Goal: Task Accomplishment & Management: Complete application form

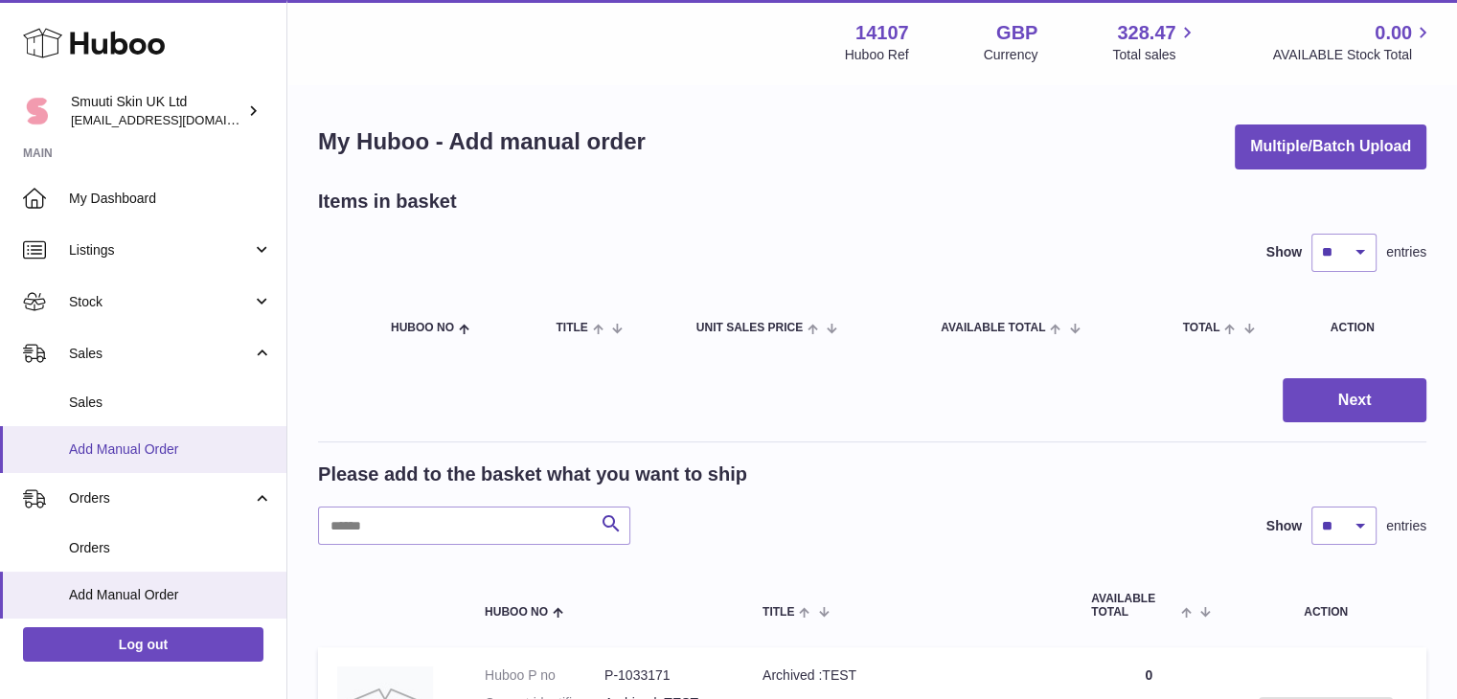
click at [125, 447] on span "Add Manual Order" at bounding box center [170, 450] width 203 height 18
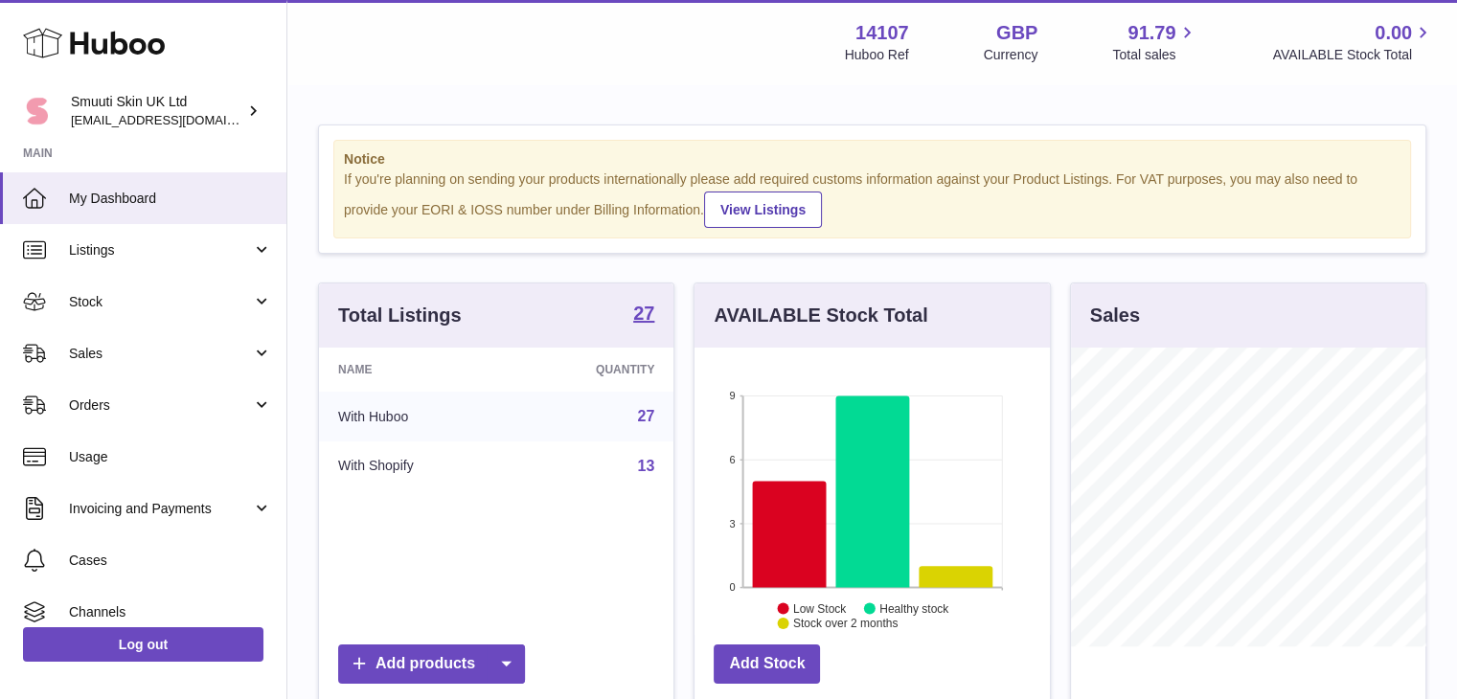
scroll to position [299, 355]
click at [254, 403] on link "Orders" at bounding box center [143, 405] width 286 height 52
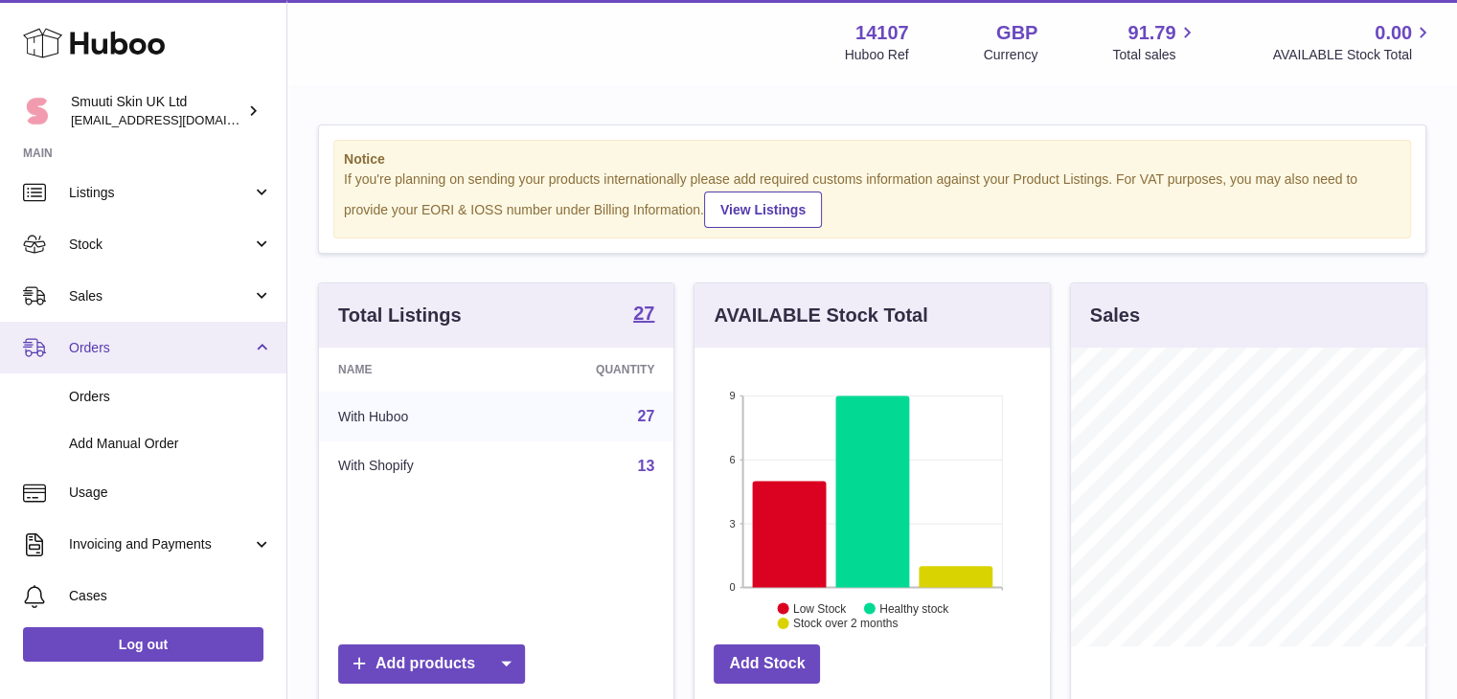
scroll to position [61, 0]
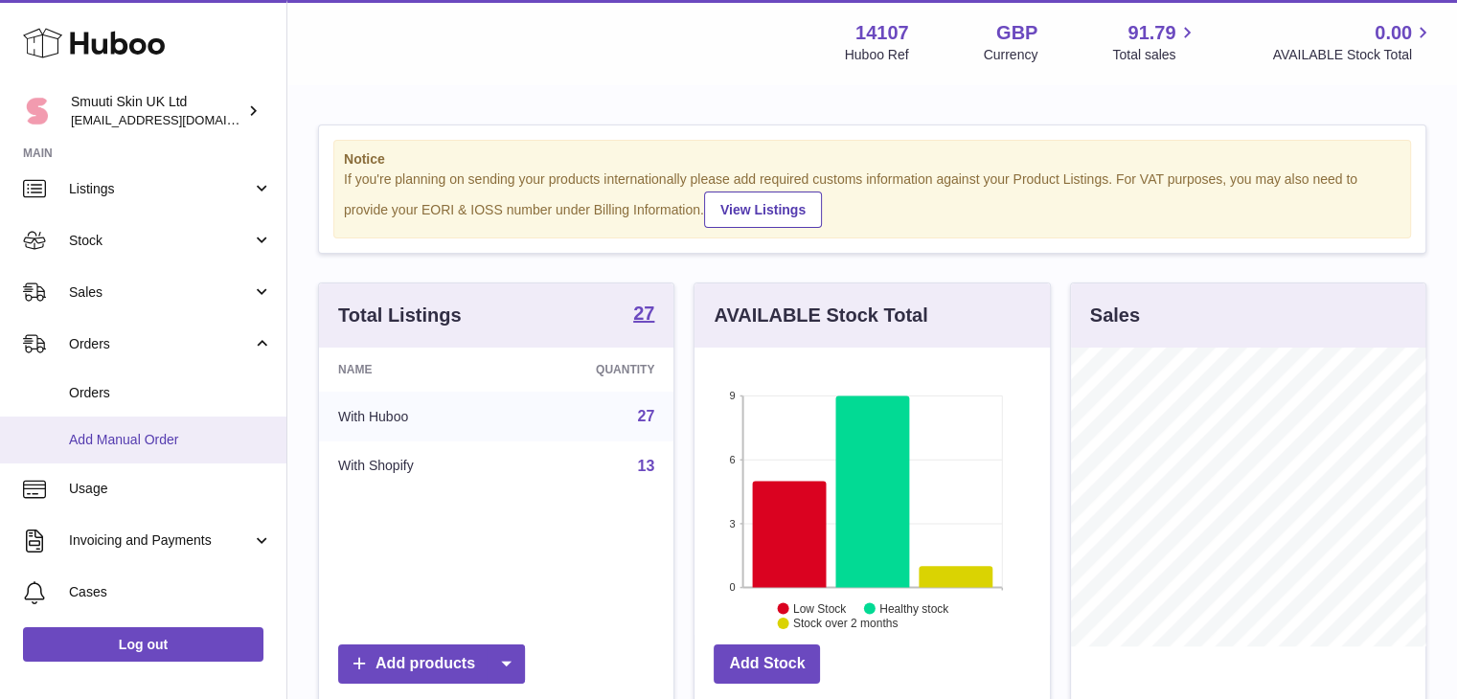
click at [107, 428] on link "Add Manual Order" at bounding box center [143, 440] width 286 height 47
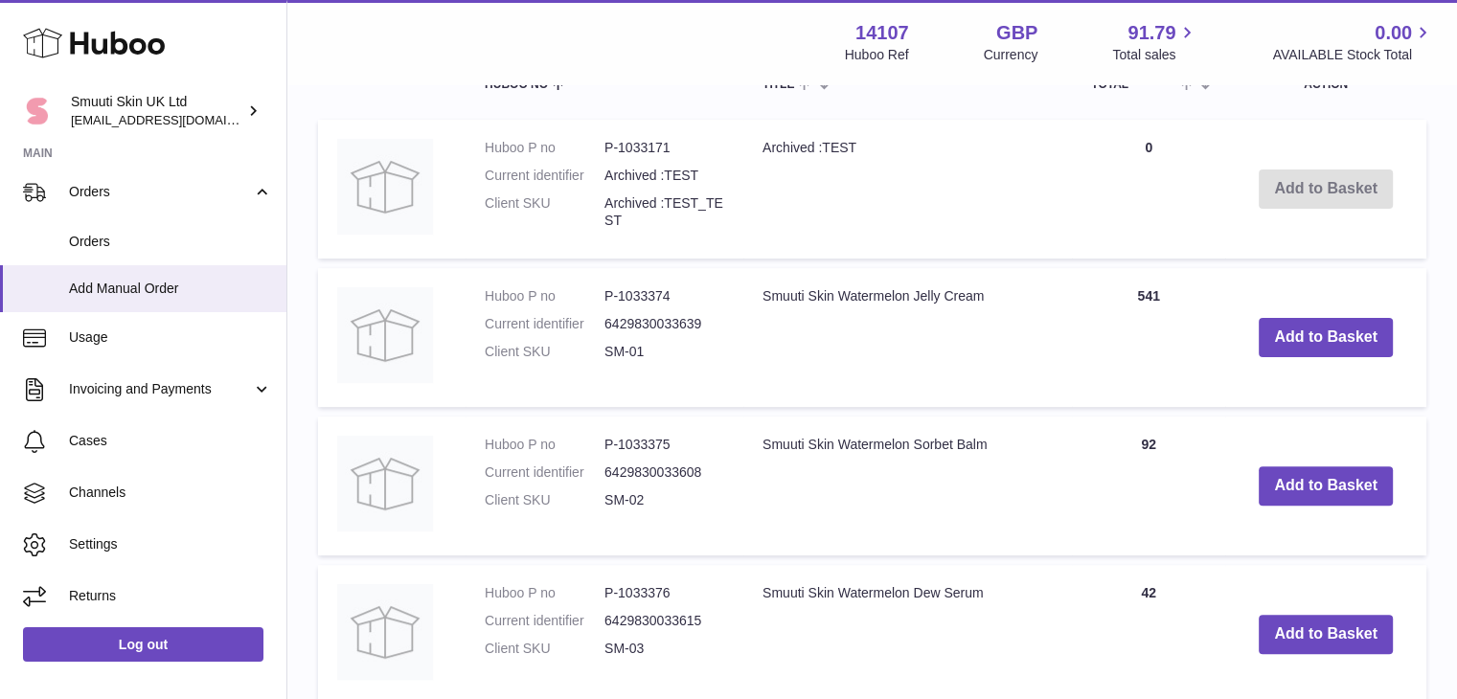
scroll to position [722, 0]
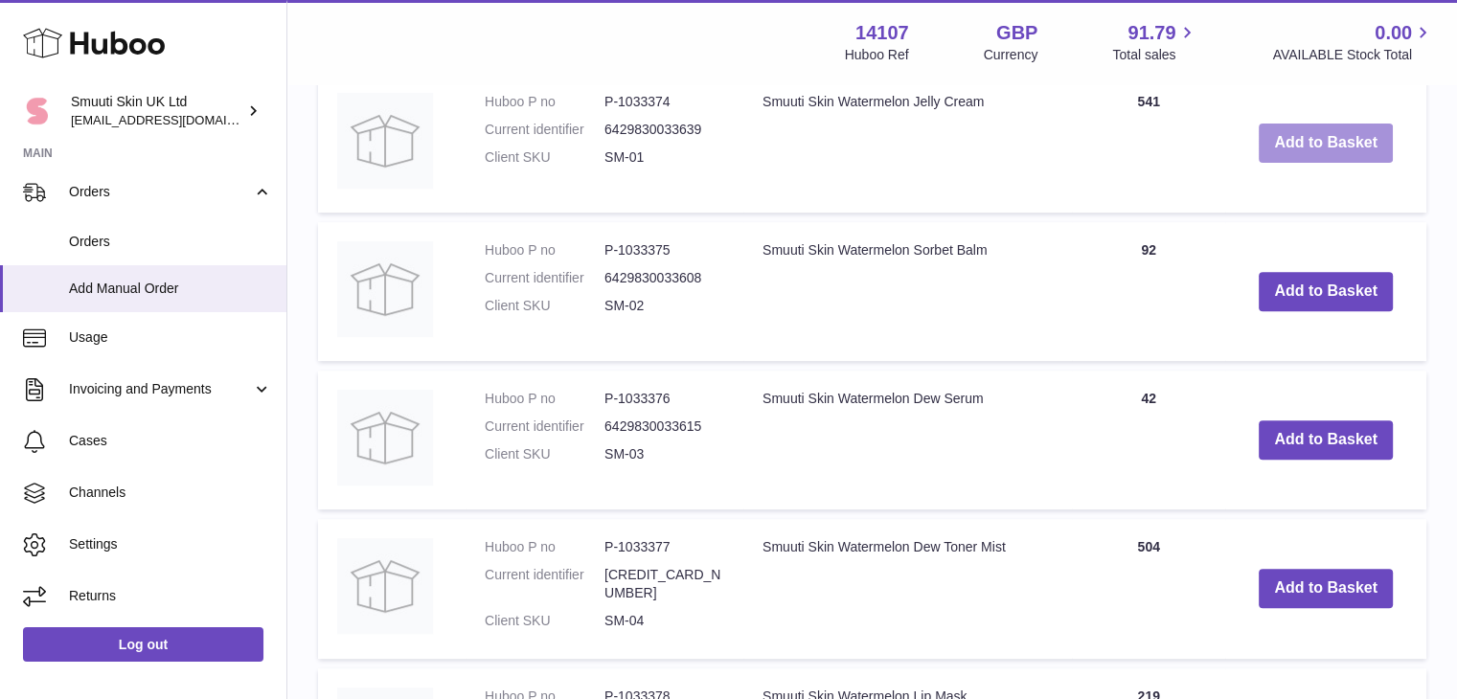
click at [1316, 132] on button "Add to Basket" at bounding box center [1326, 143] width 134 height 39
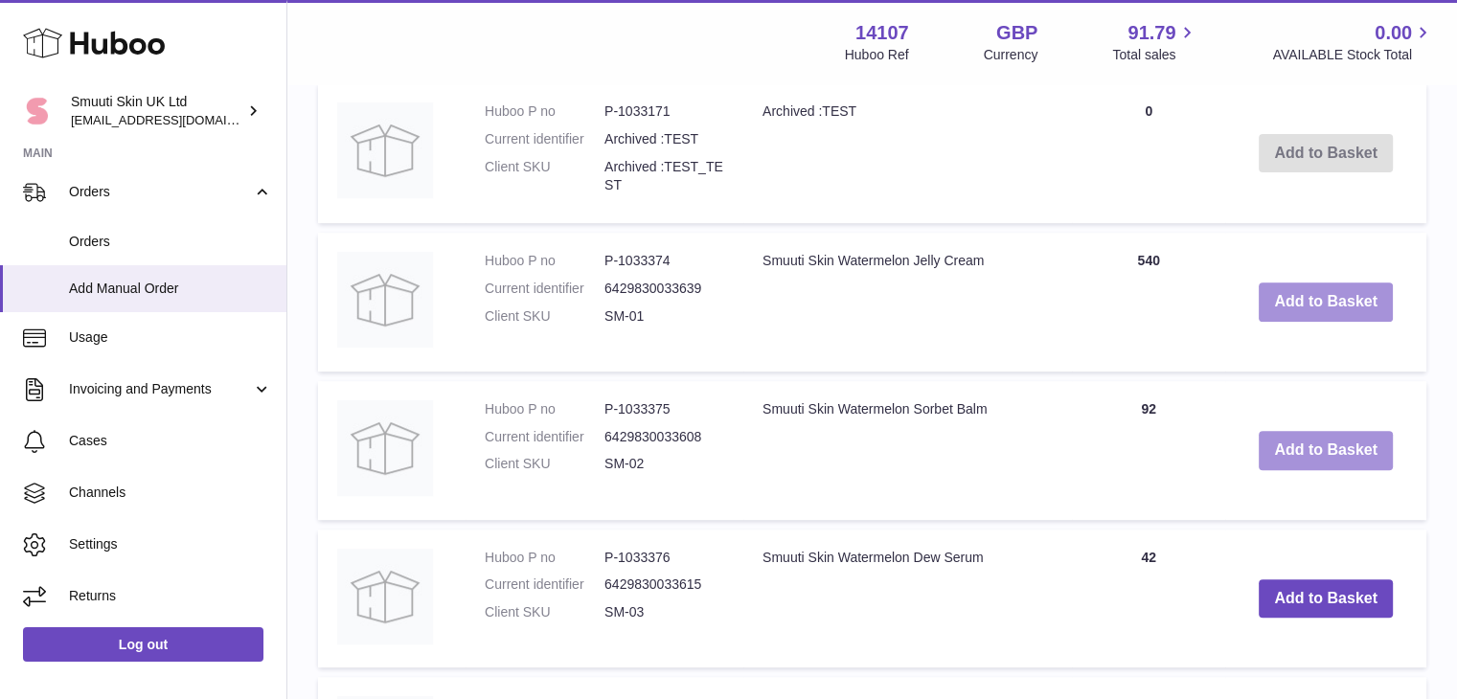
scroll to position [880, 0]
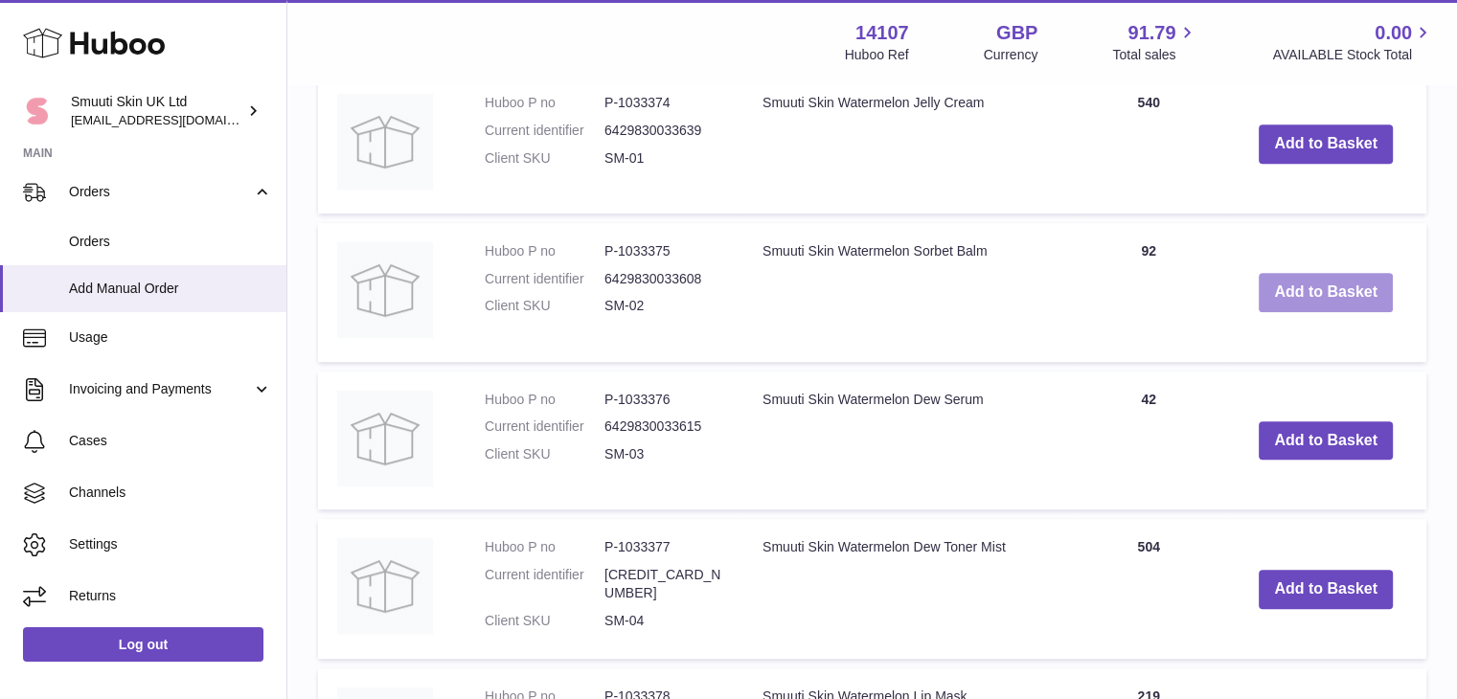
click at [1328, 303] on button "Add to Basket" at bounding box center [1326, 292] width 134 height 39
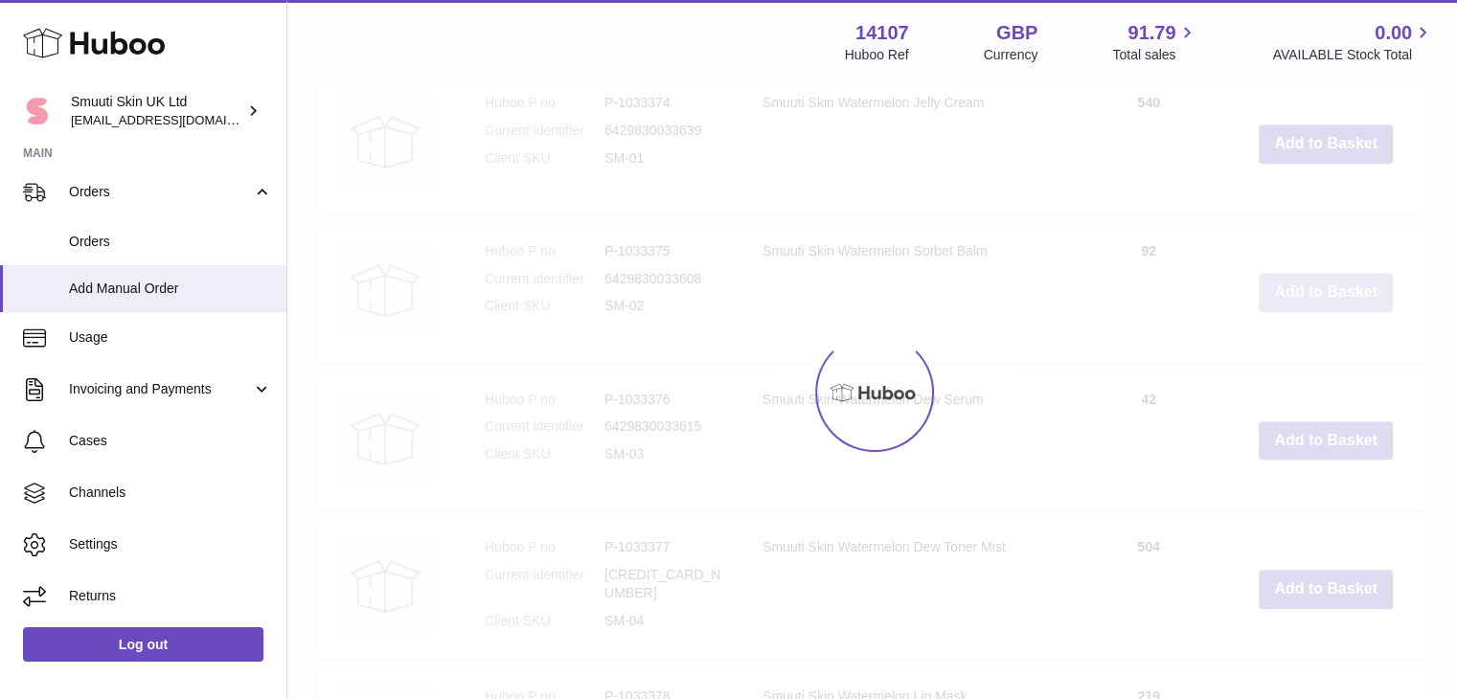
scroll to position [1029, 0]
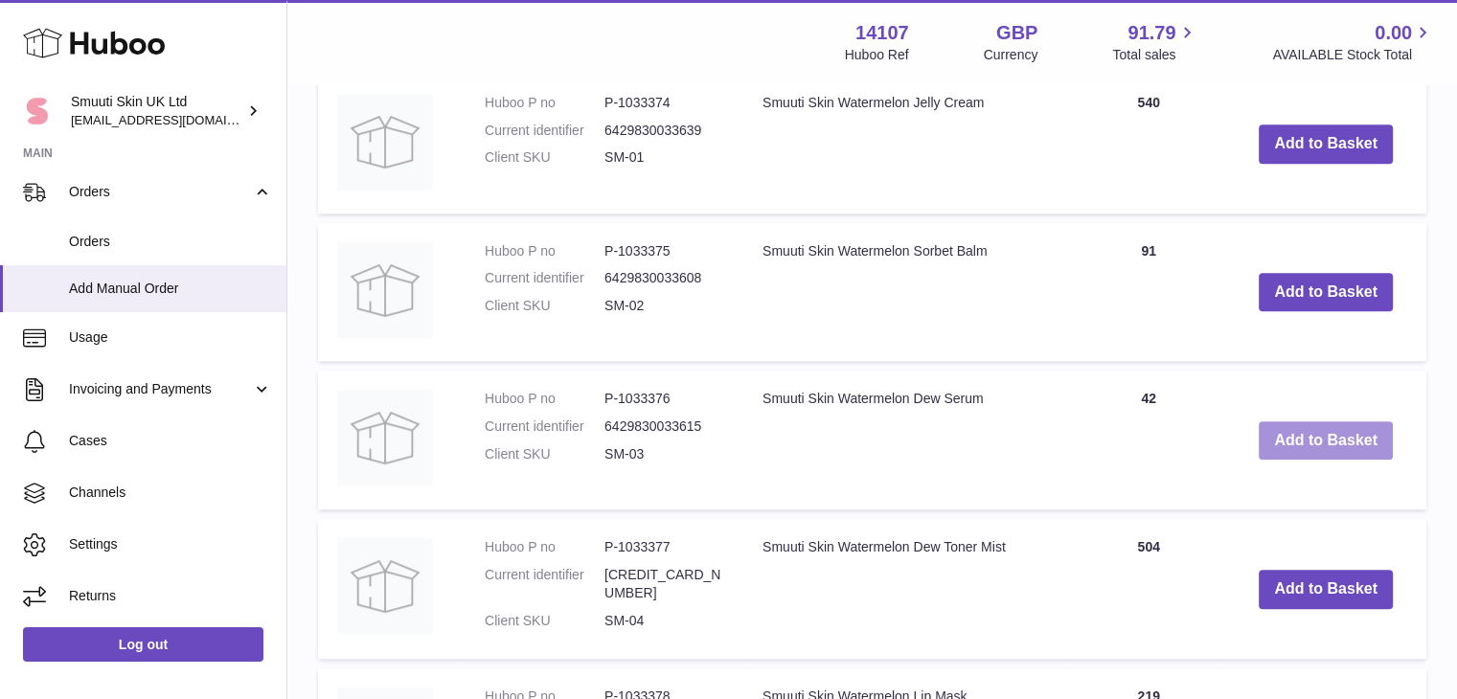
click at [1349, 436] on button "Add to Basket" at bounding box center [1326, 440] width 134 height 39
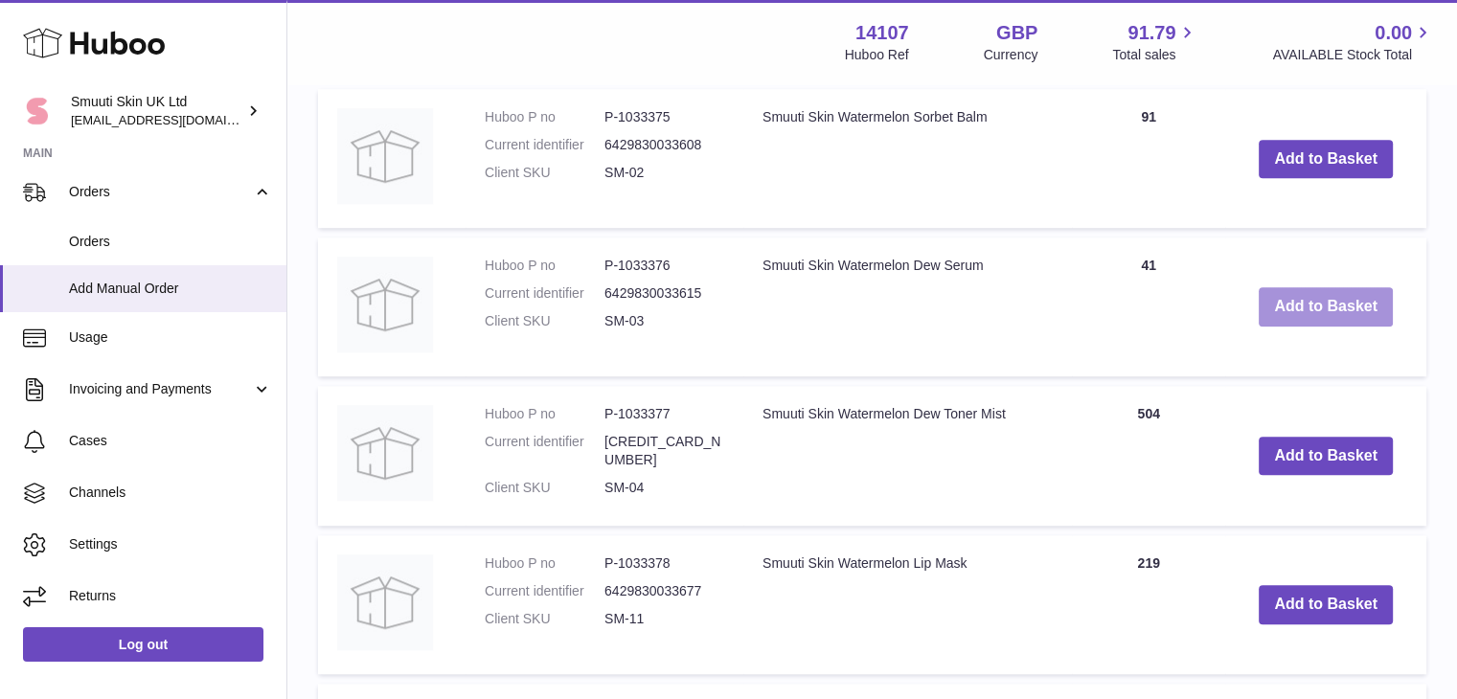
scroll to position [1312, 0]
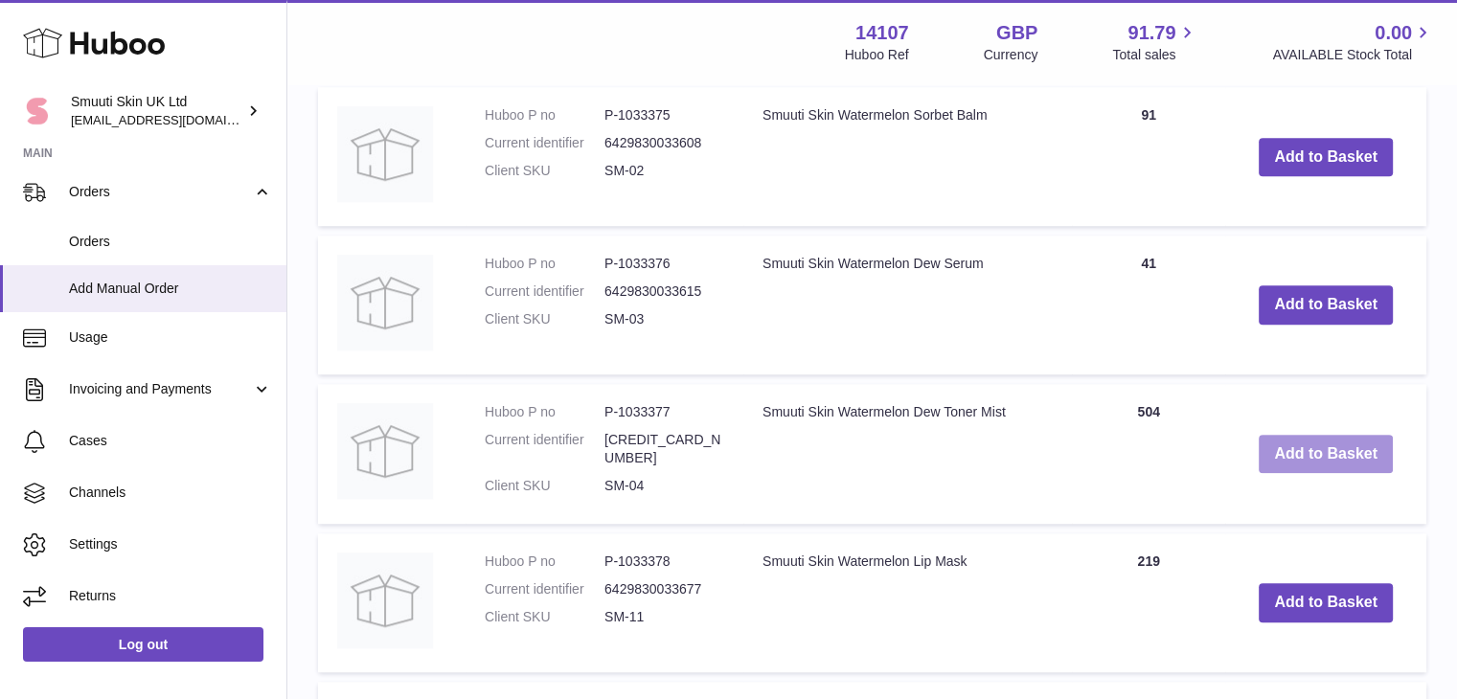
click at [1337, 444] on button "Add to Basket" at bounding box center [1326, 454] width 134 height 39
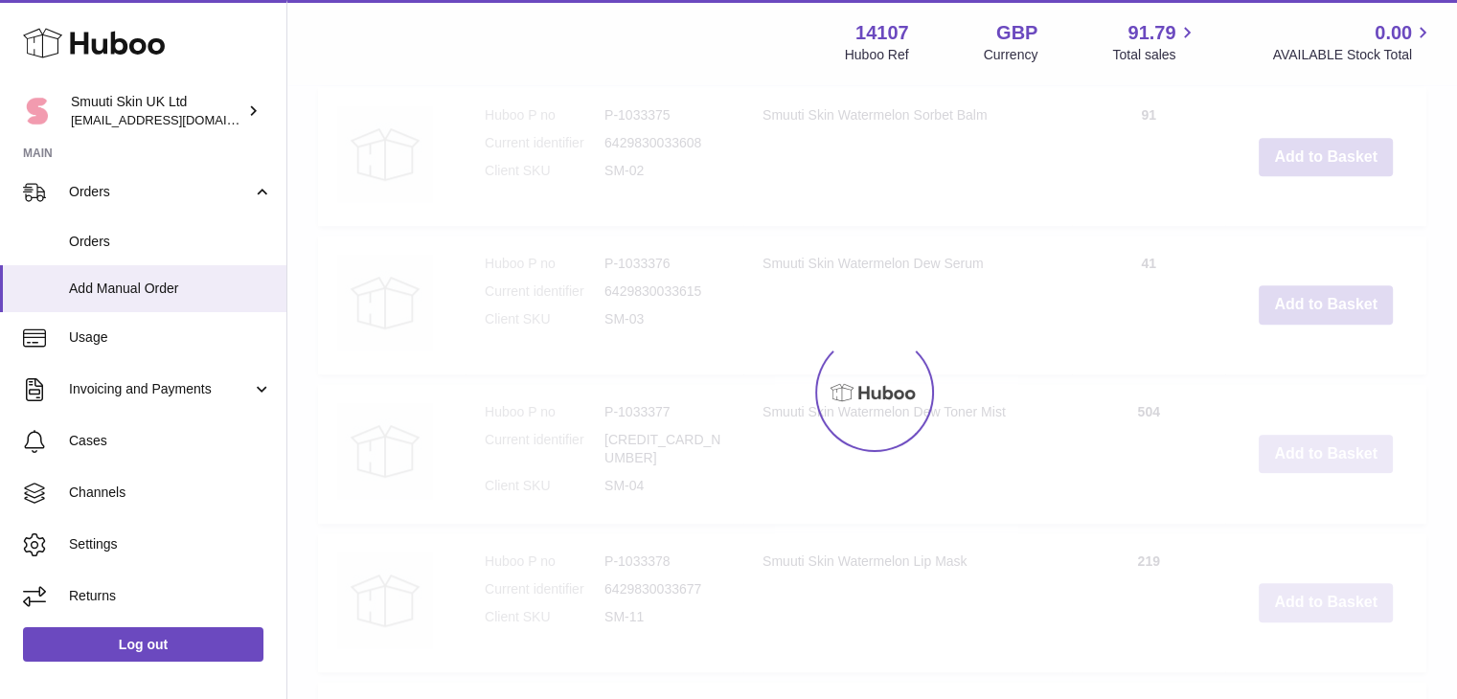
scroll to position [1491, 0]
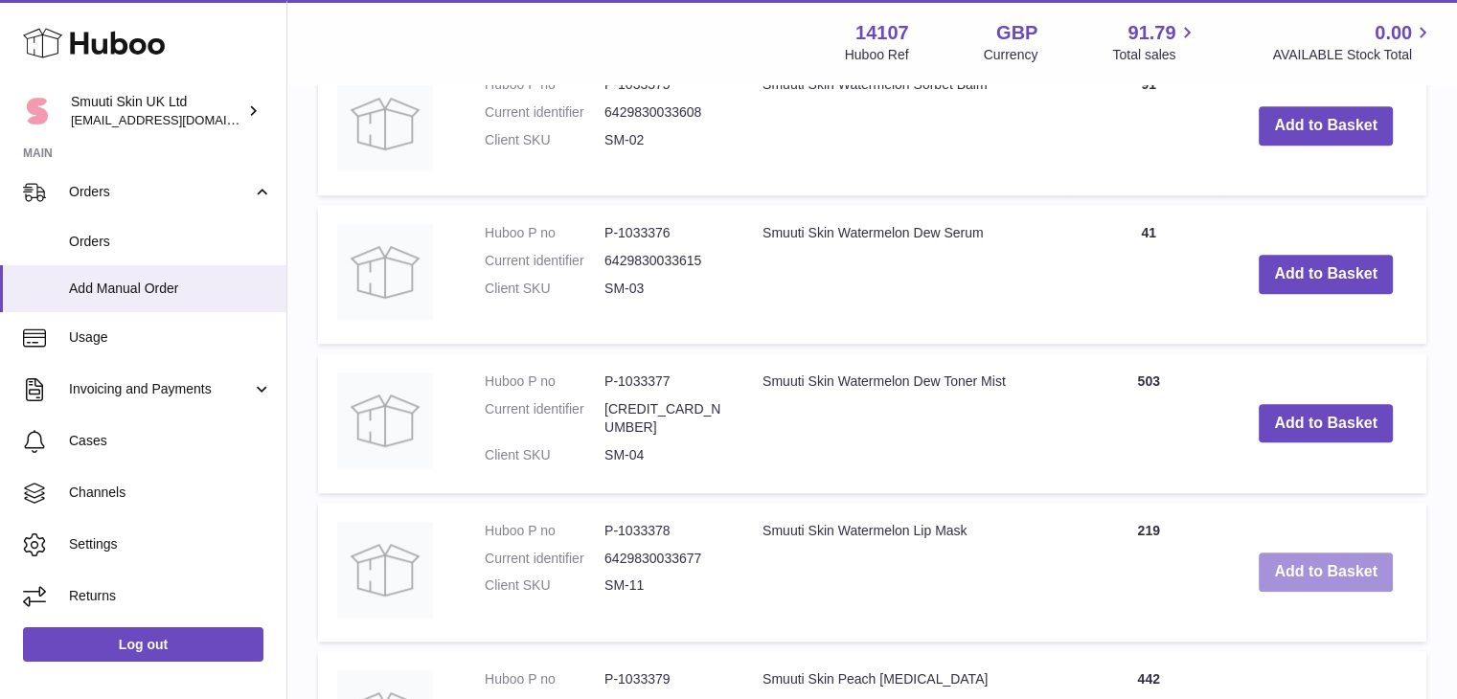
click at [1333, 592] on button "Add to Basket" at bounding box center [1326, 572] width 134 height 39
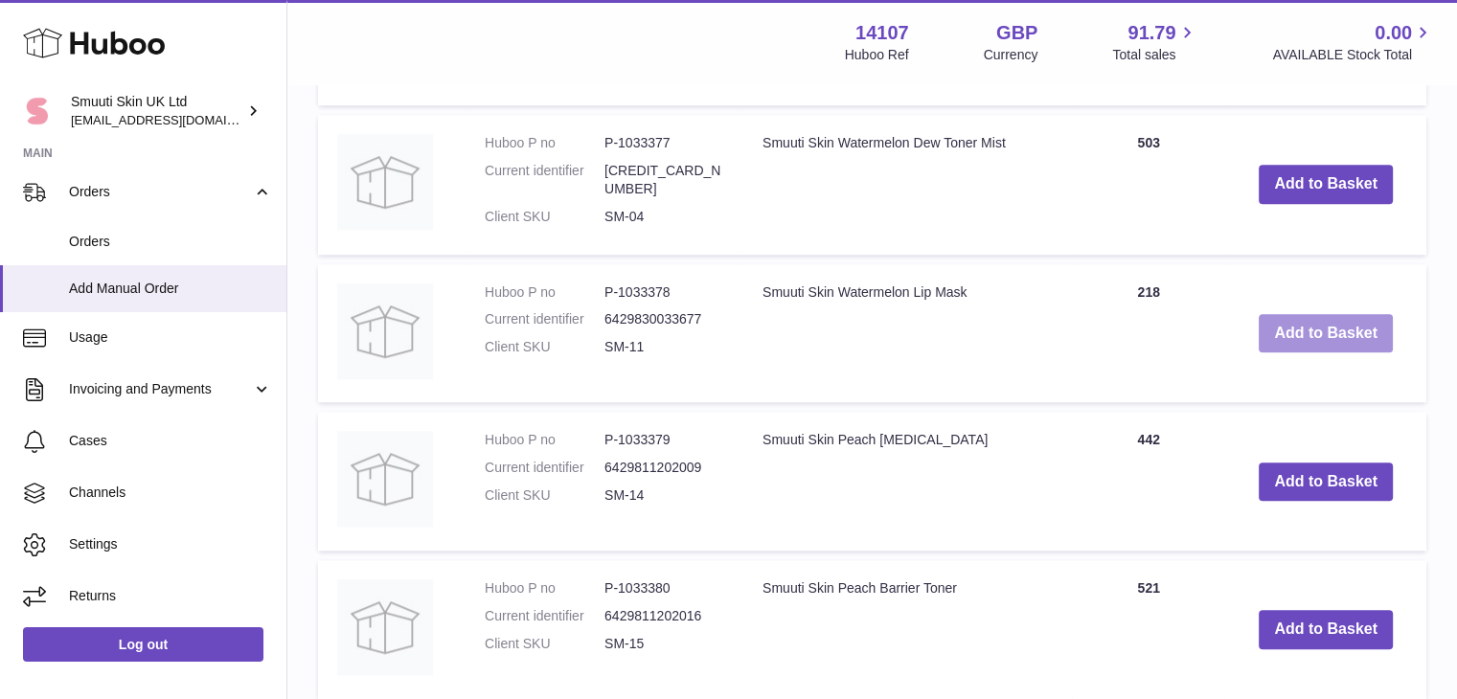
scroll to position [1889, 0]
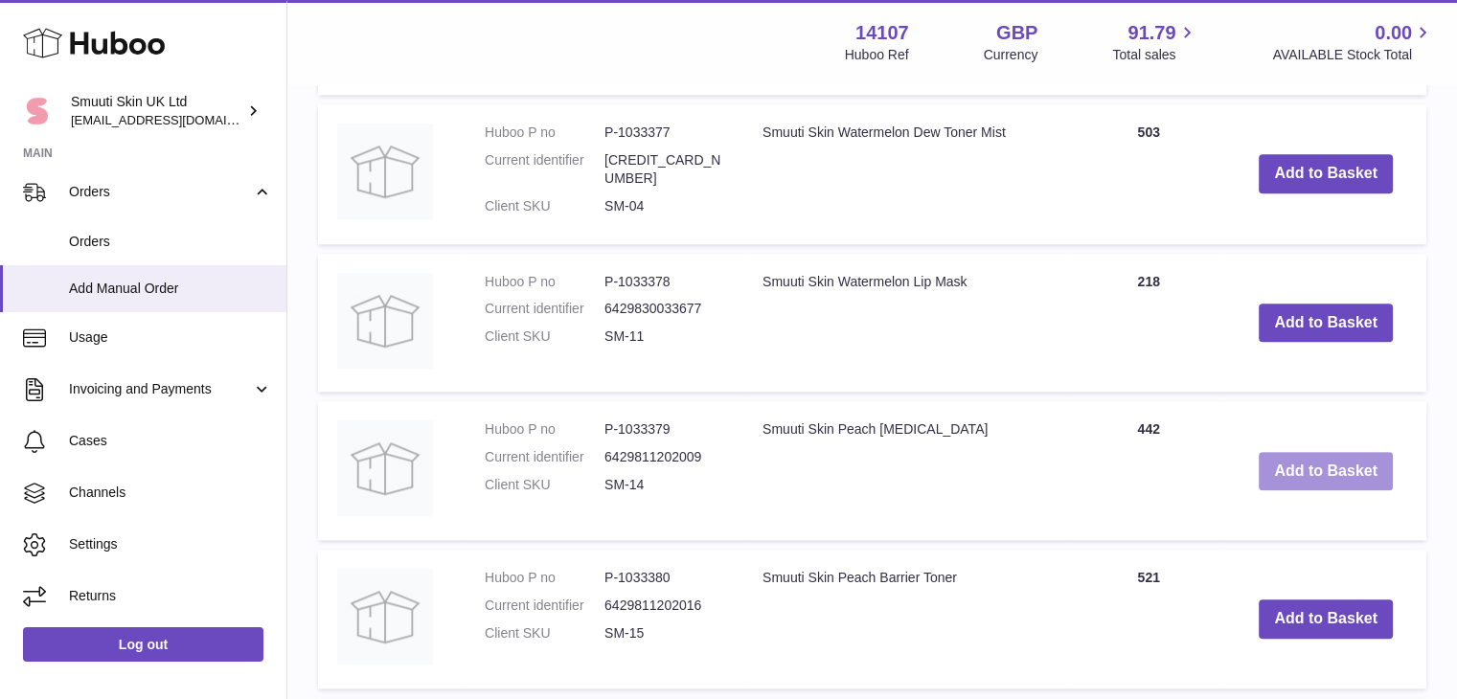
click at [1328, 491] on button "Add to Basket" at bounding box center [1326, 471] width 134 height 39
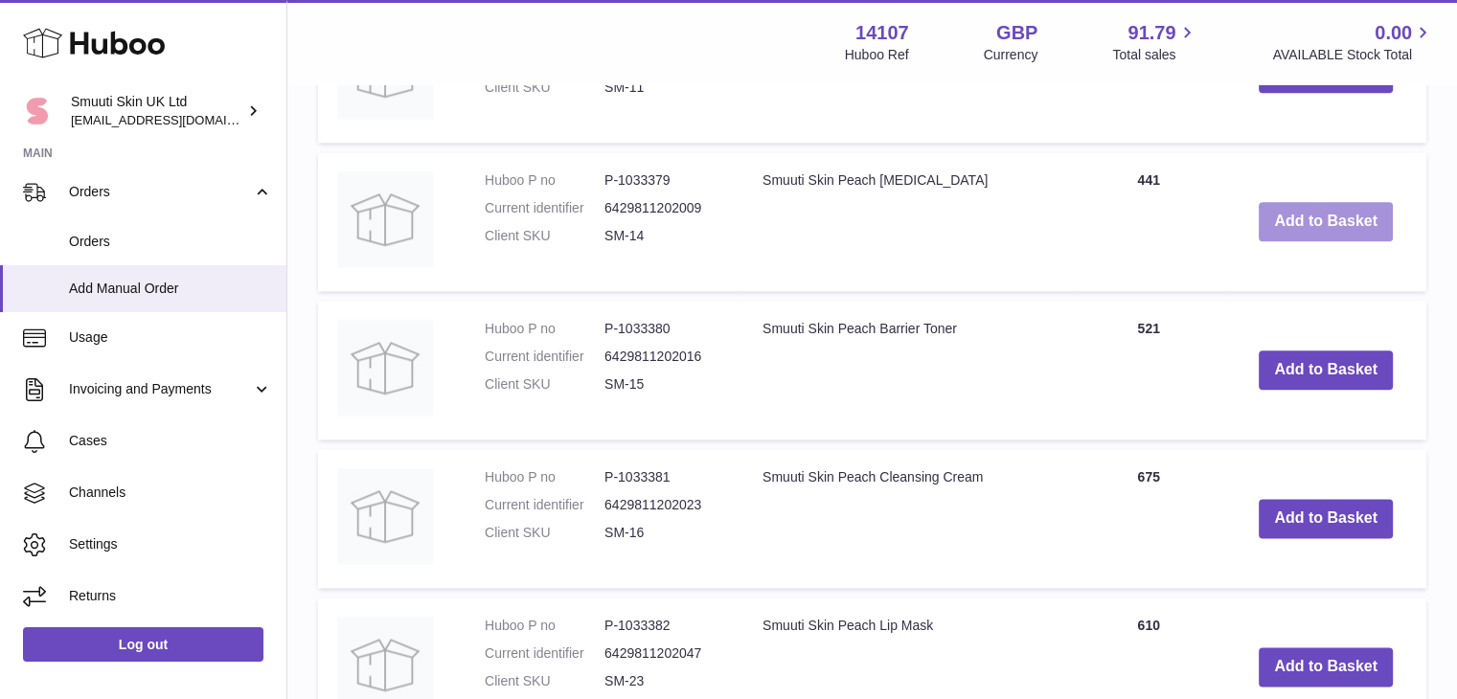
scroll to position [2295, 0]
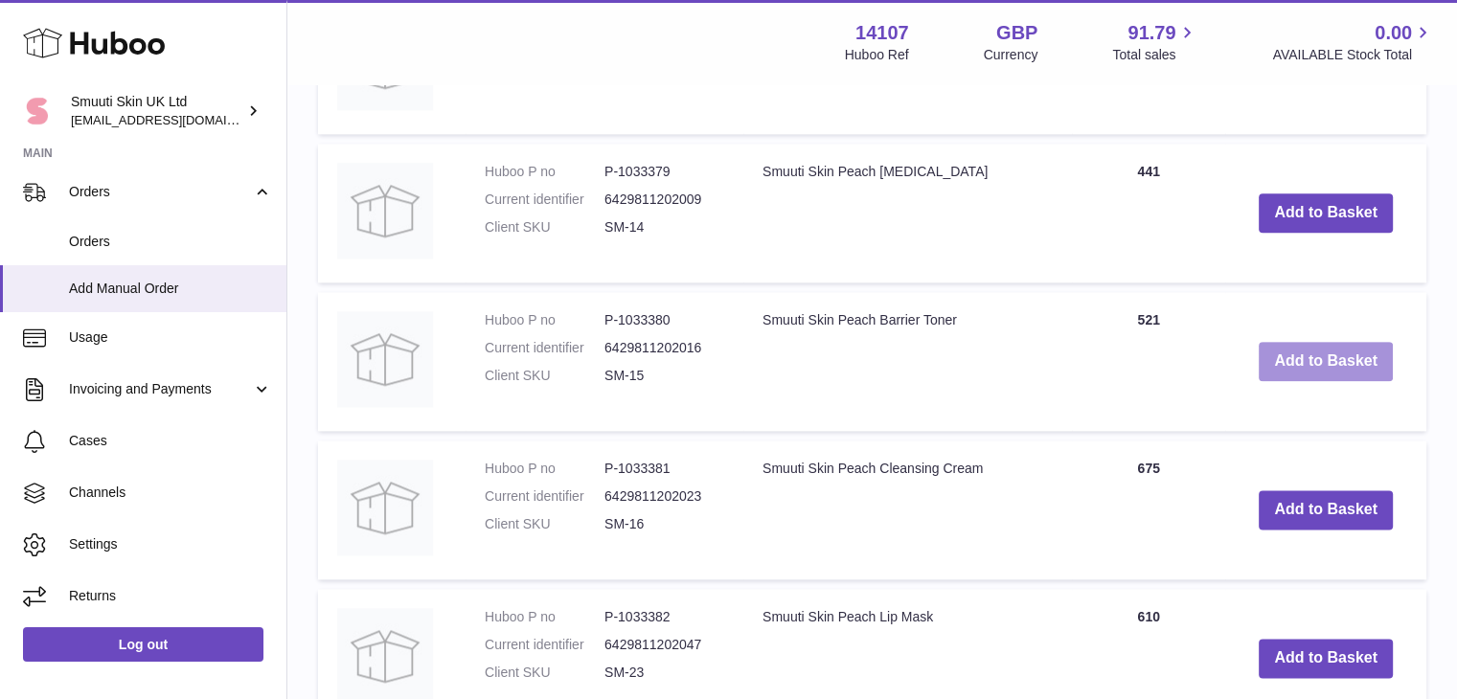
click at [1359, 381] on button "Add to Basket" at bounding box center [1326, 361] width 134 height 39
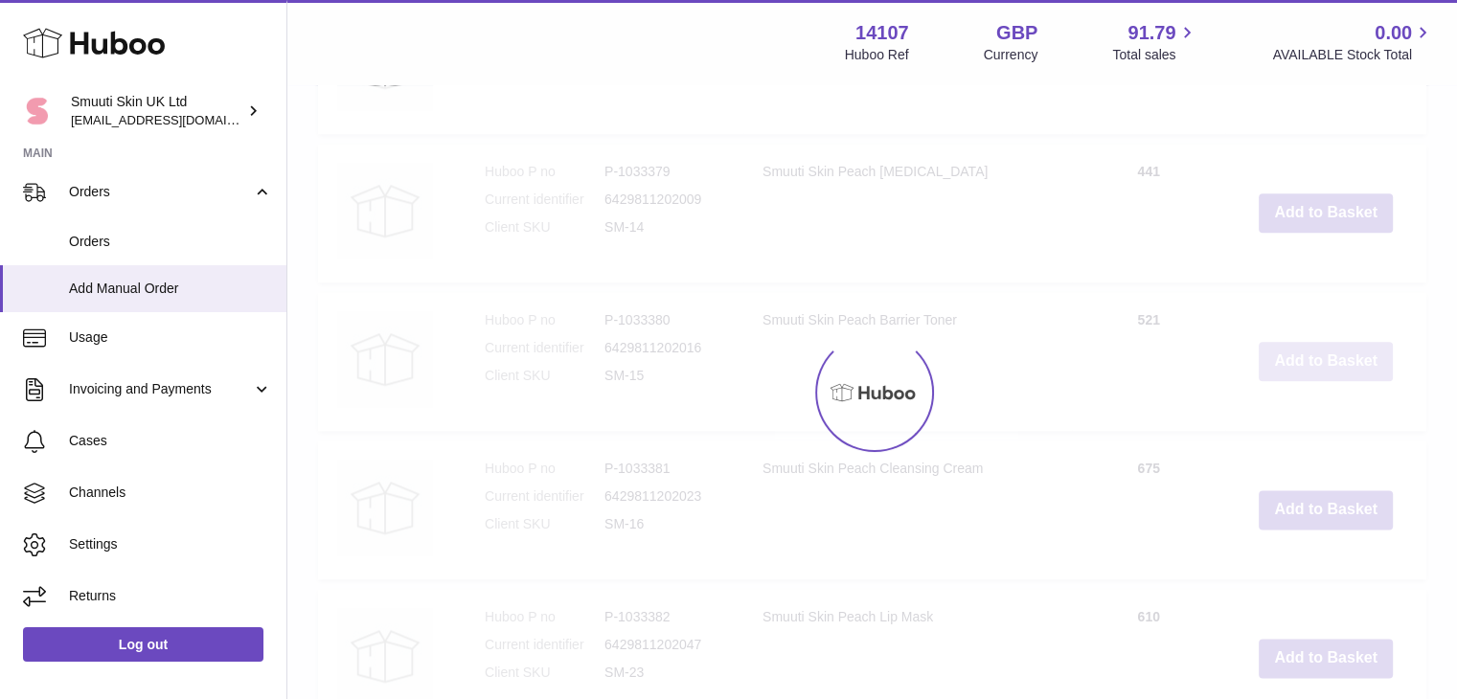
scroll to position [2451, 0]
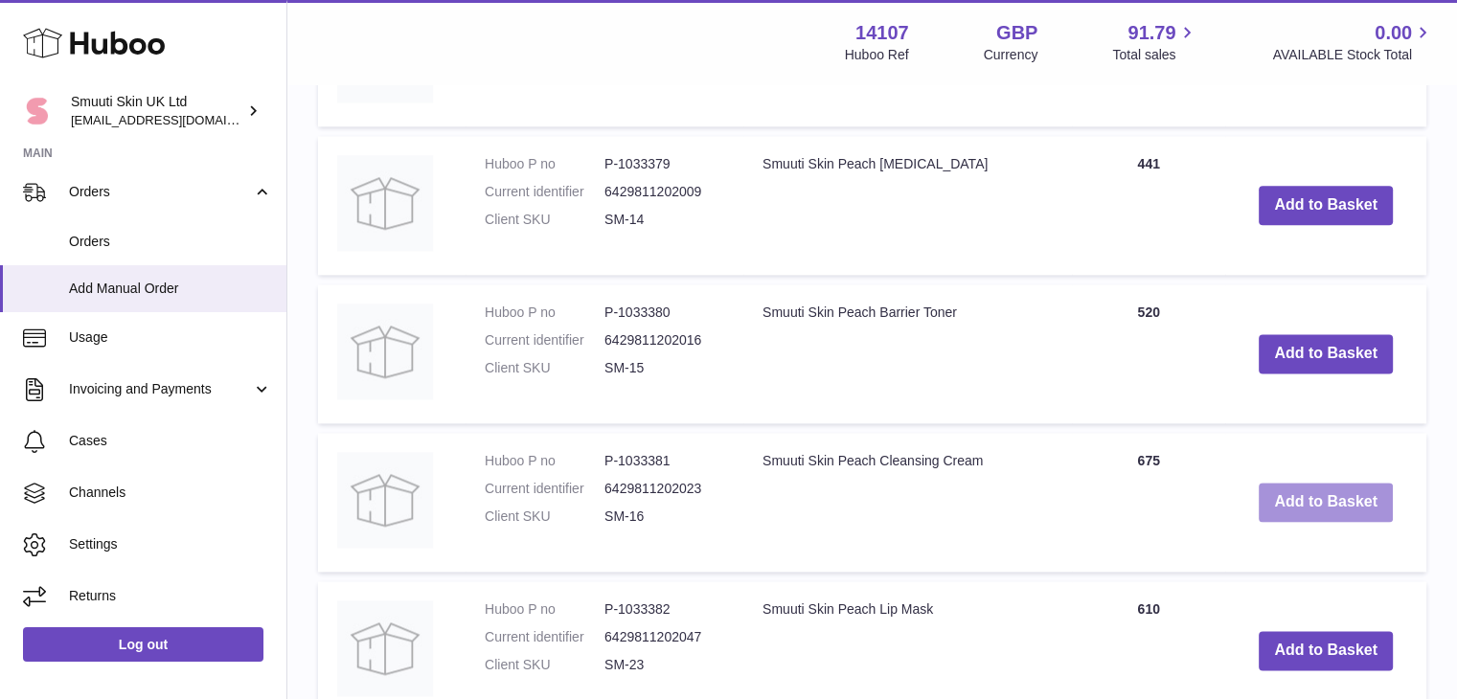
click at [1305, 522] on button "Add to Basket" at bounding box center [1326, 502] width 134 height 39
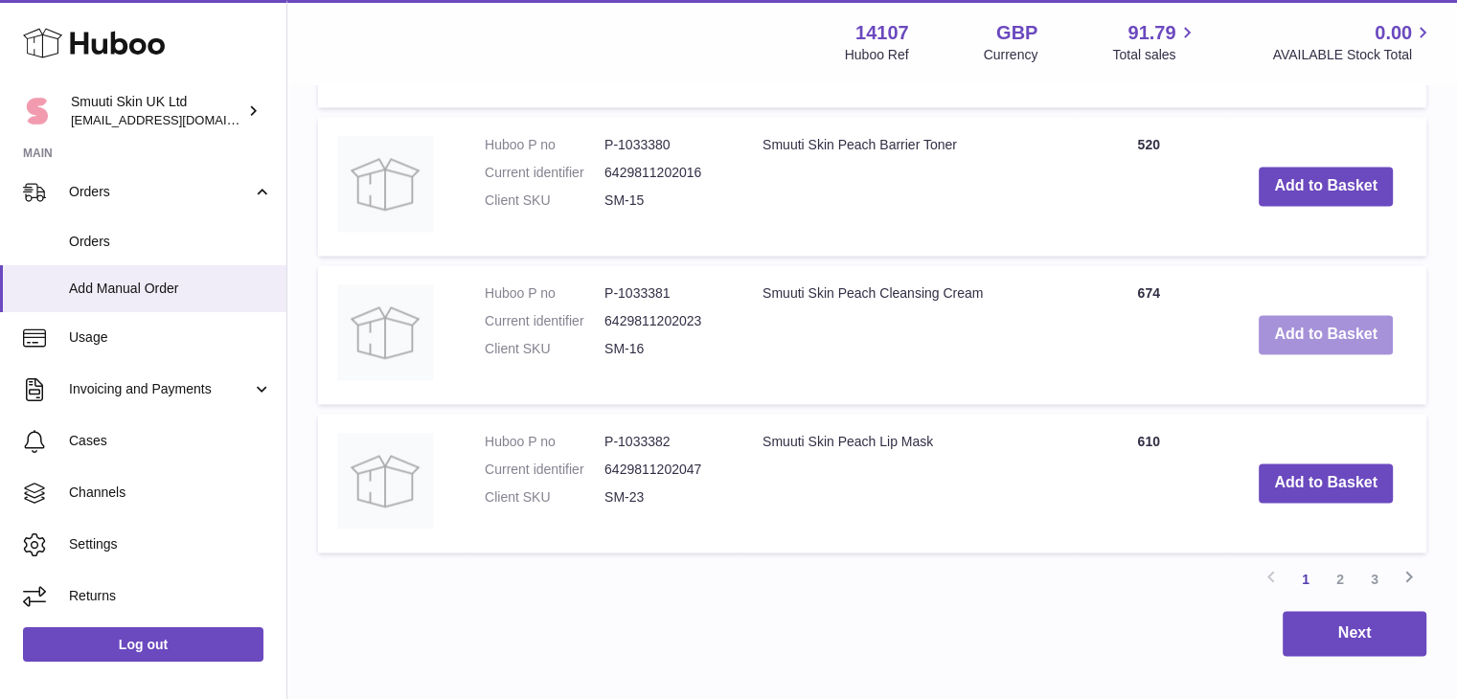
scroll to position [2798, 0]
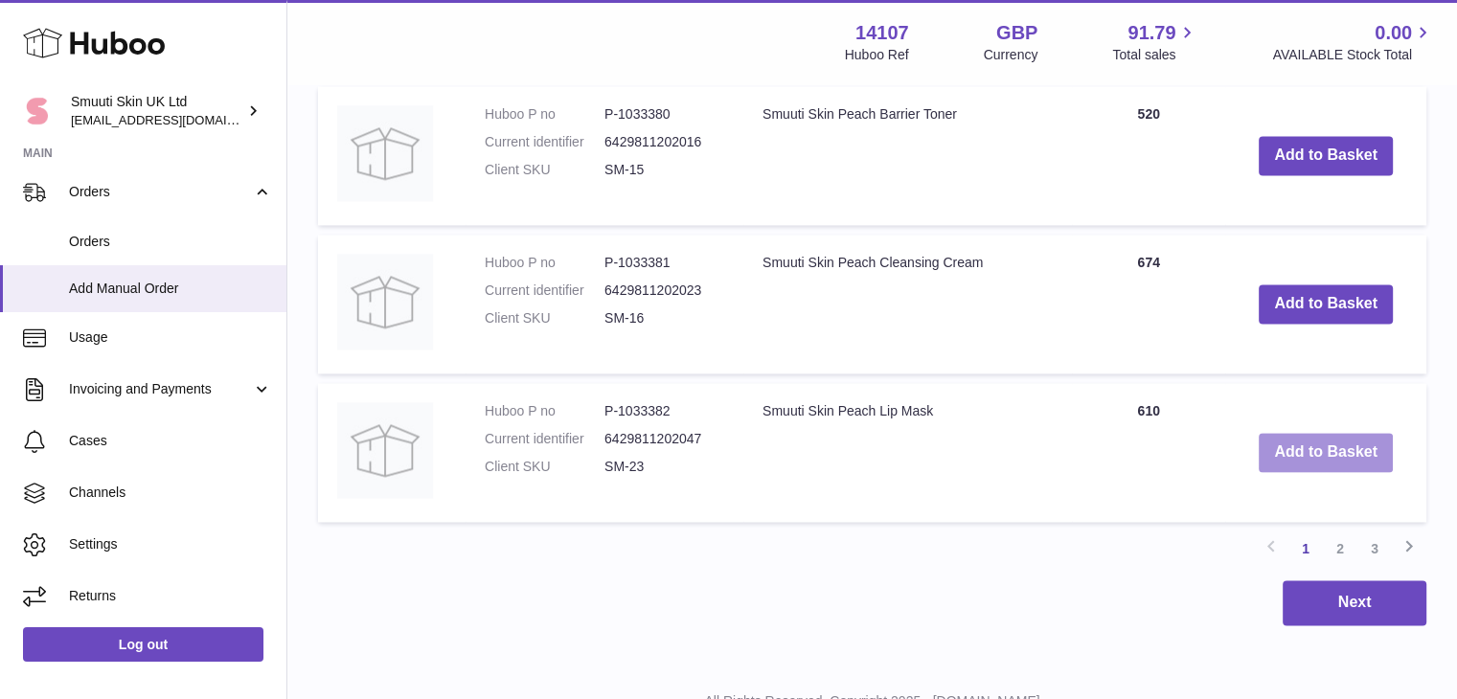
click at [1314, 472] on button "Add to Basket" at bounding box center [1326, 452] width 134 height 39
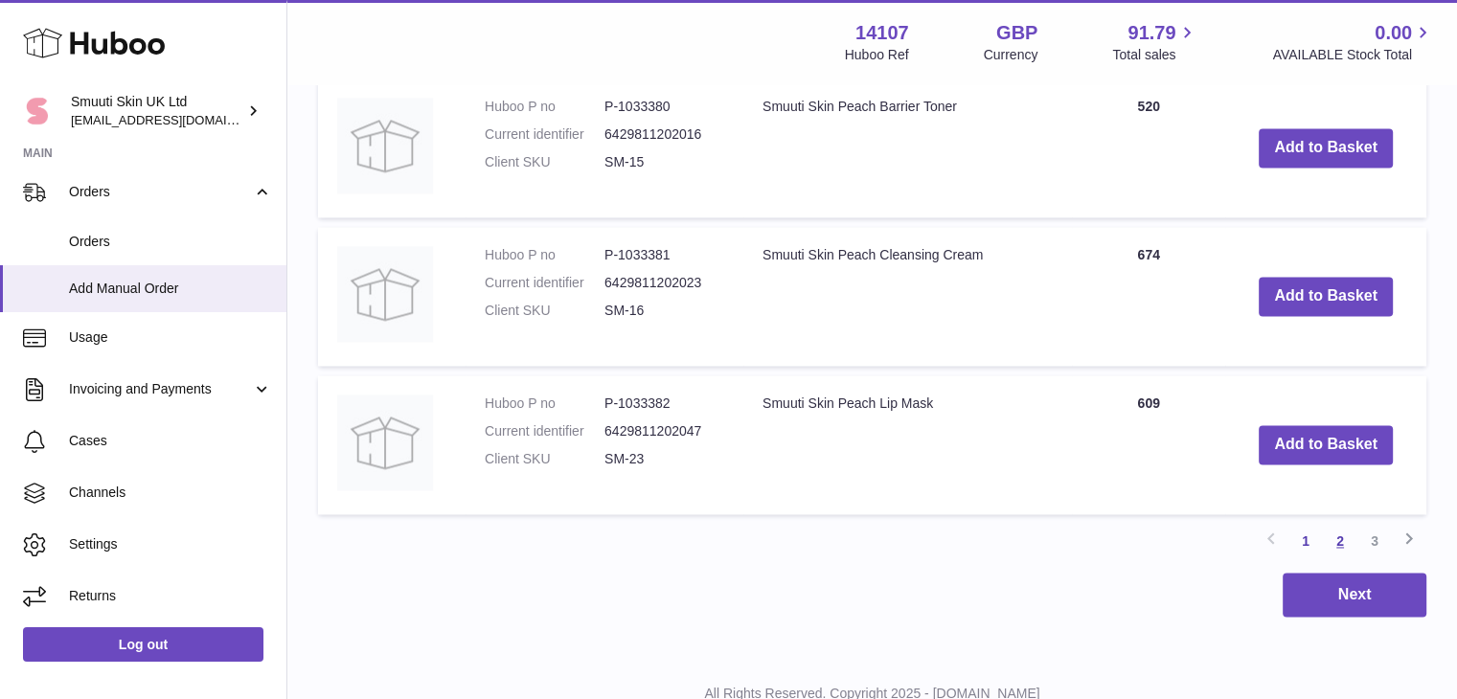
click at [1340, 558] on link "2" at bounding box center [1340, 541] width 34 height 34
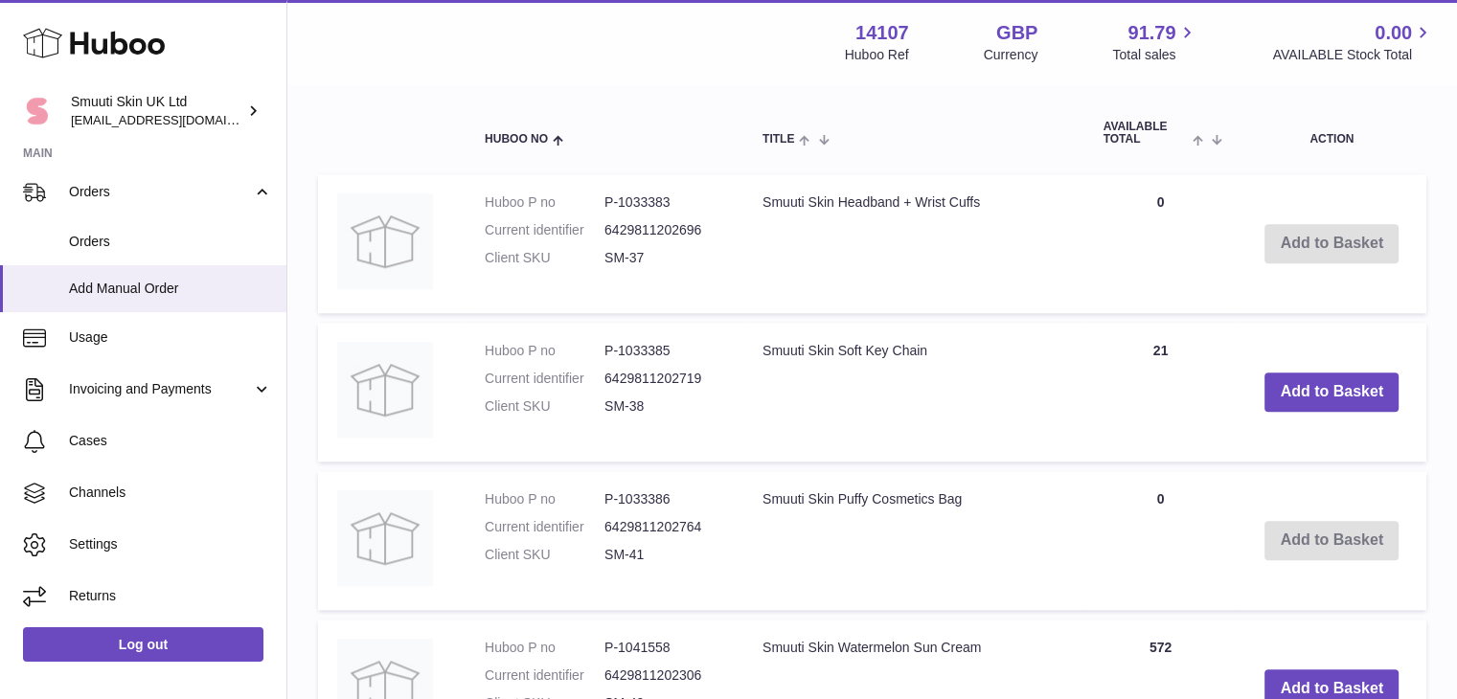
scroll to position [1979, 0]
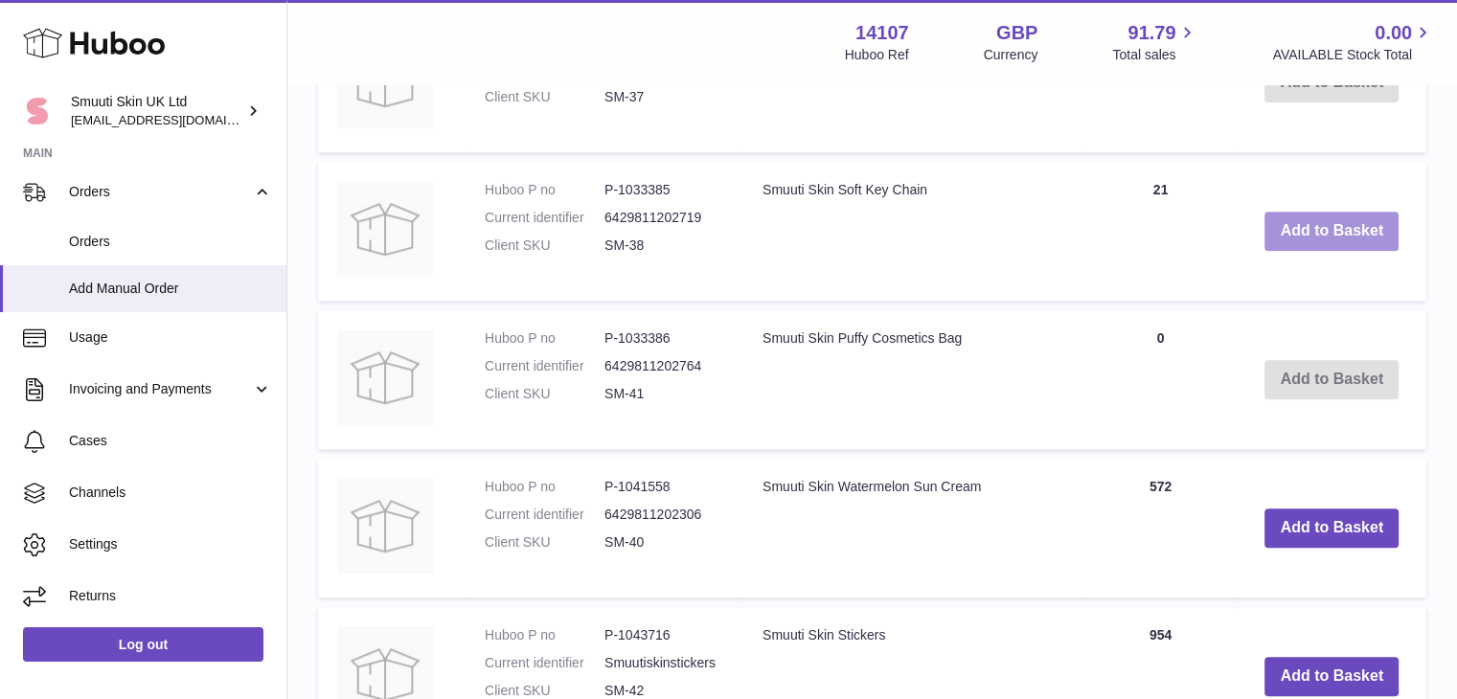
click at [1374, 251] on button "Add to Basket" at bounding box center [1331, 231] width 134 height 39
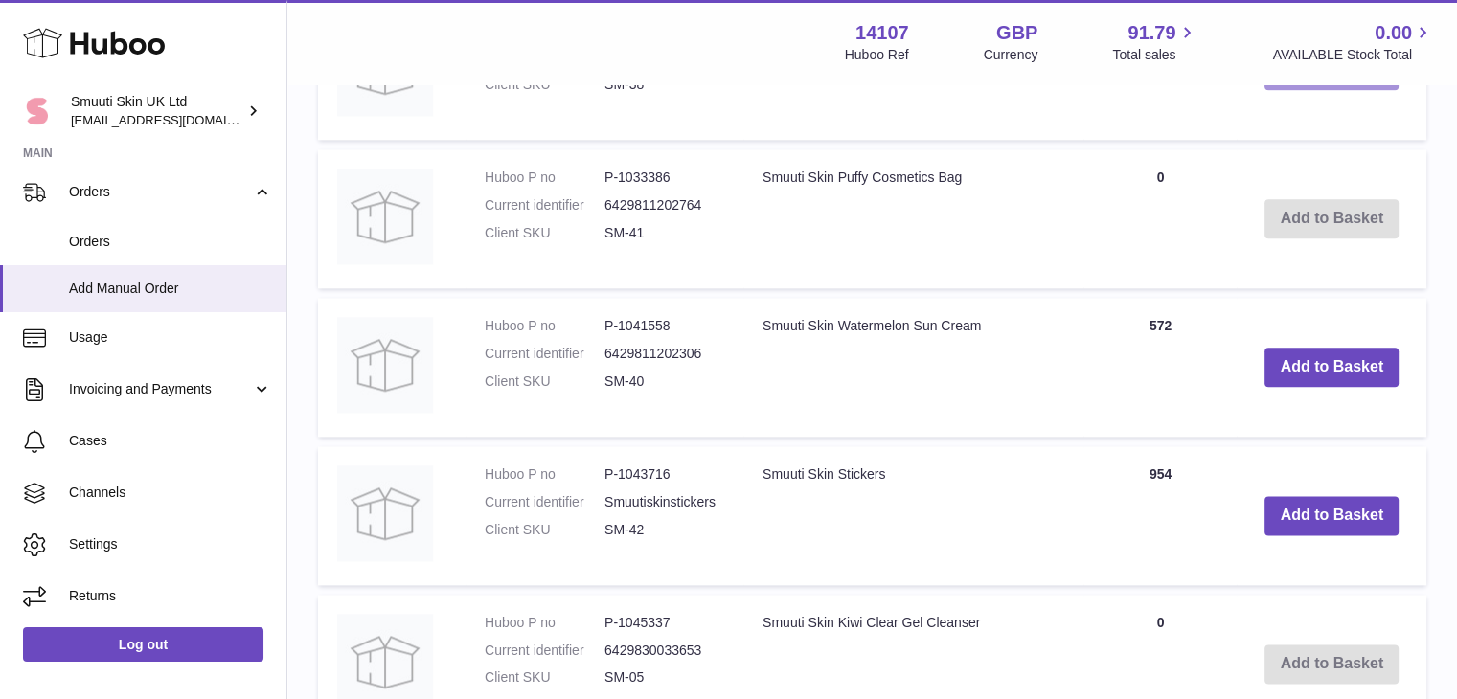
scroll to position [2289, 0]
click at [1355, 386] on button "Add to Basket" at bounding box center [1331, 366] width 134 height 39
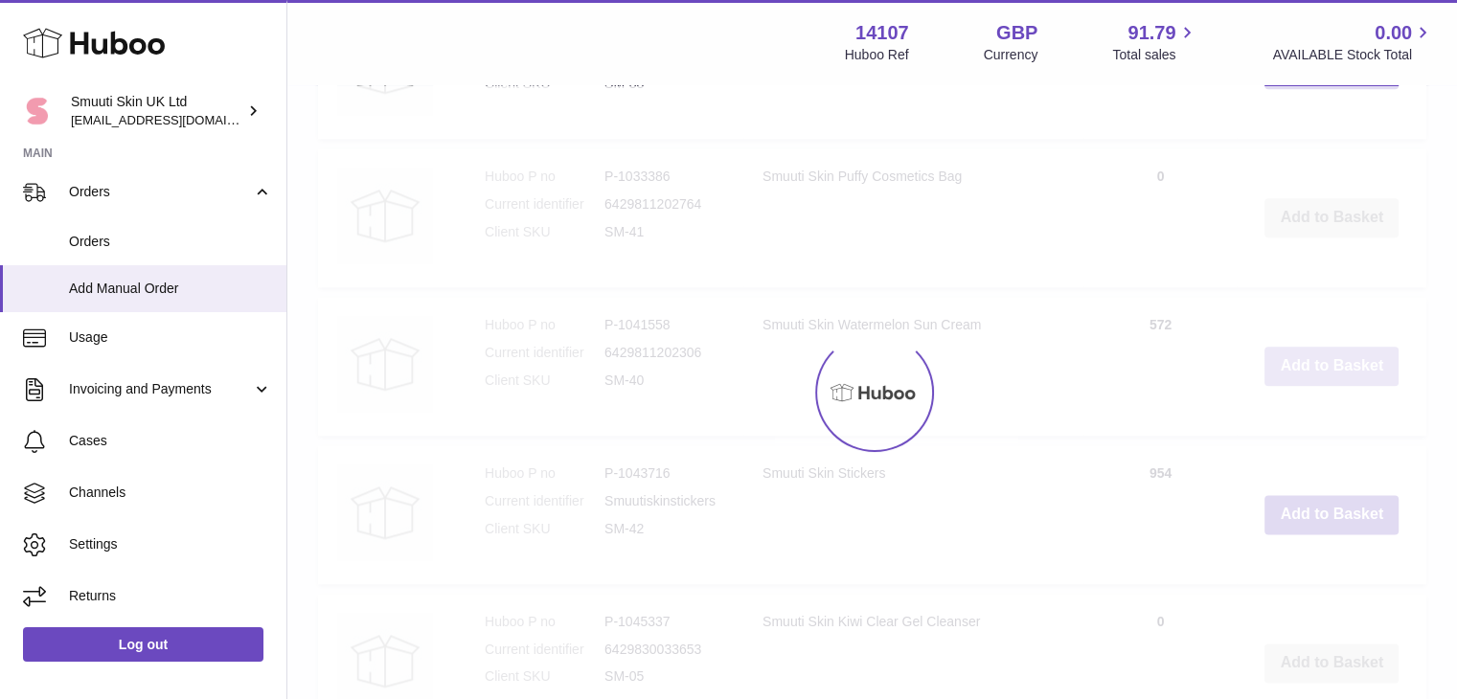
scroll to position [2338, 0]
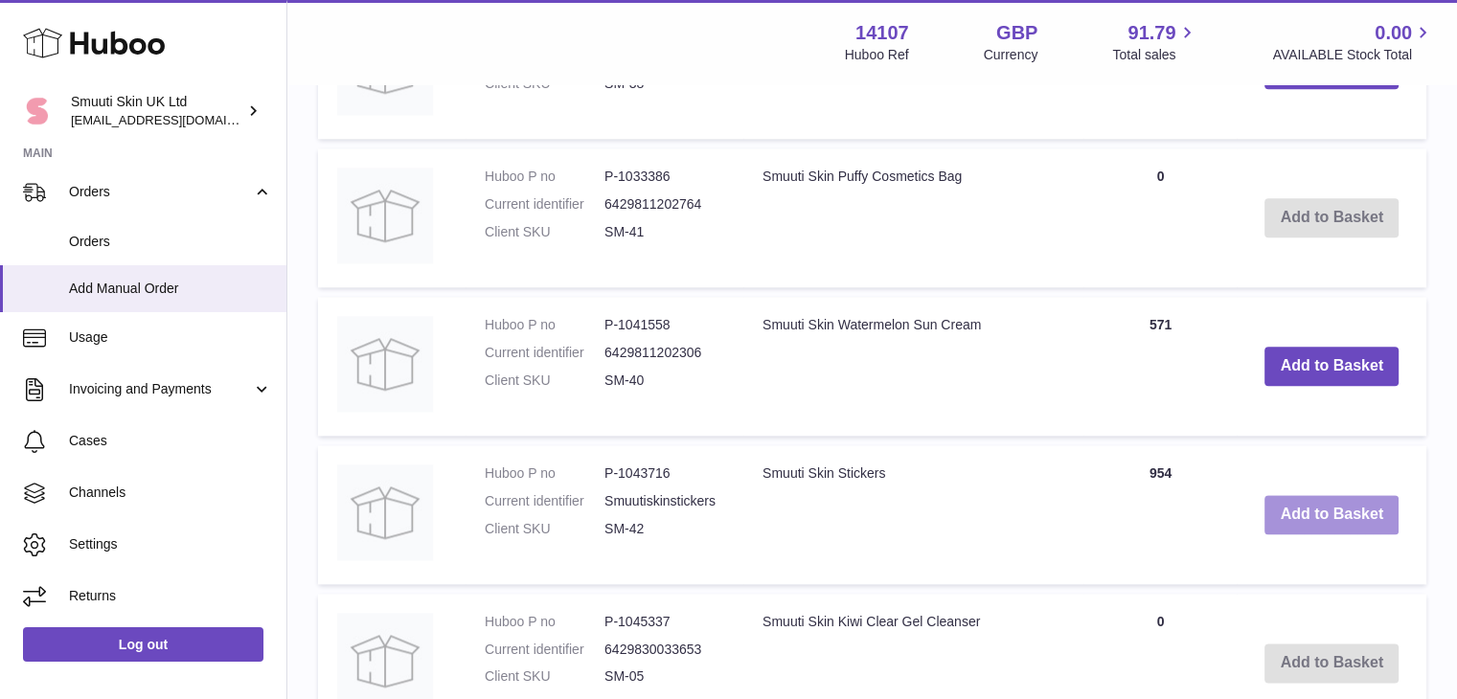
click at [1295, 535] on button "Add to Basket" at bounding box center [1331, 514] width 134 height 39
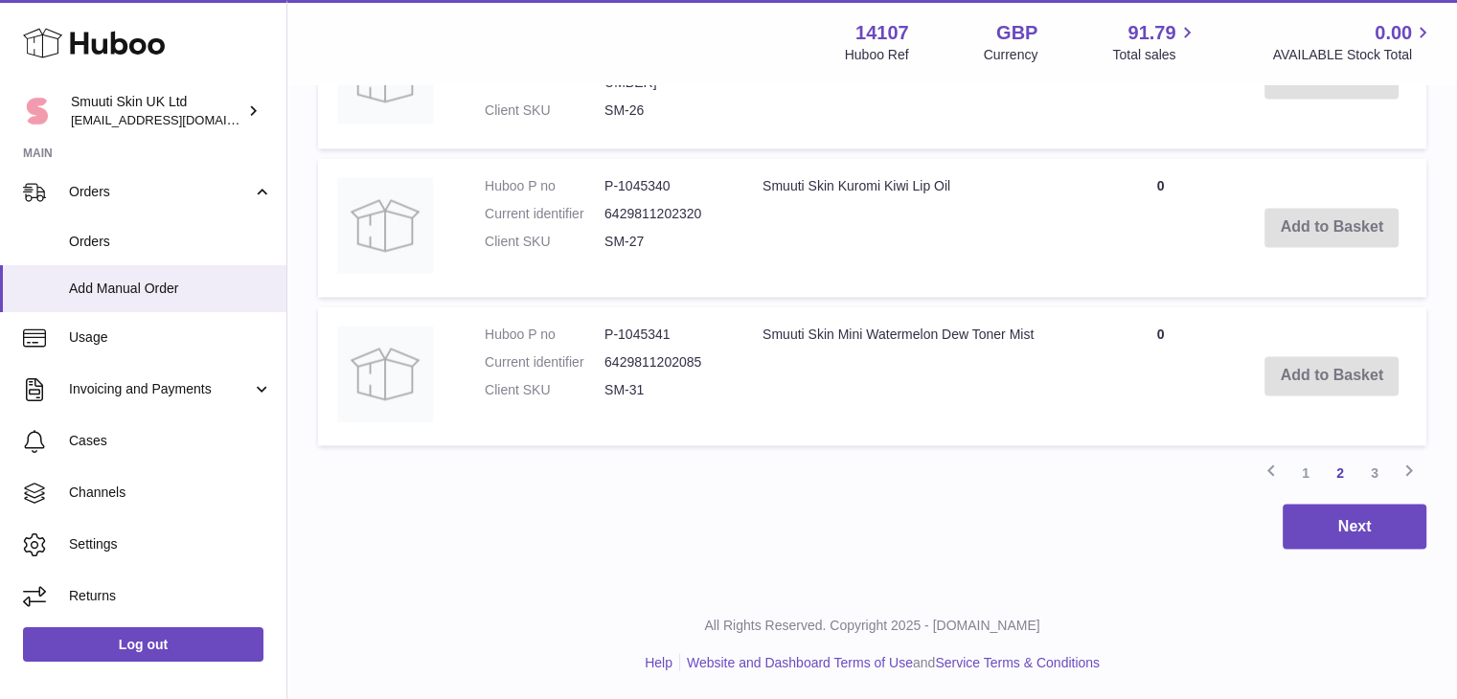
scroll to position [3268, 0]
click at [1375, 489] on link "3" at bounding box center [1374, 472] width 34 height 34
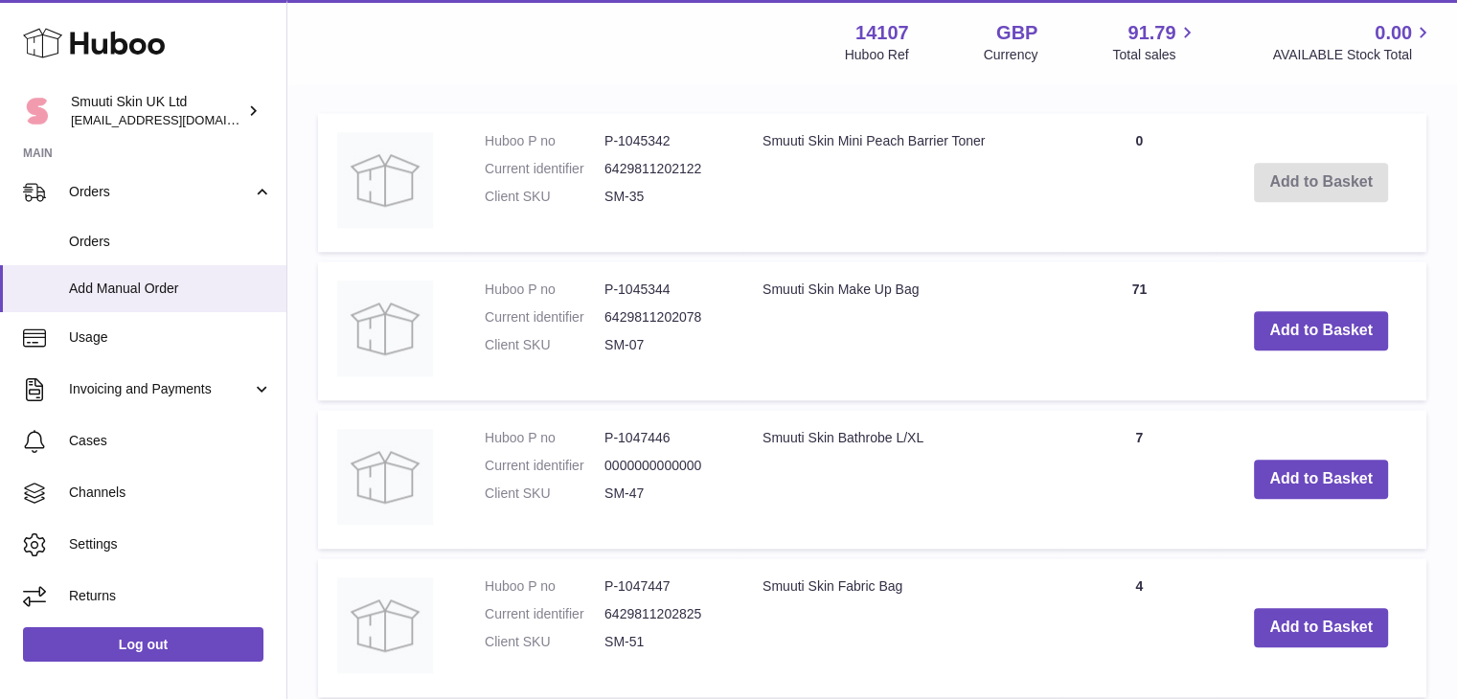
scroll to position [2081, 0]
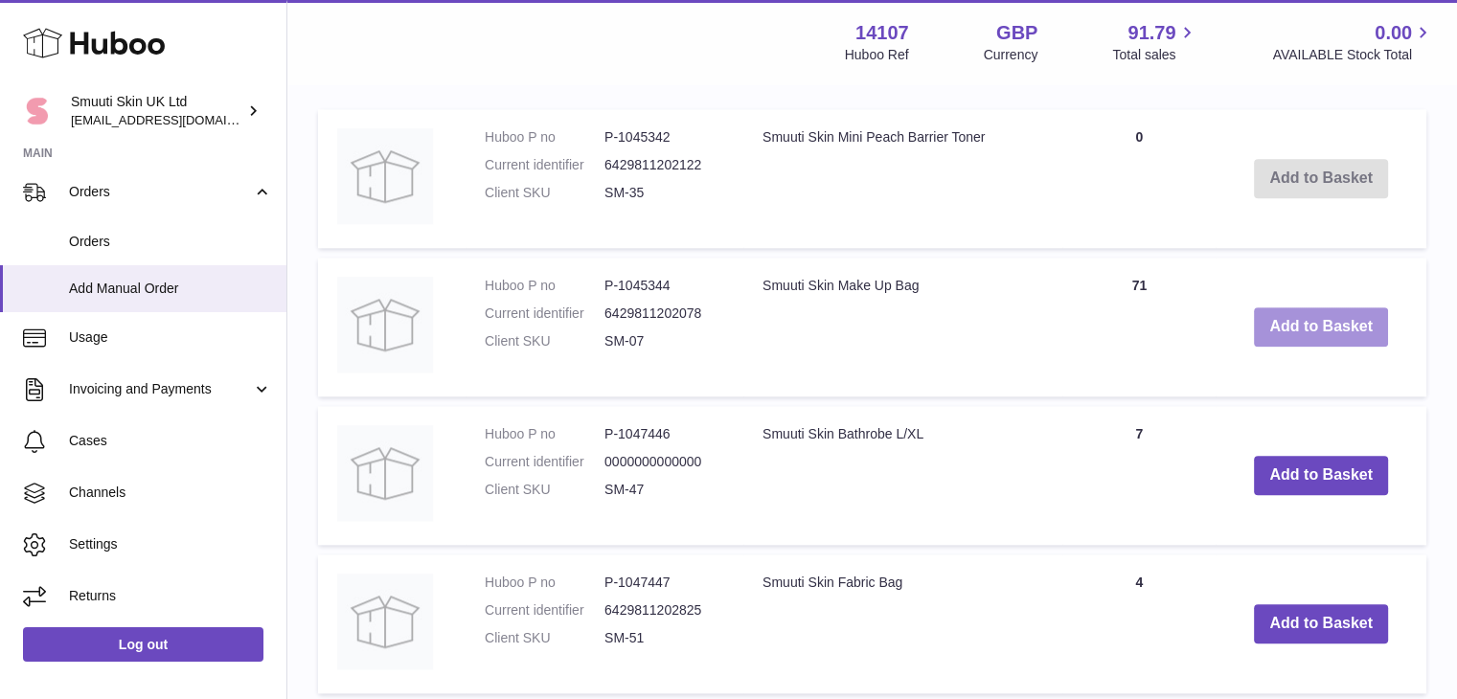
click at [1337, 347] on button "Add to Basket" at bounding box center [1321, 326] width 134 height 39
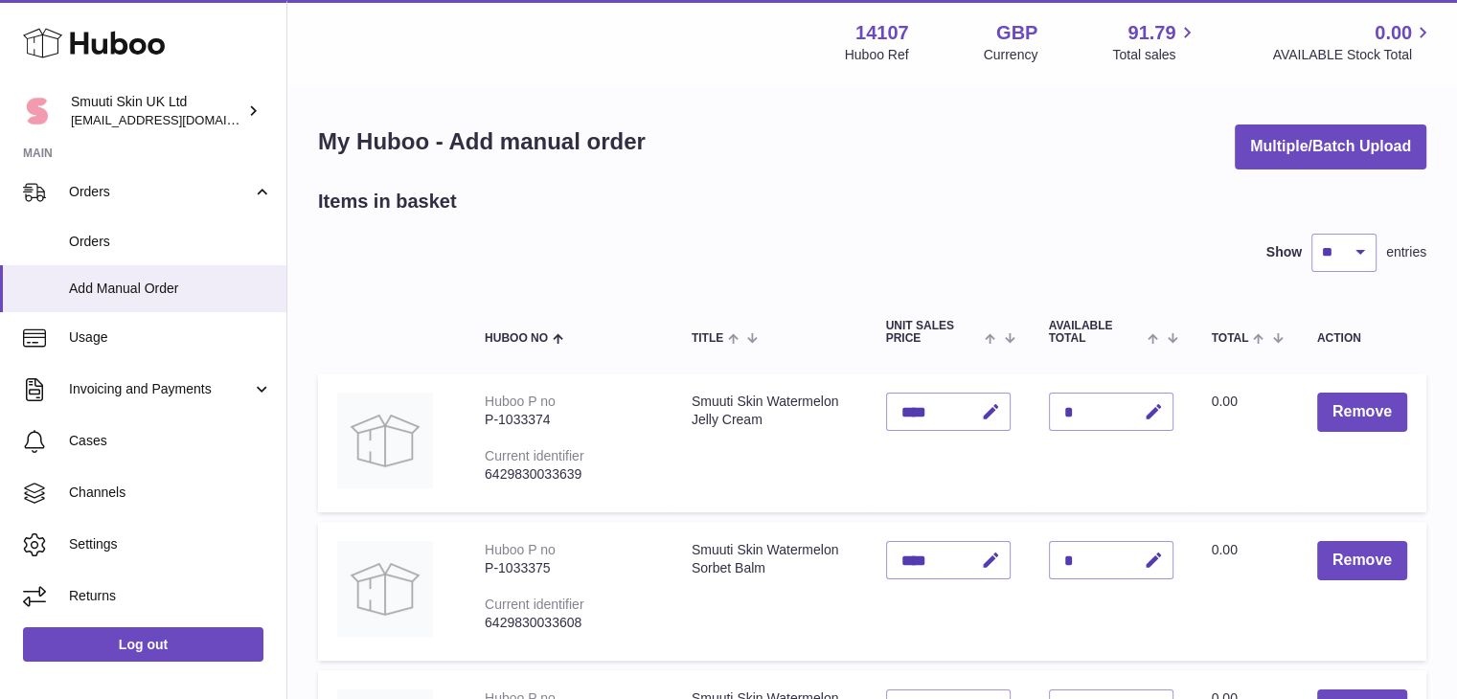
scroll to position [130, 0]
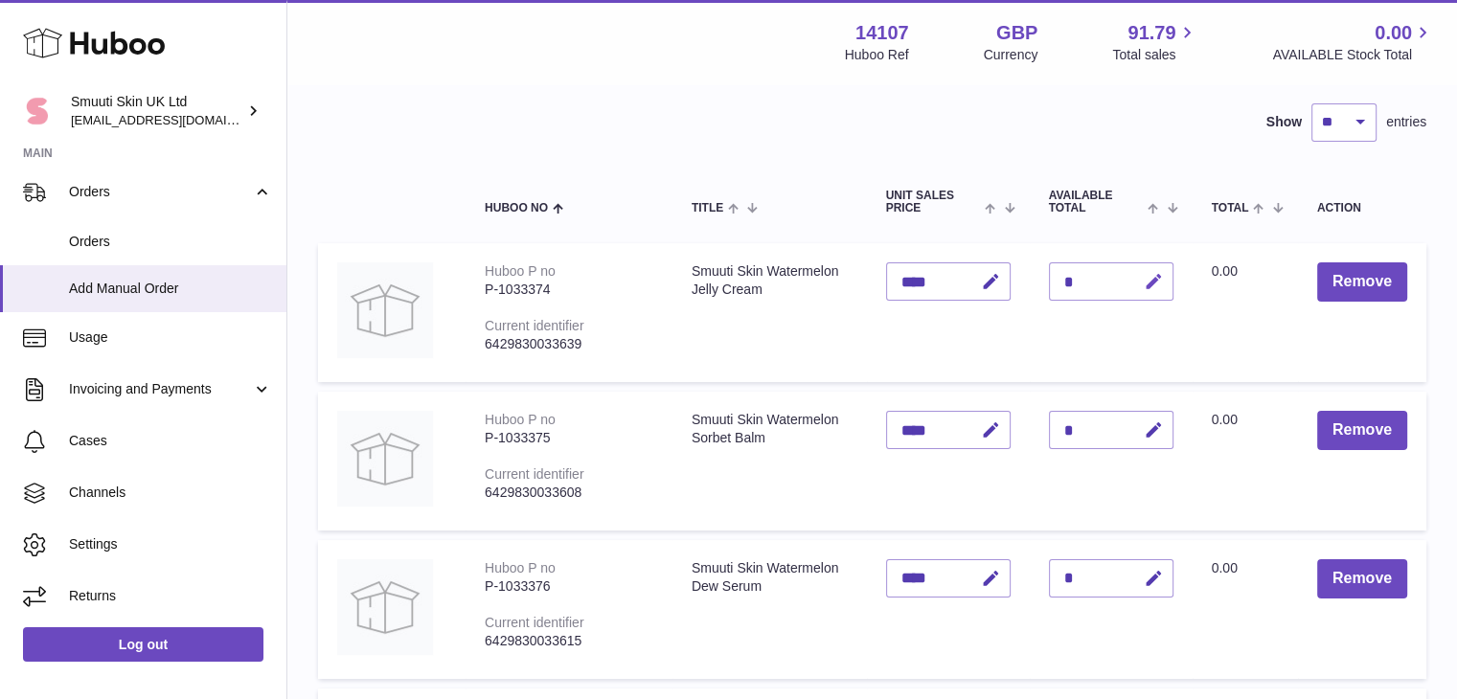
click at [1146, 282] on icon "button" at bounding box center [1154, 282] width 20 height 20
type input "*"
click at [1158, 279] on icon "submit" at bounding box center [1154, 281] width 17 height 17
click at [1157, 434] on icon "button" at bounding box center [1154, 431] width 20 height 20
type input "*"
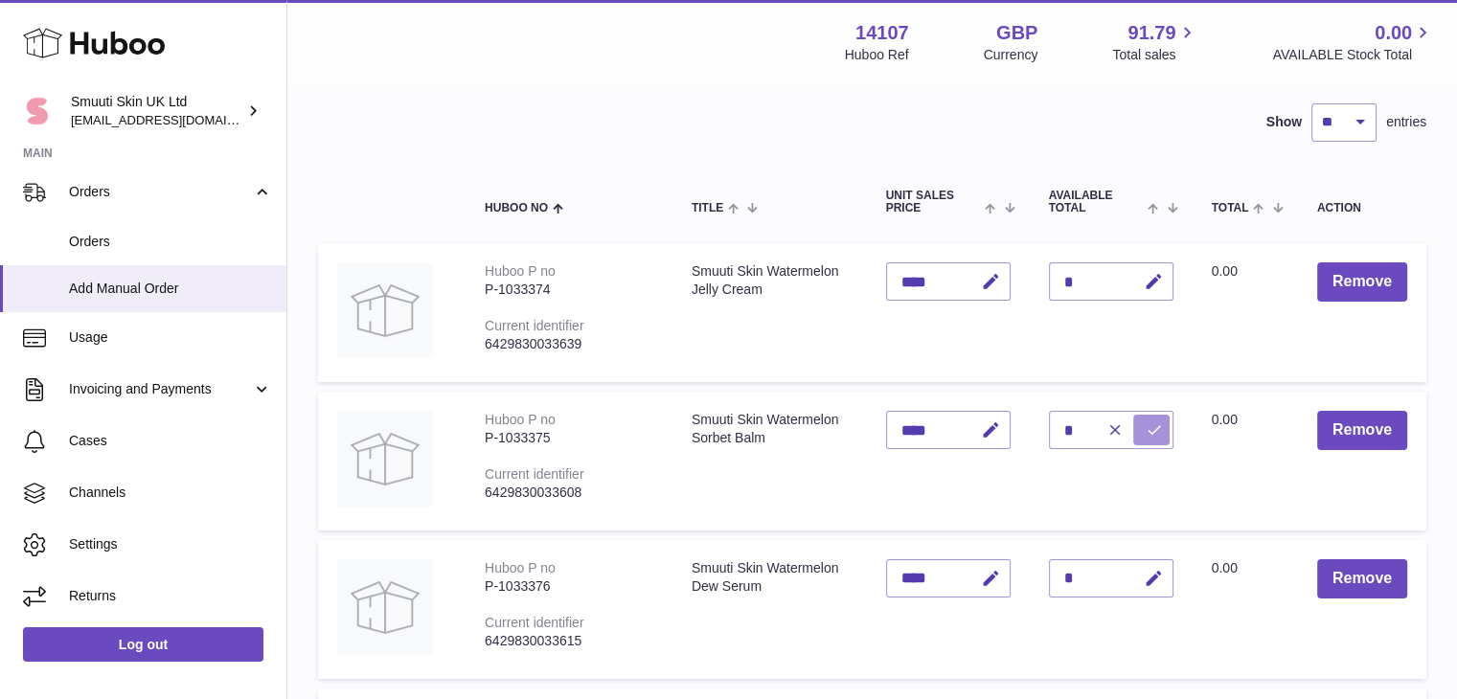
click at [1155, 439] on icon "submit" at bounding box center [1154, 429] width 17 height 17
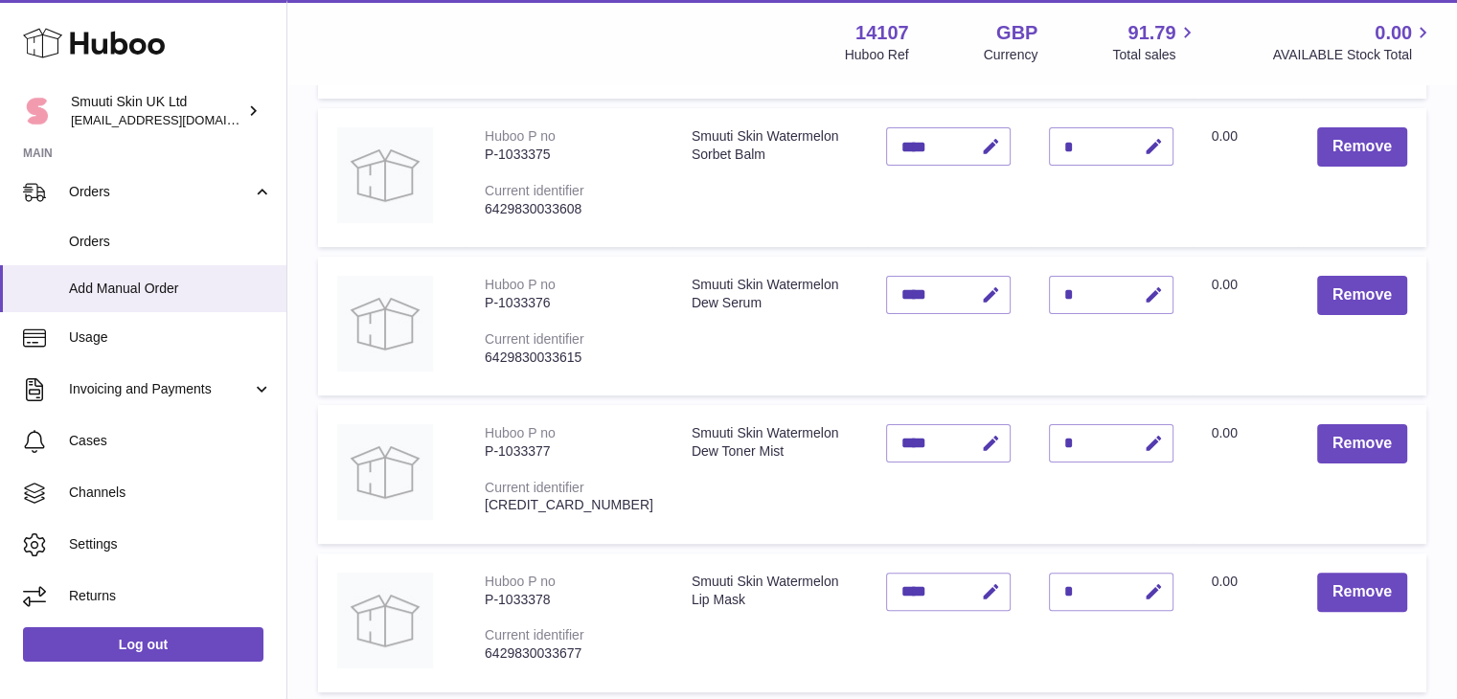
scroll to position [420, 0]
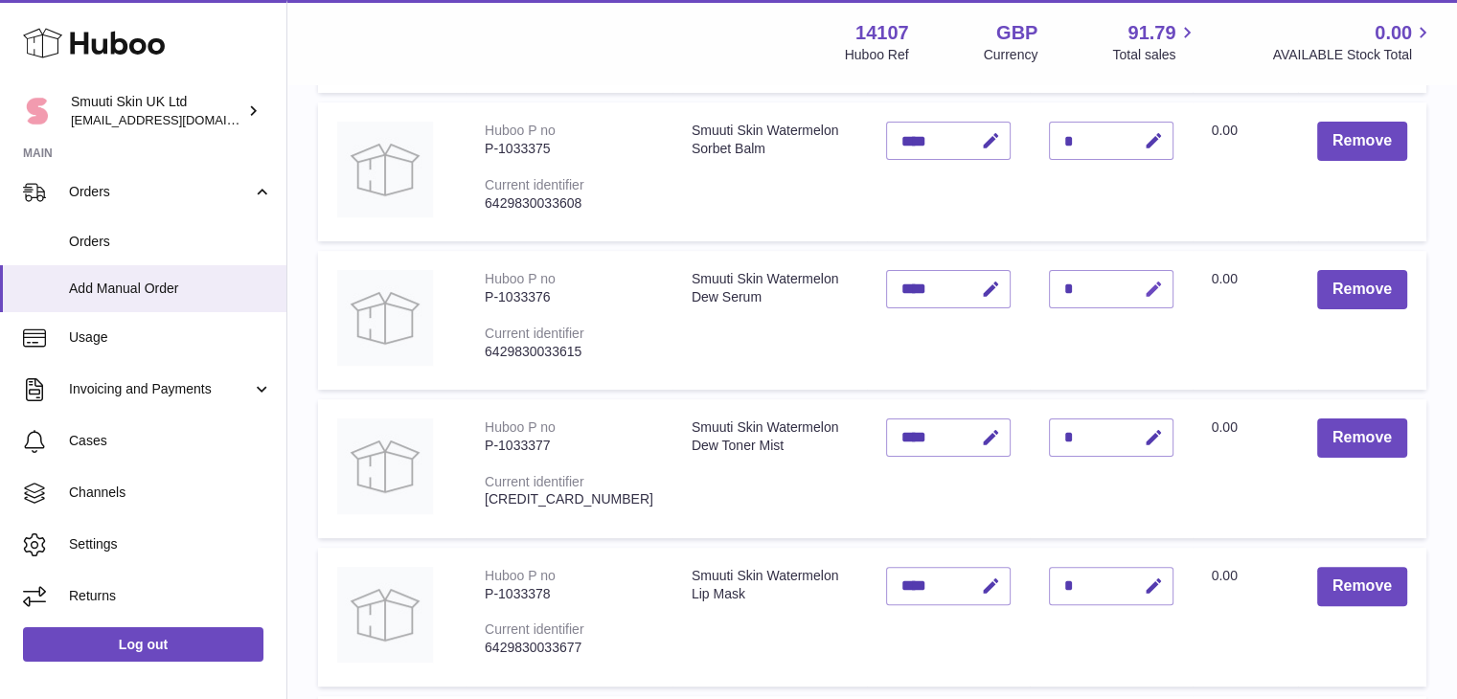
click at [1154, 300] on icon "button" at bounding box center [1154, 290] width 20 height 20
type input "*"
click at [1154, 298] on icon "submit" at bounding box center [1154, 289] width 17 height 17
click at [1154, 448] on icon "button" at bounding box center [1154, 438] width 20 height 20
type input "*"
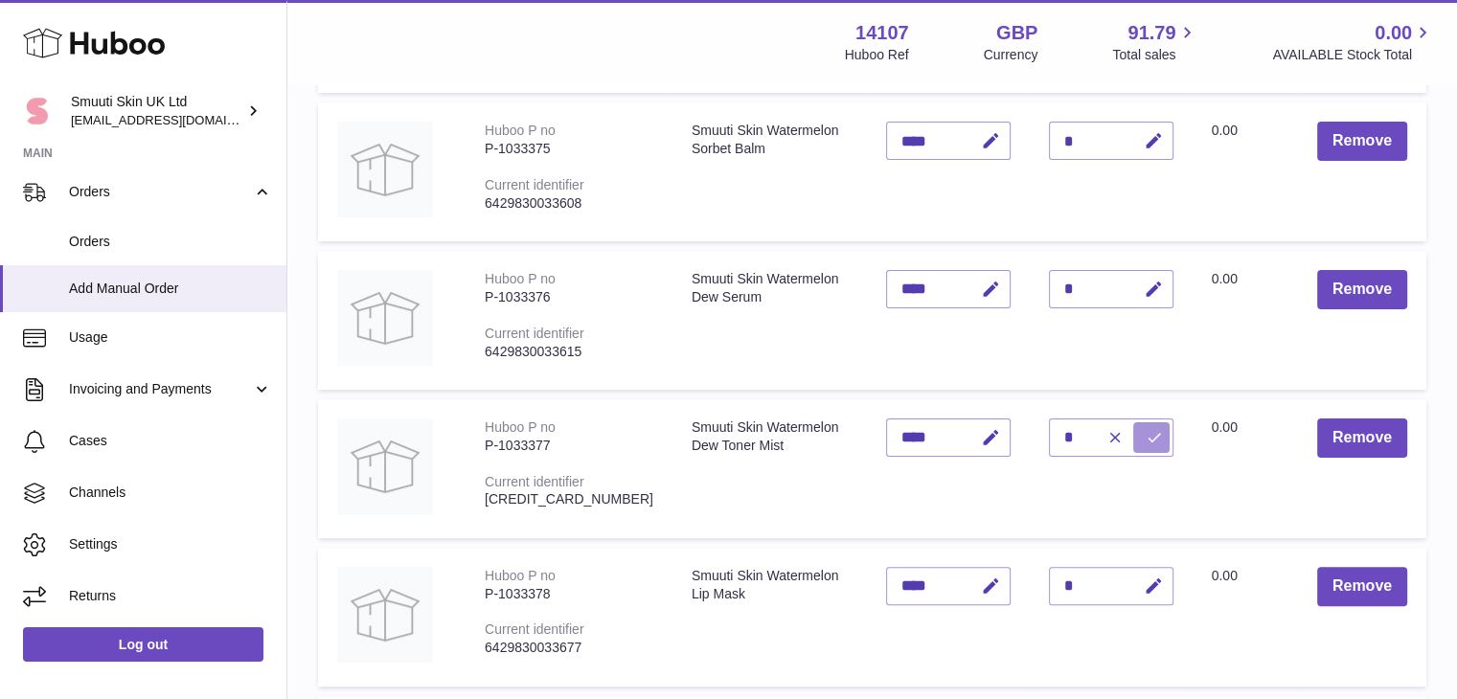
click at [1154, 446] on icon "submit" at bounding box center [1154, 437] width 17 height 17
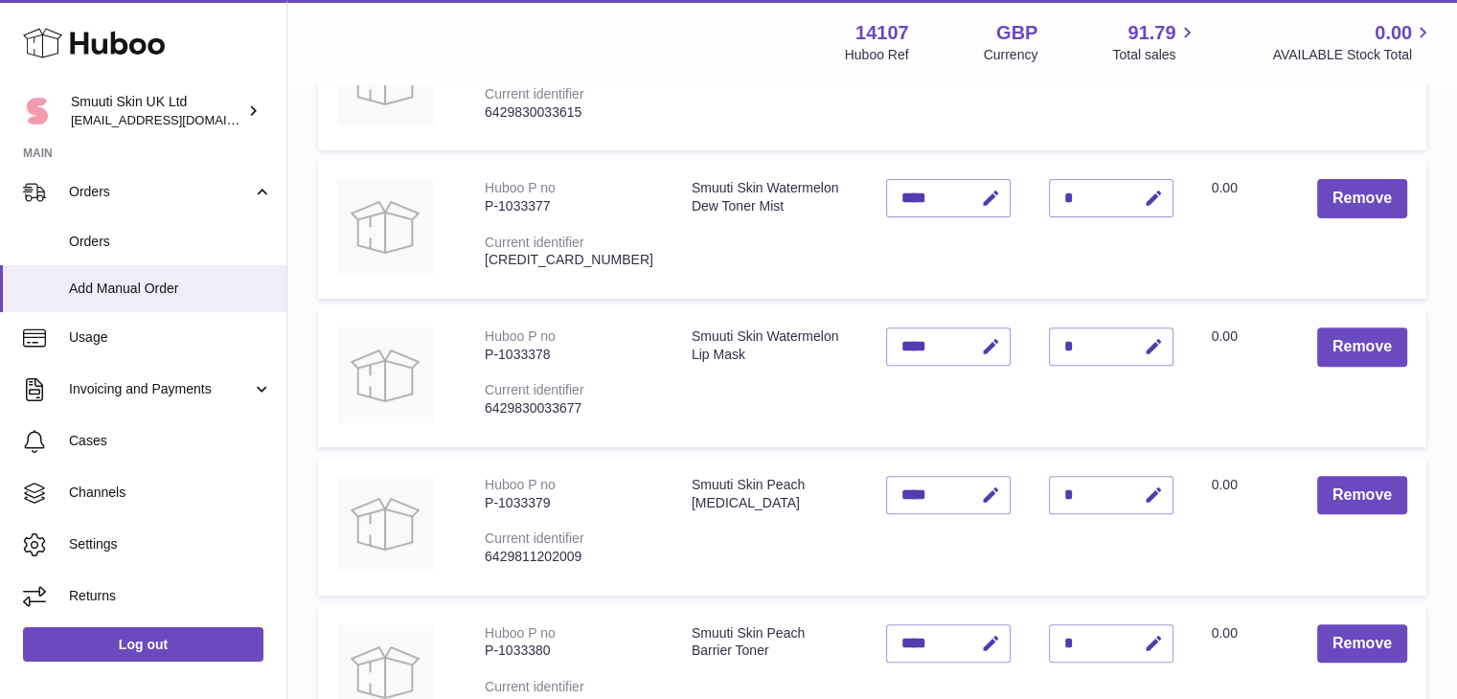
scroll to position [659, 0]
click at [1157, 357] on icon "button" at bounding box center [1154, 347] width 20 height 20
type input "*"
click at [1150, 355] on icon "submit" at bounding box center [1154, 346] width 17 height 17
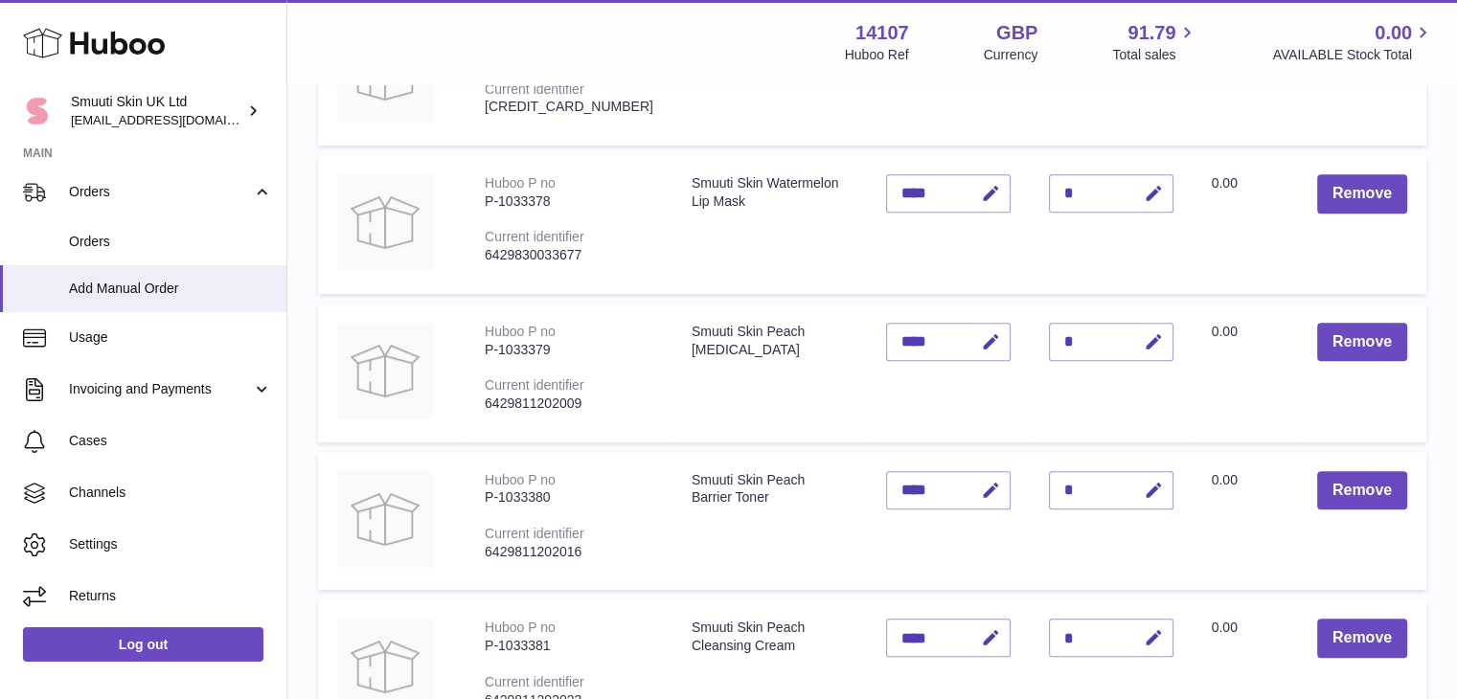
scroll to position [812, 0]
click at [1150, 353] on icon "button" at bounding box center [1154, 342] width 20 height 20
type input "*"
click at [1150, 351] on icon "submit" at bounding box center [1154, 341] width 17 height 17
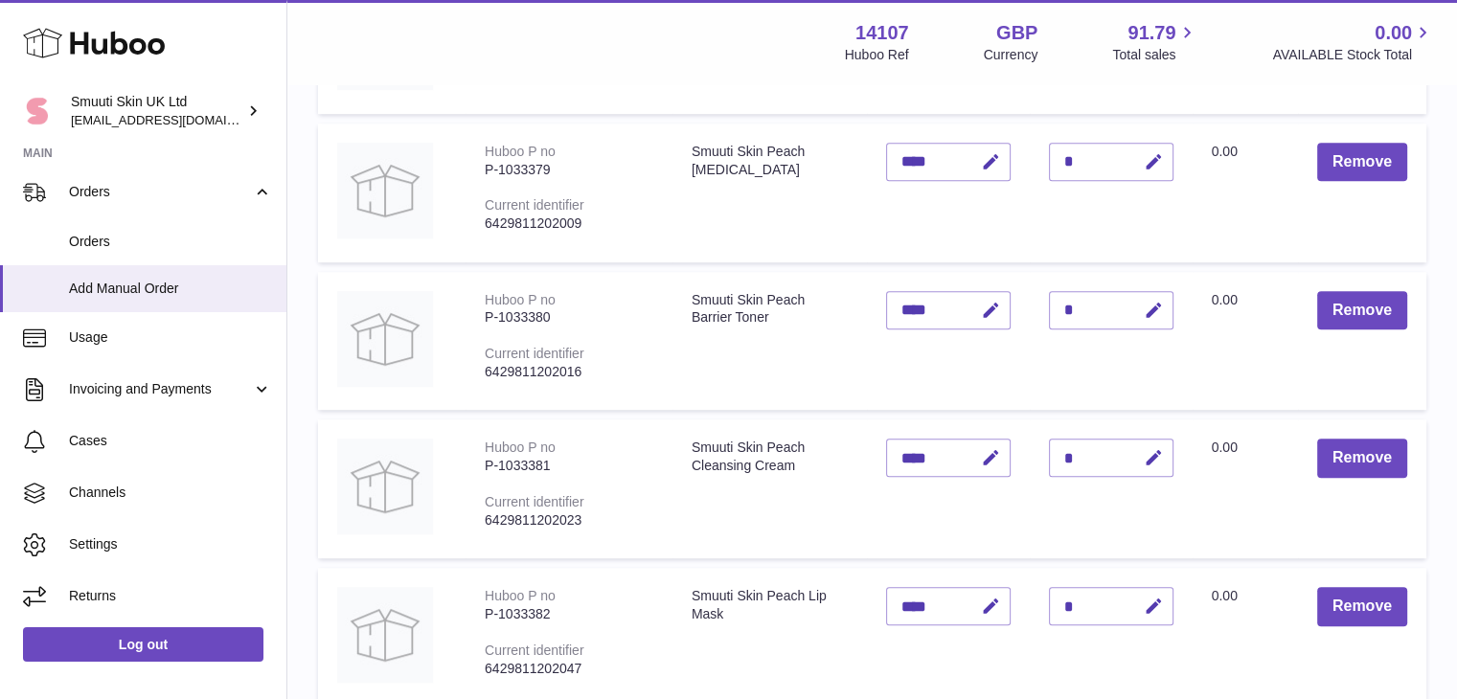
scroll to position [995, 0]
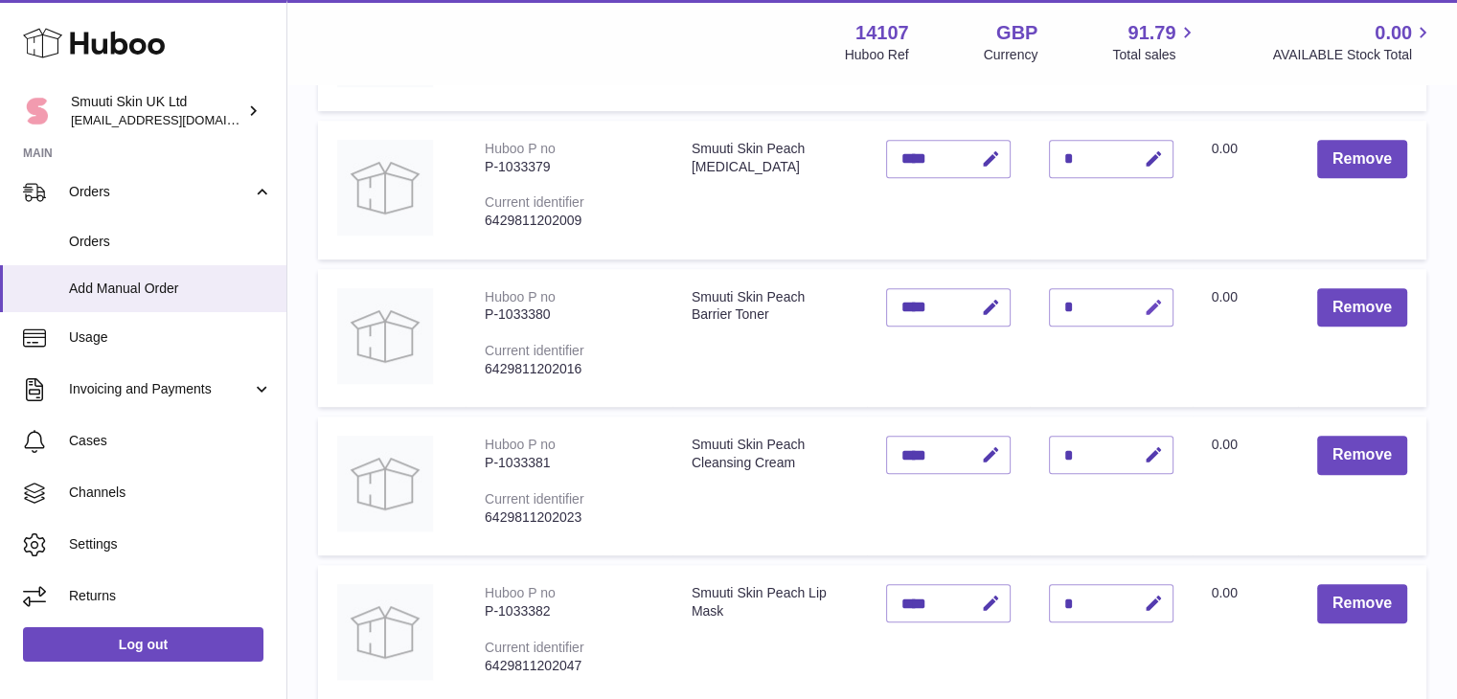
click at [1150, 318] on icon "button" at bounding box center [1154, 308] width 20 height 20
type input "*"
click at [1150, 316] on icon "submit" at bounding box center [1154, 307] width 17 height 17
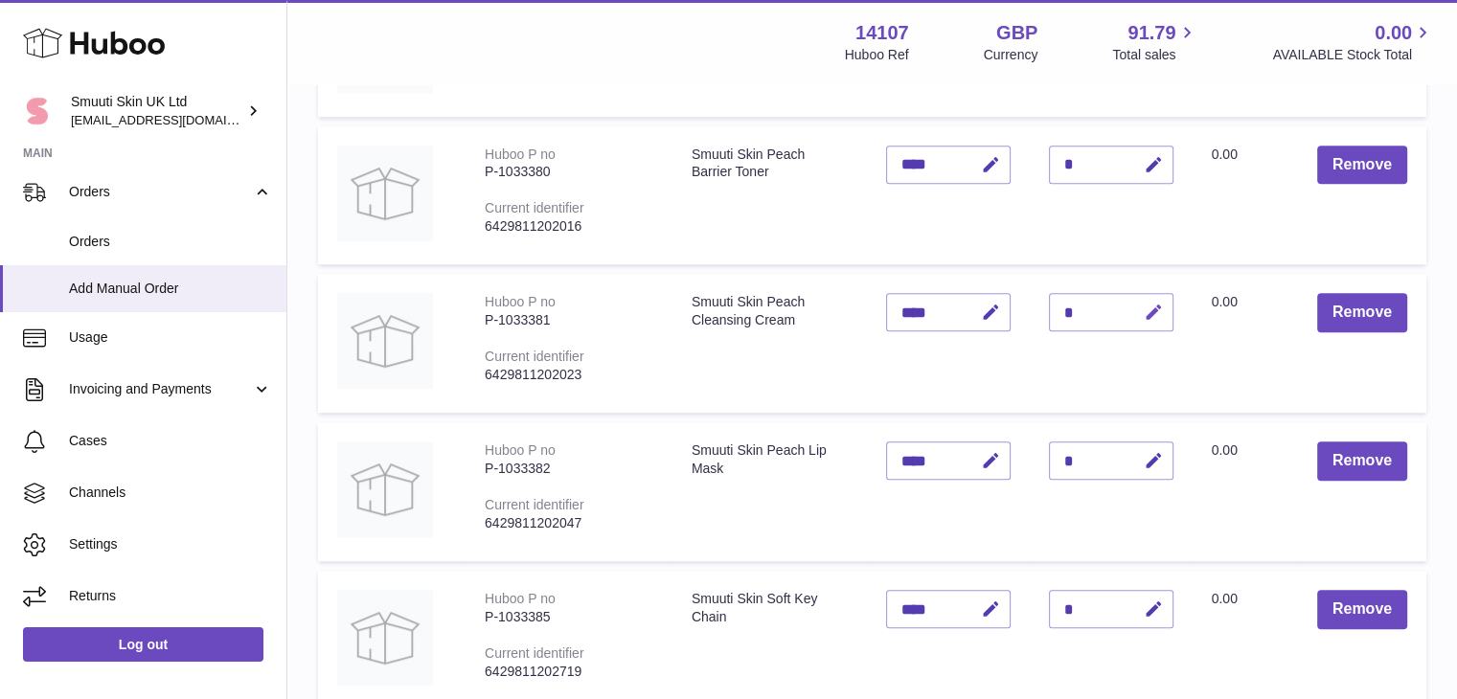
scroll to position [1140, 0]
click at [1151, 321] on icon "button" at bounding box center [1154, 311] width 20 height 20
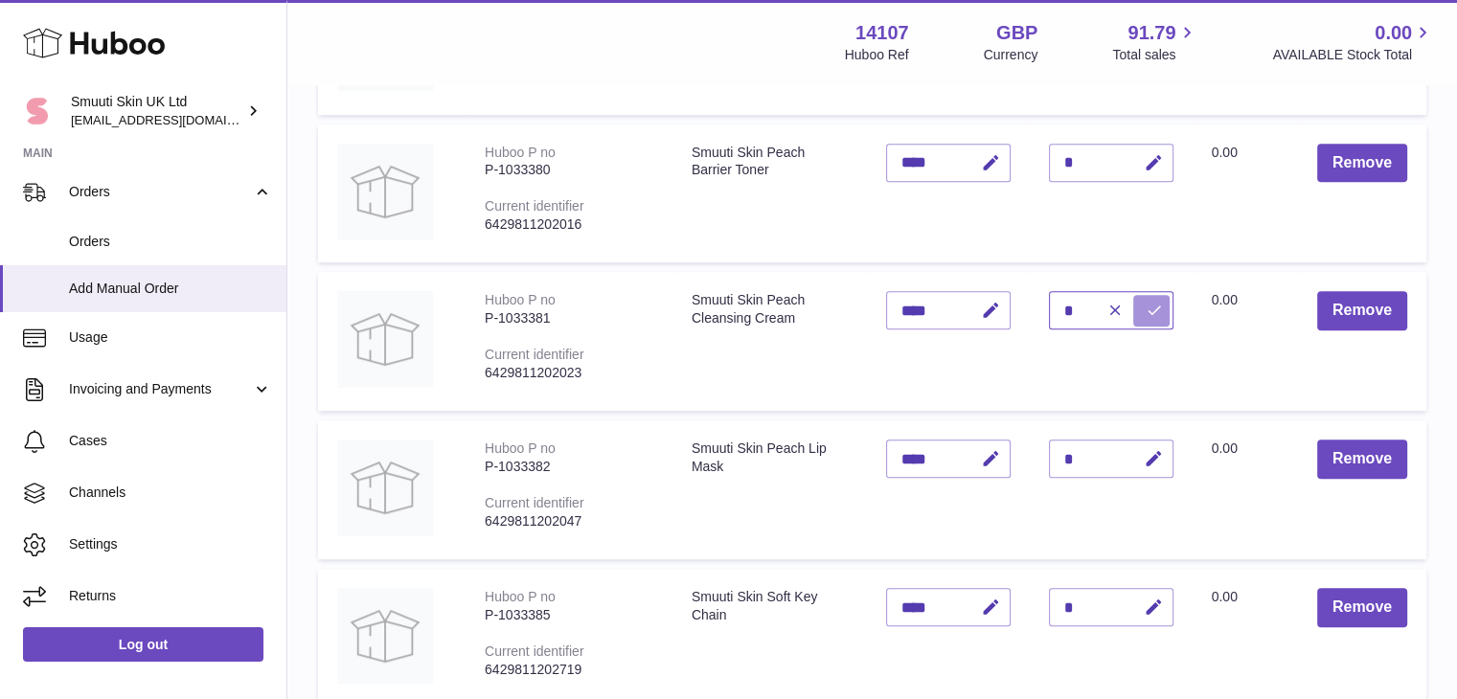
type input "*"
click at [1154, 319] on icon "submit" at bounding box center [1154, 310] width 17 height 17
click at [1150, 469] on icon "button" at bounding box center [1154, 459] width 20 height 20
type input "*"
click at [1153, 467] on icon "submit" at bounding box center [1154, 458] width 17 height 17
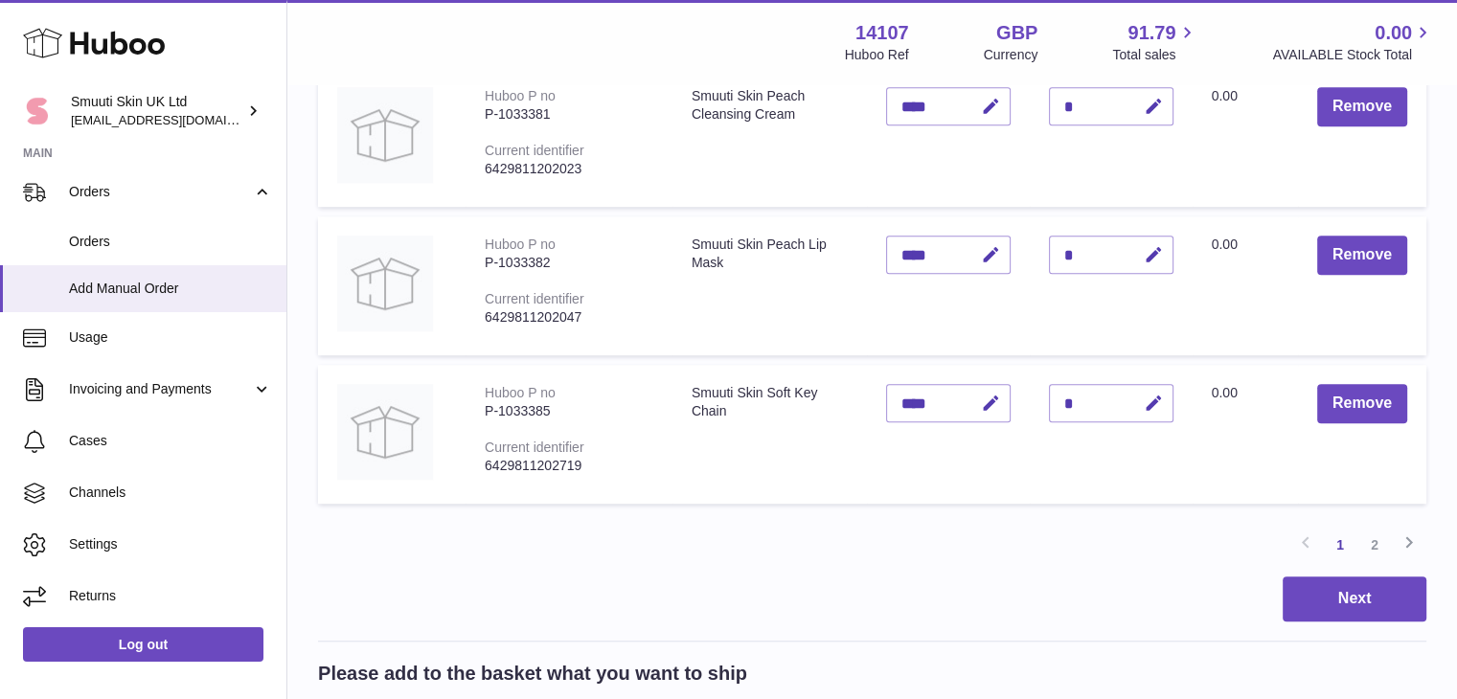
scroll to position [1345, 0]
click at [1154, 413] on icon "button" at bounding box center [1154, 403] width 20 height 20
type input "*"
click at [1151, 411] on icon "submit" at bounding box center [1154, 402] width 17 height 17
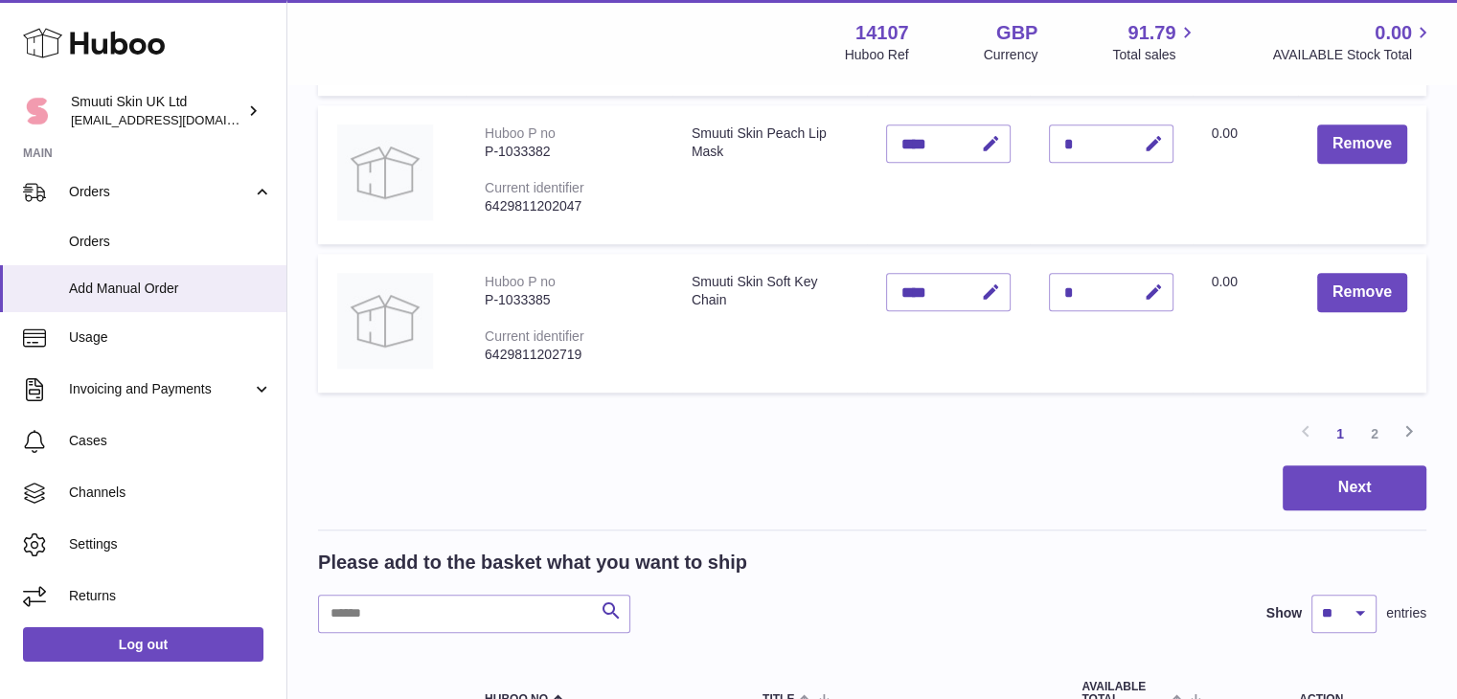
scroll to position [1456, 0]
click at [1356, 510] on button "Next" at bounding box center [1355, 487] width 144 height 45
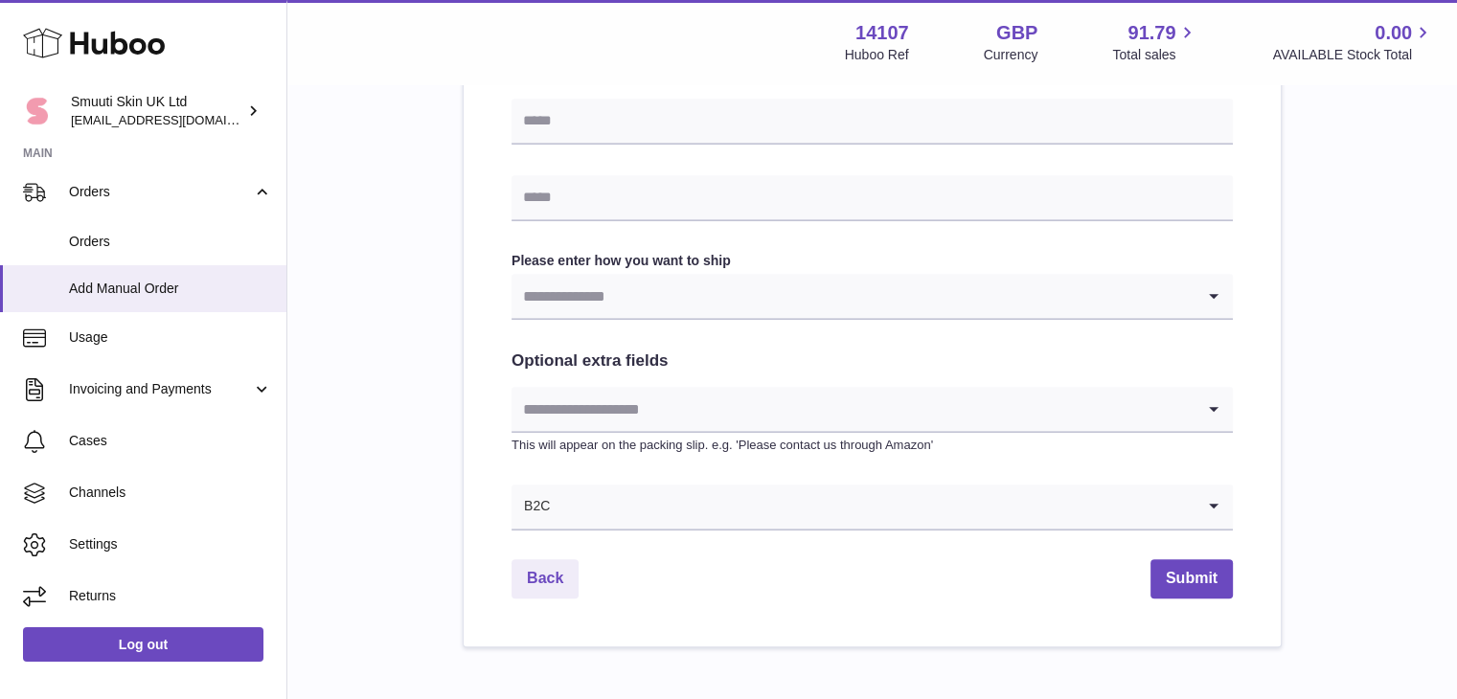
scroll to position [974, 0]
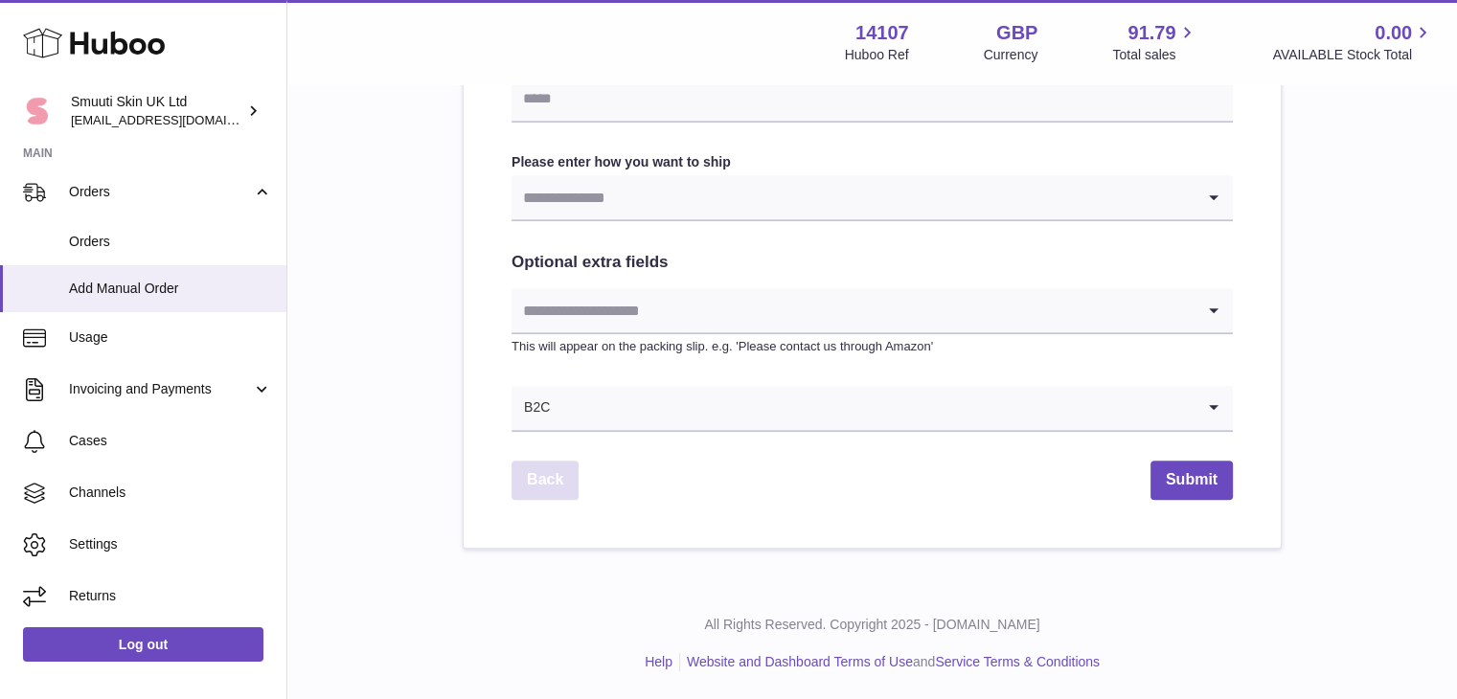
click at [541, 484] on link "Back" at bounding box center [545, 480] width 67 height 39
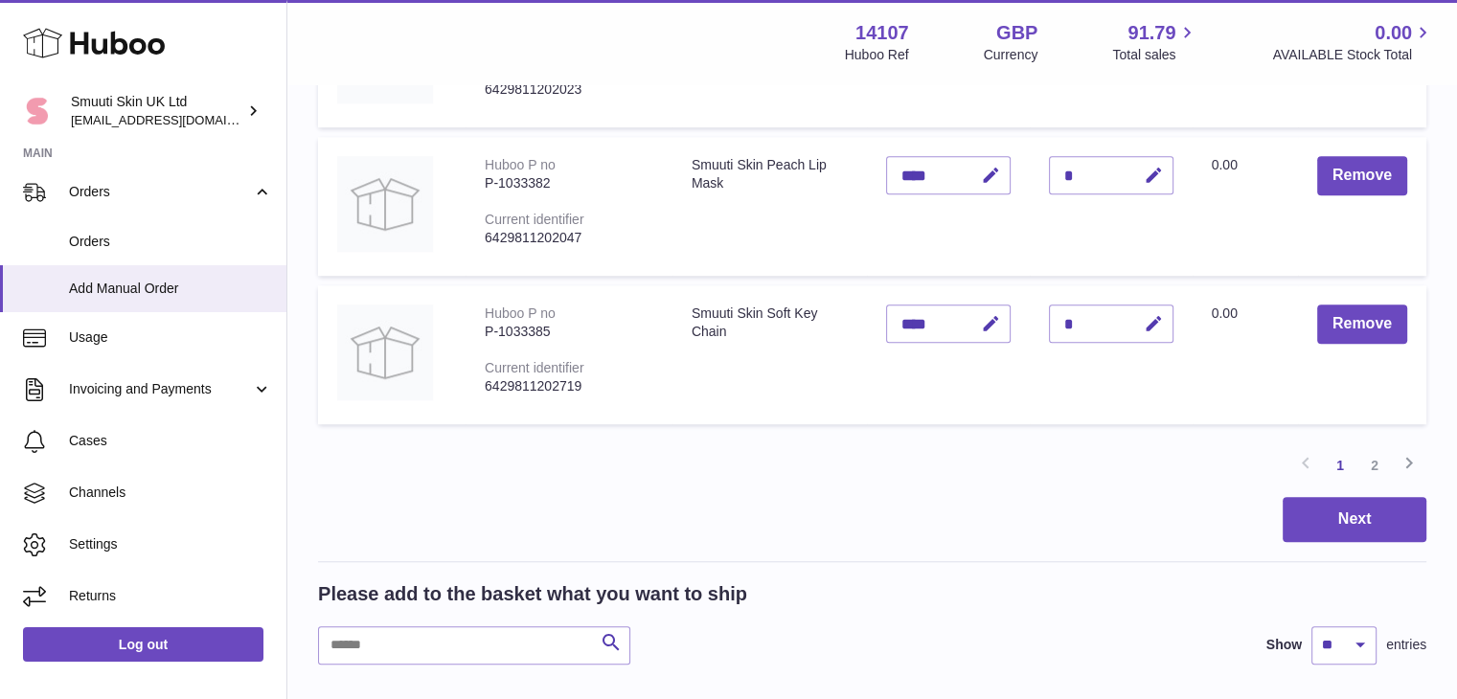
scroll to position [1424, 0]
click at [1374, 482] on link "2" at bounding box center [1374, 464] width 34 height 34
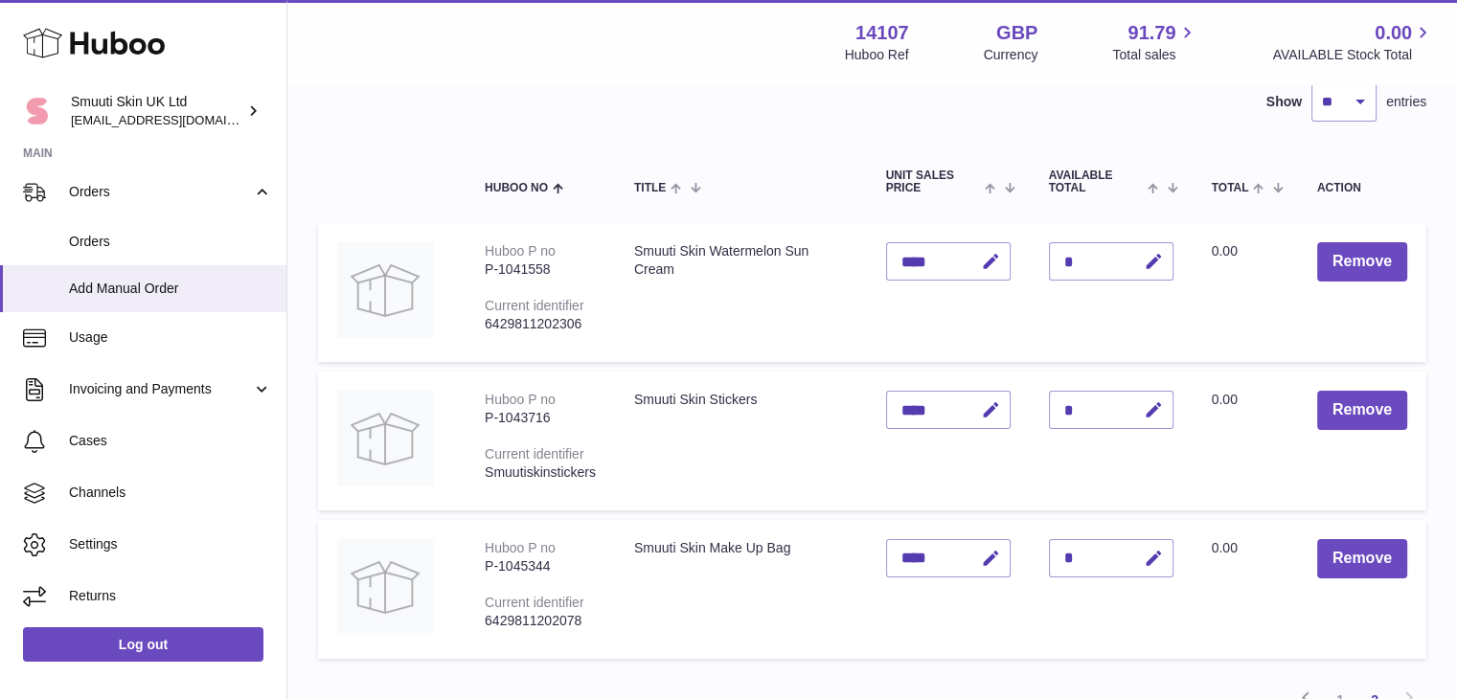
scroll to position [151, 0]
click at [1150, 256] on icon "button" at bounding box center [1154, 261] width 20 height 20
type input "*"
click at [1150, 256] on icon "submit" at bounding box center [1154, 260] width 17 height 17
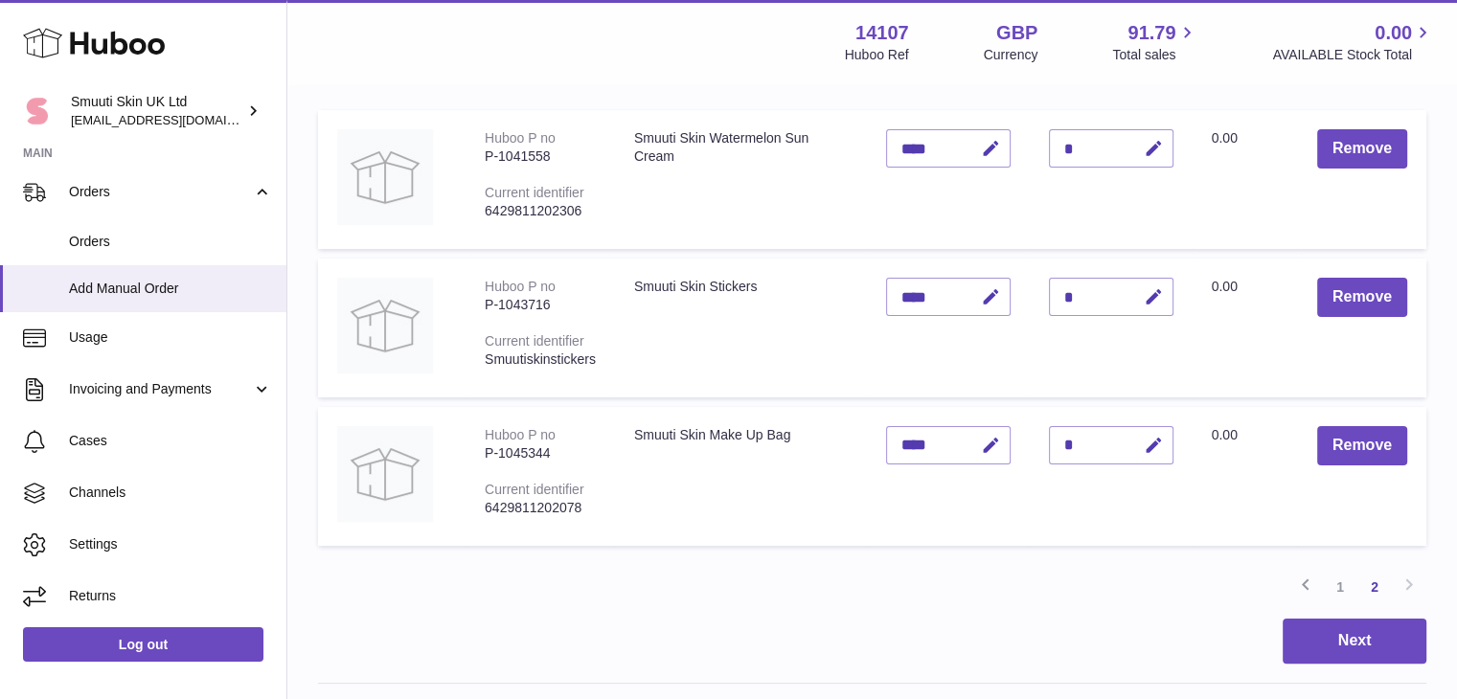
scroll to position [264, 0]
click at [1155, 282] on button "button" at bounding box center [1150, 296] width 45 height 39
type input "*"
click at [1155, 282] on button "submit" at bounding box center [1151, 296] width 36 height 31
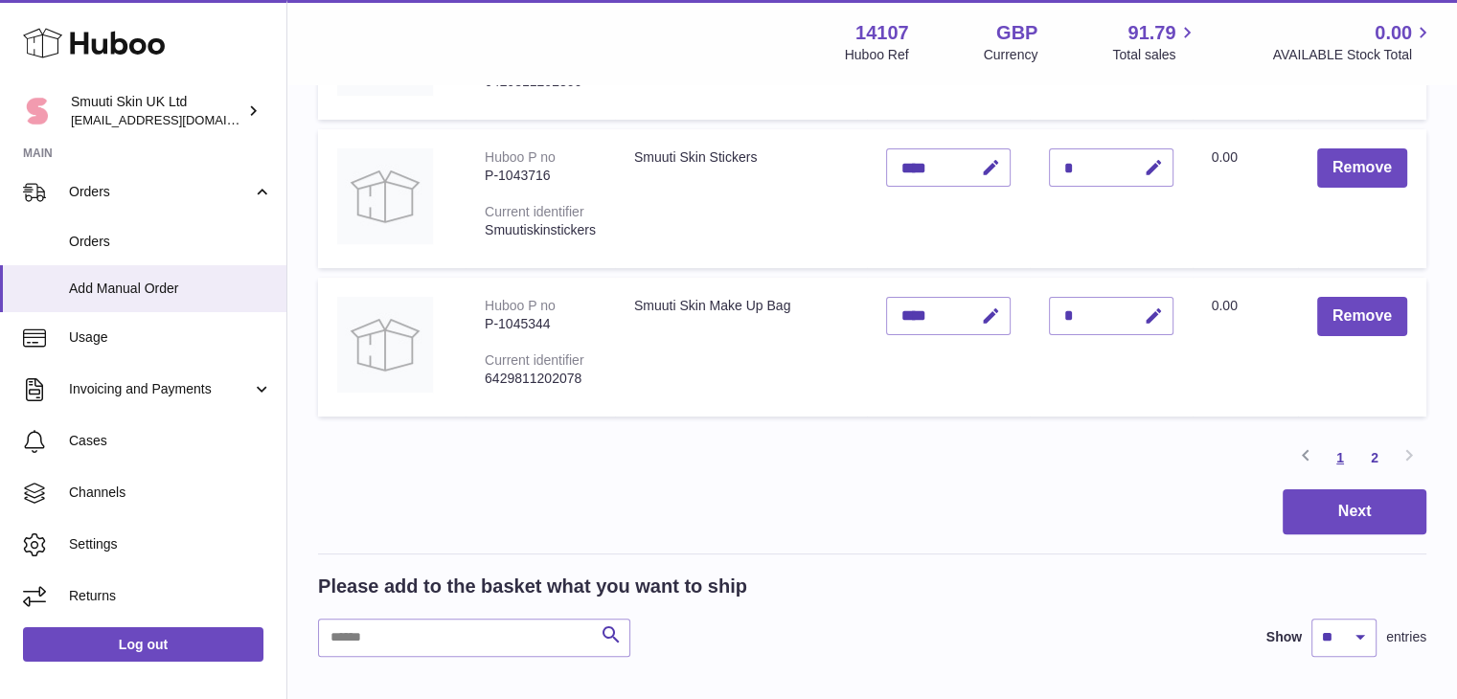
click at [1339, 458] on link "1" at bounding box center [1340, 458] width 34 height 34
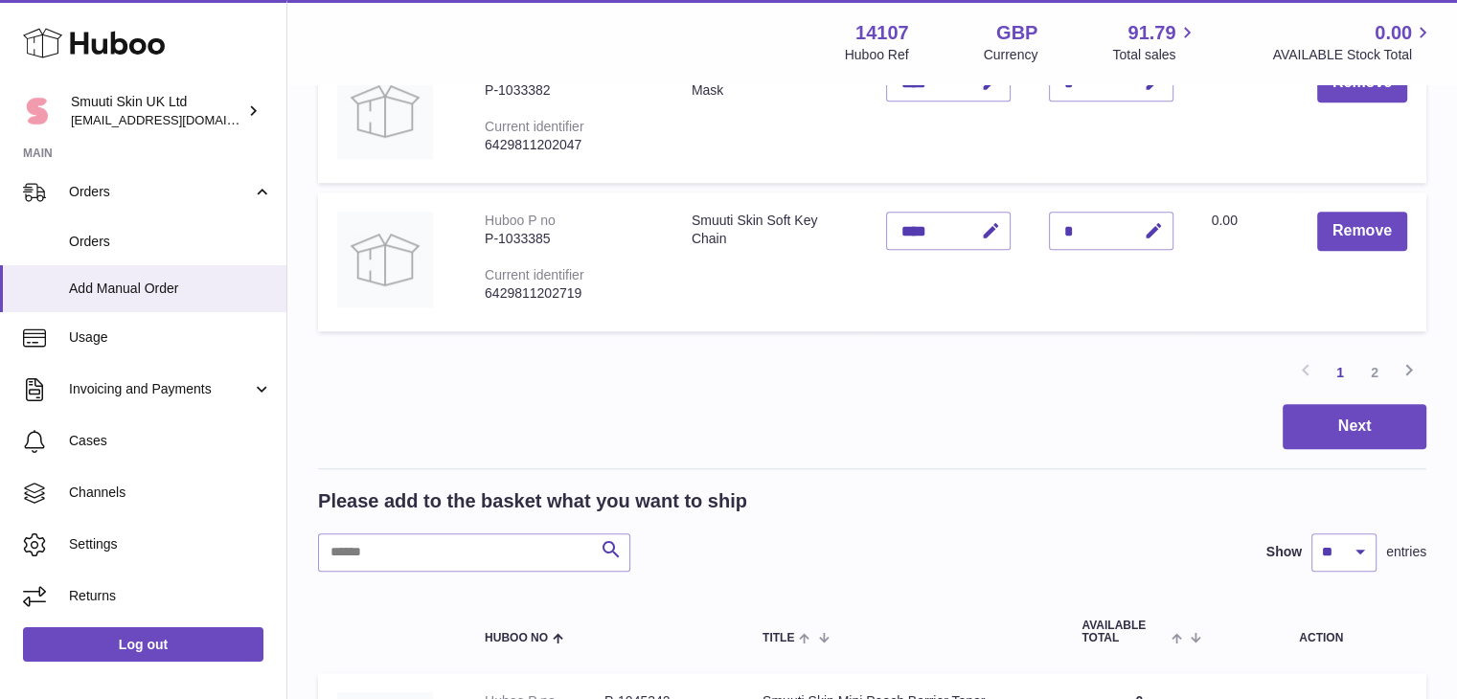
scroll to position [1515, 0]
click at [1086, 251] on div "*" at bounding box center [1111, 232] width 125 height 38
click at [1150, 242] on icon "button" at bounding box center [1154, 232] width 20 height 20
type input "*"
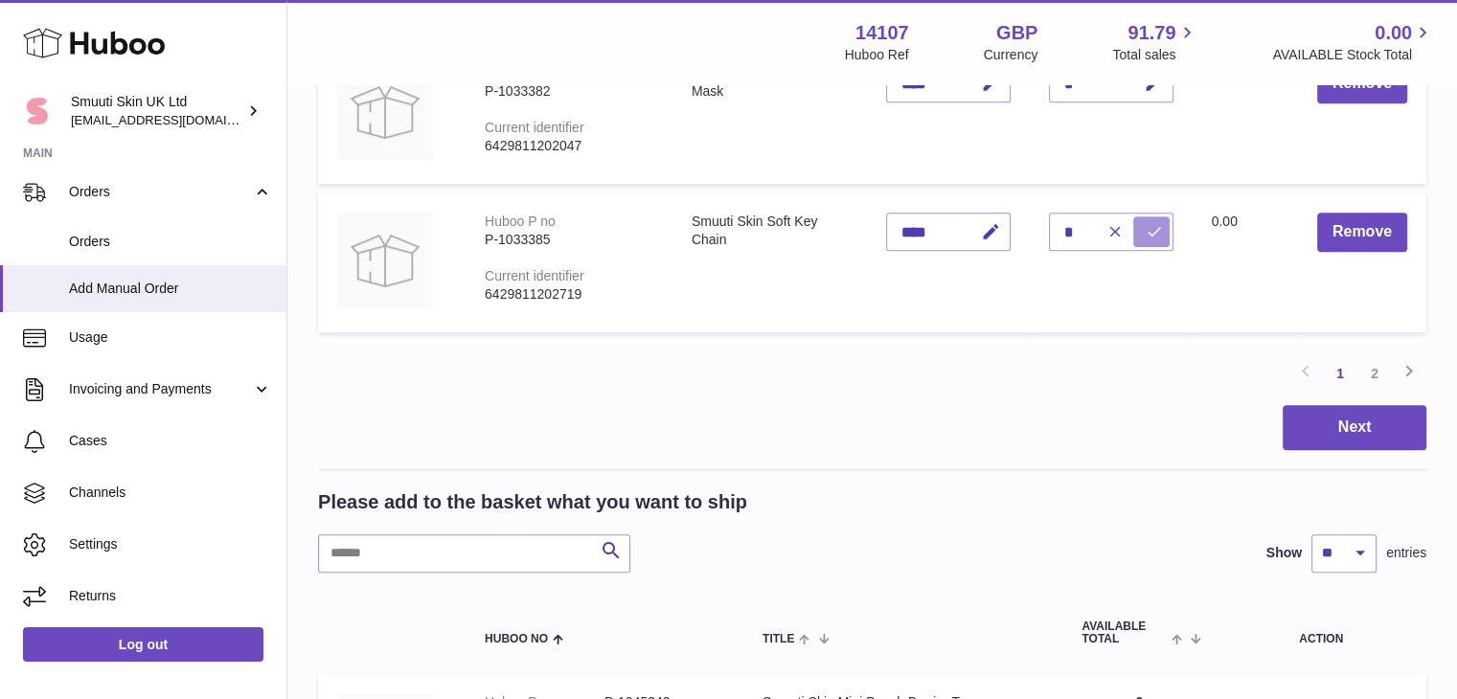
click at [1150, 240] on icon "submit" at bounding box center [1154, 231] width 17 height 17
click at [1344, 450] on button "Next" at bounding box center [1355, 427] width 144 height 45
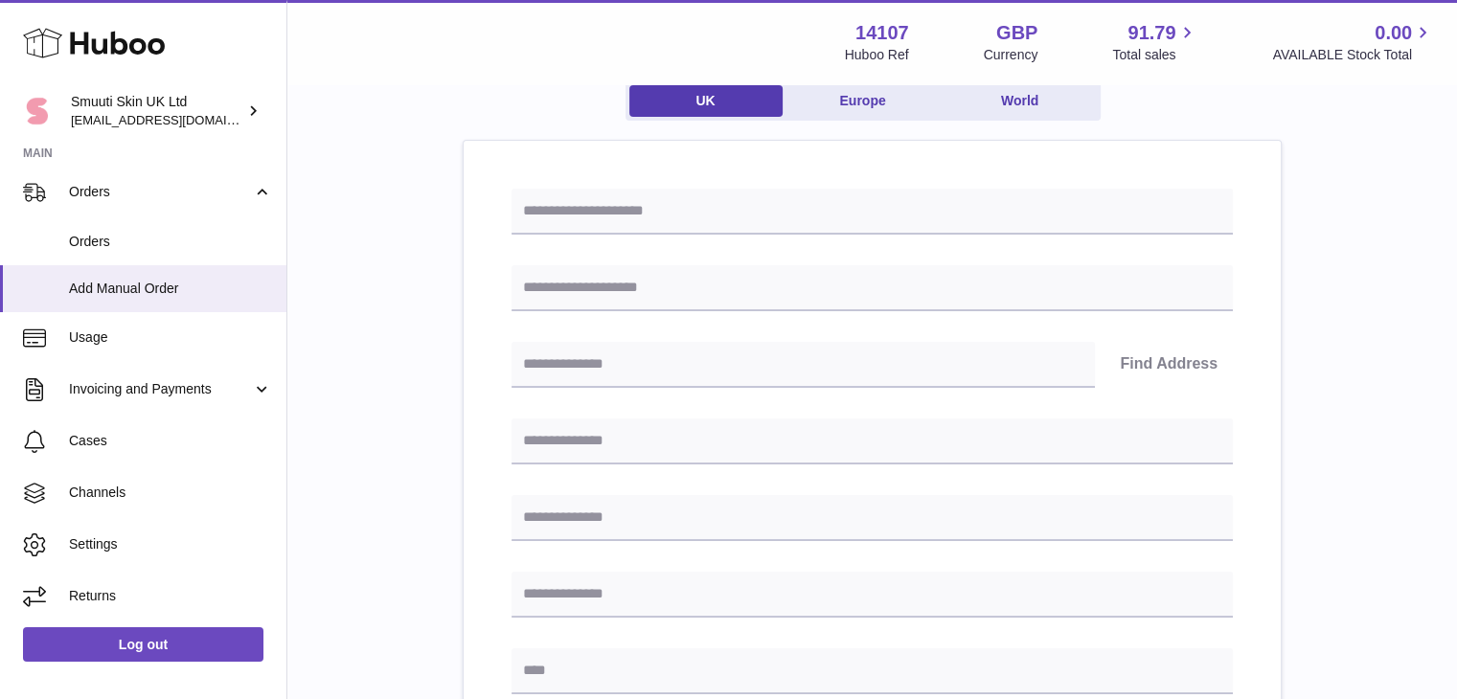
scroll to position [169, 0]
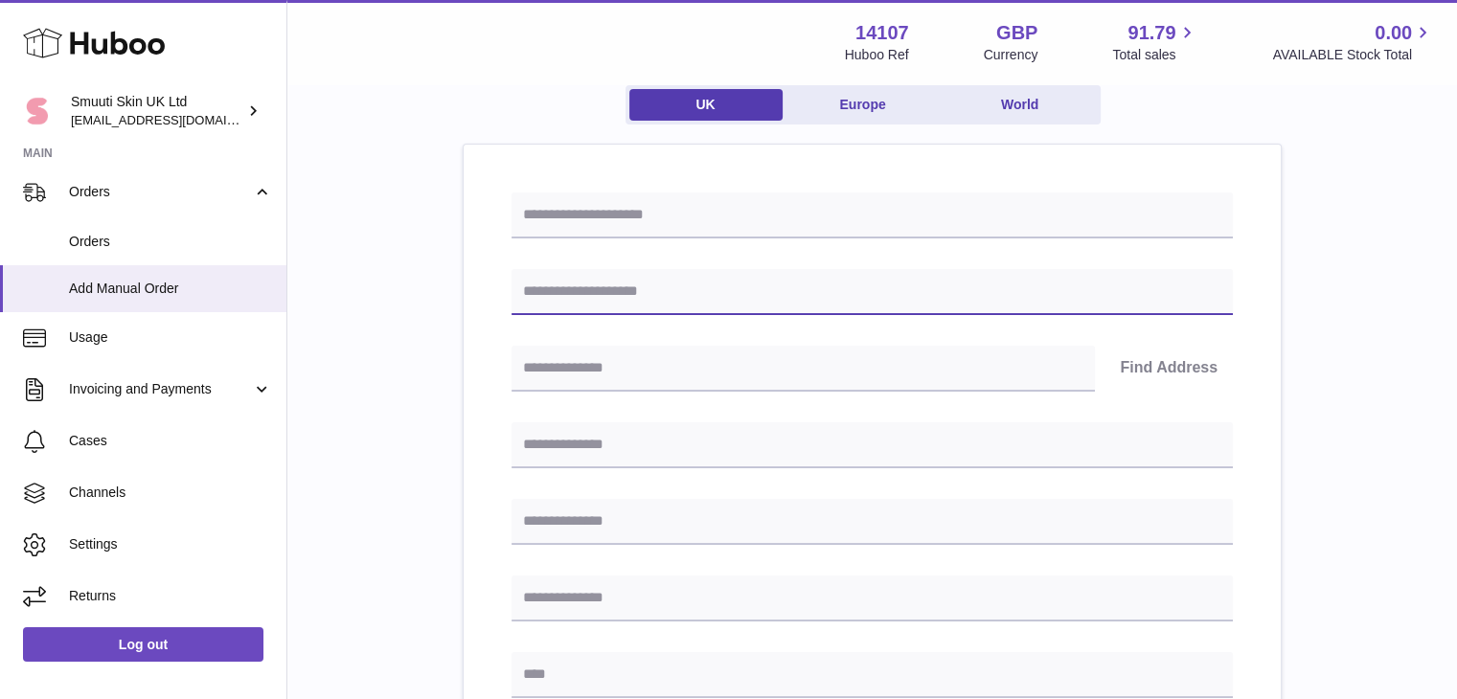
click at [570, 283] on input "text" at bounding box center [872, 292] width 721 height 46
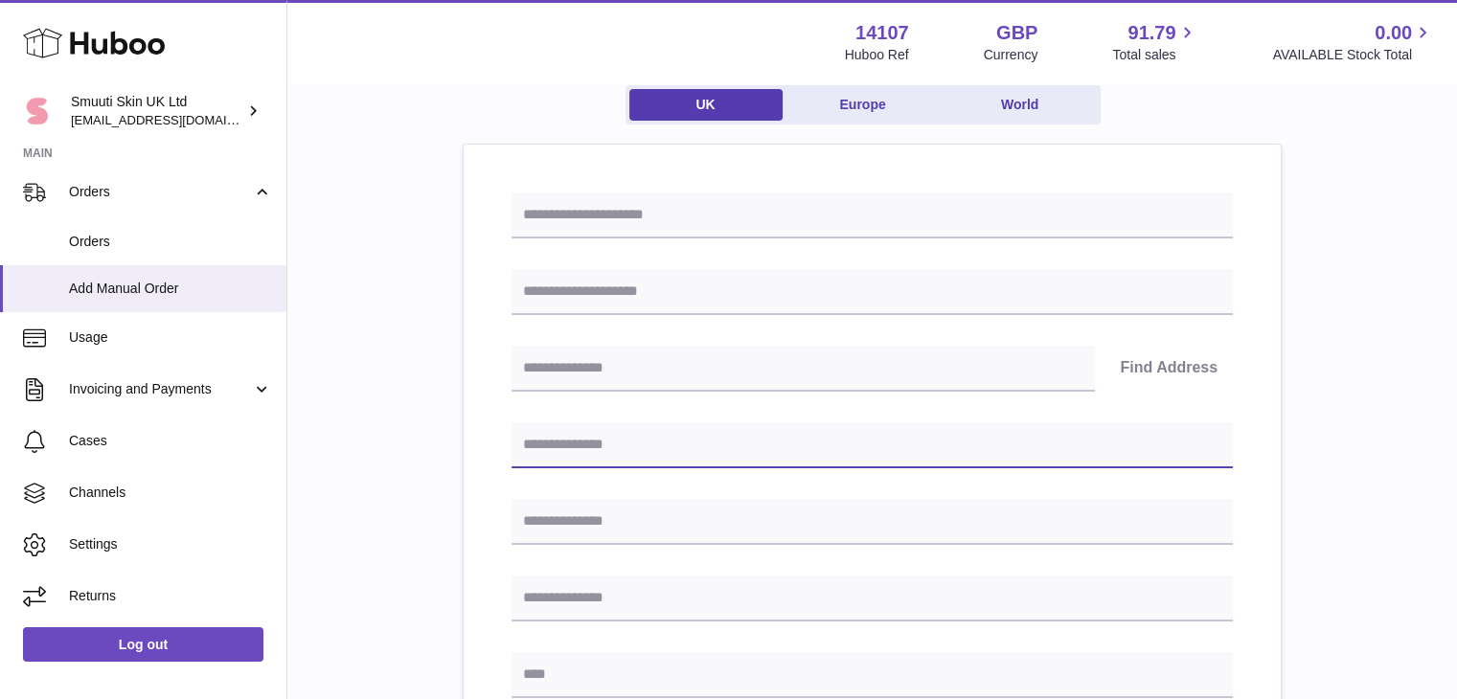
click at [561, 432] on input "text" at bounding box center [872, 445] width 721 height 46
paste input "**********"
drag, startPoint x: 648, startPoint y: 444, endPoint x: 710, endPoint y: 444, distance: 62.3
click at [710, 444] on input "**********" at bounding box center [872, 445] width 721 height 46
type input "**********"
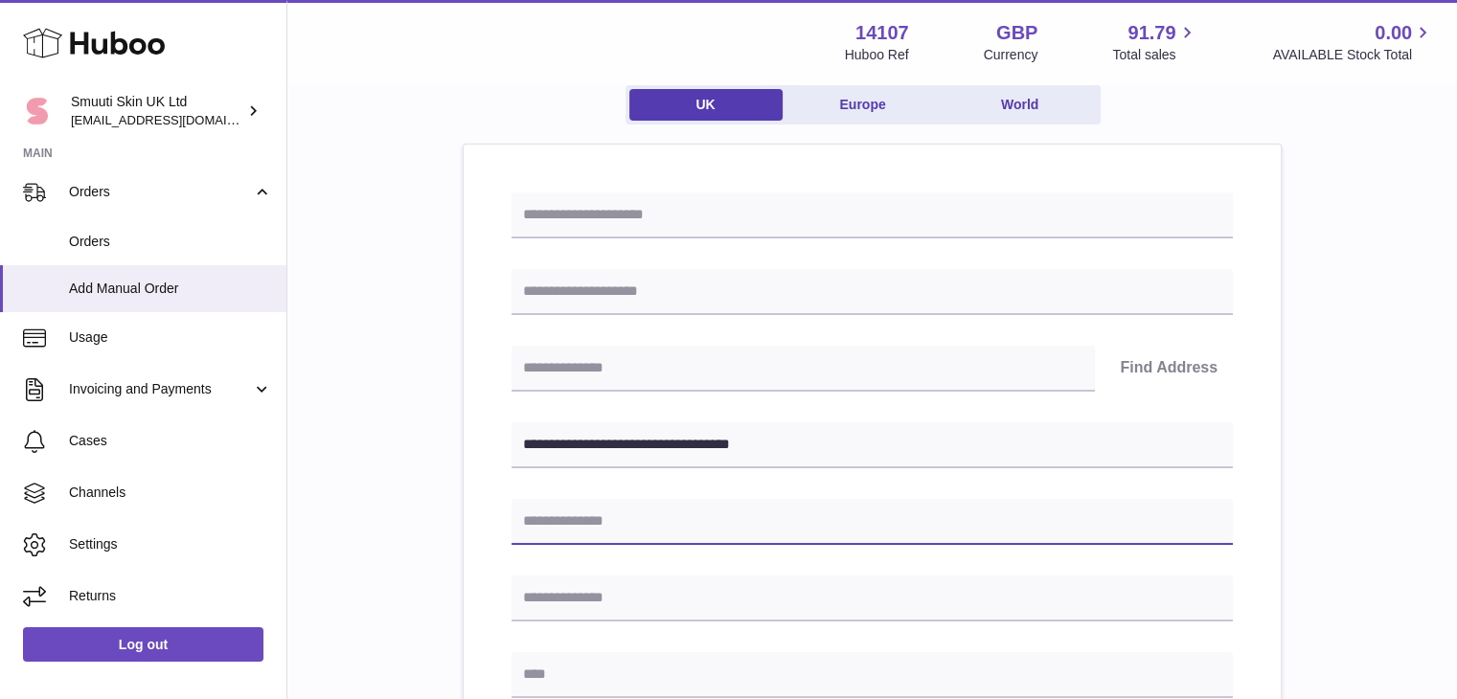
click at [582, 522] on input "text" at bounding box center [872, 522] width 721 height 46
paste input "********"
type input "********"
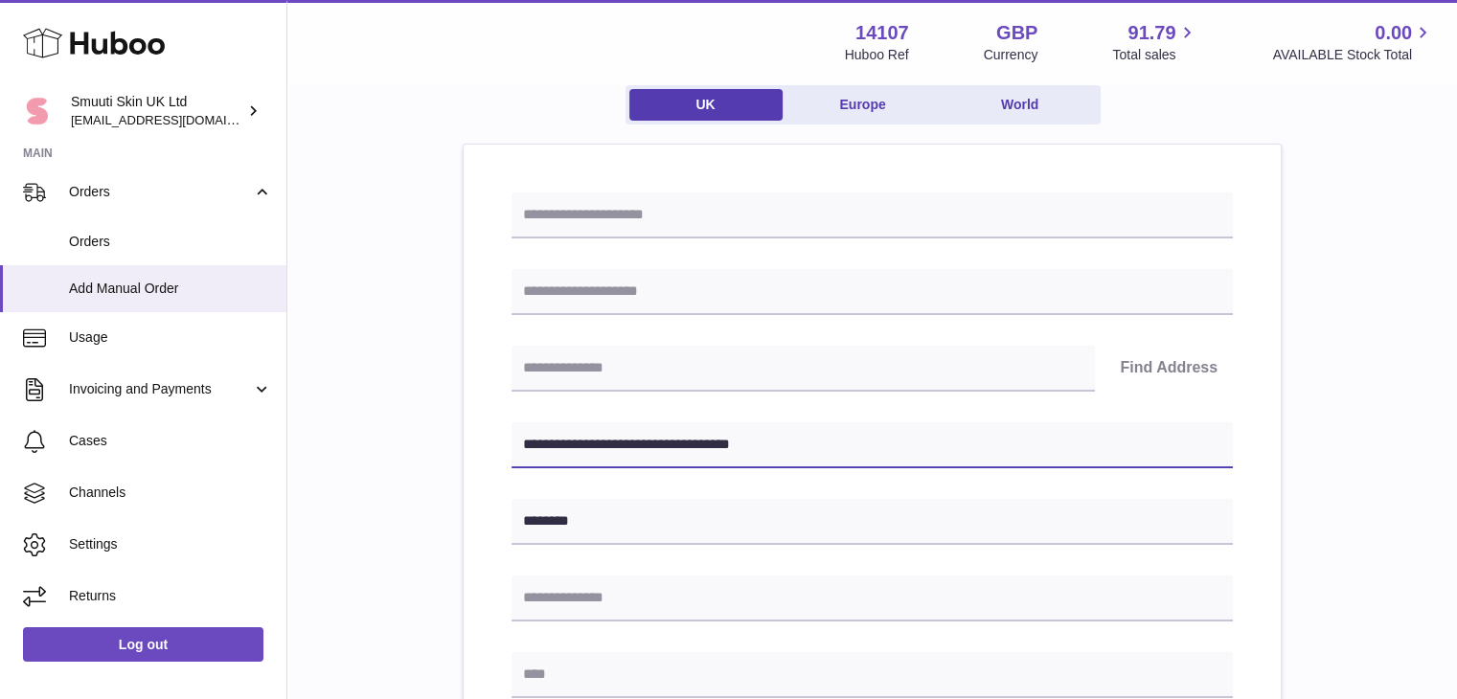
drag, startPoint x: 644, startPoint y: 441, endPoint x: 701, endPoint y: 444, distance: 57.6
click at [701, 444] on input "**********" at bounding box center [872, 445] width 721 height 46
click at [659, 443] on input "**********" at bounding box center [872, 445] width 721 height 46
drag, startPoint x: 651, startPoint y: 443, endPoint x: 701, endPoint y: 442, distance: 49.8
click at [701, 442] on input "**********" at bounding box center [872, 445] width 721 height 46
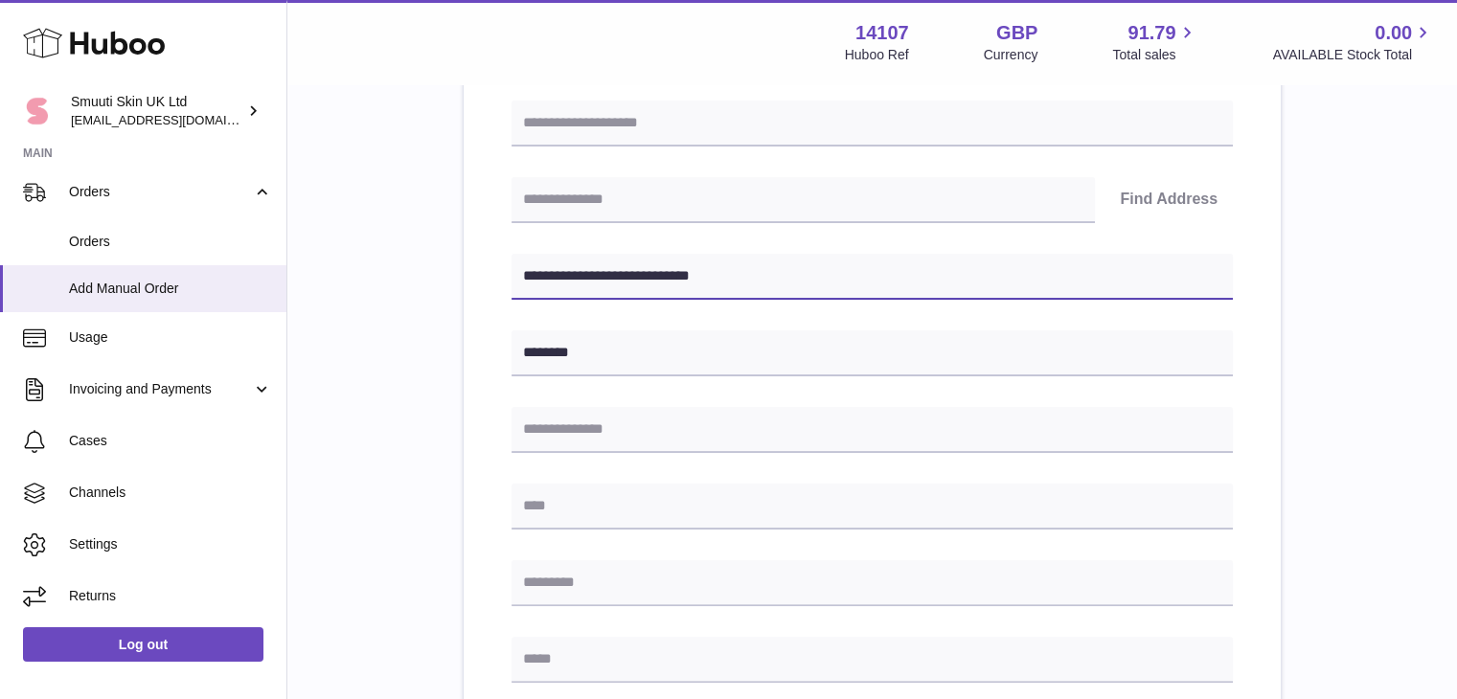
scroll to position [337, 0]
type input "**********"
click at [552, 591] on input "text" at bounding box center [872, 583] width 721 height 46
paste input "******"
type input "******"
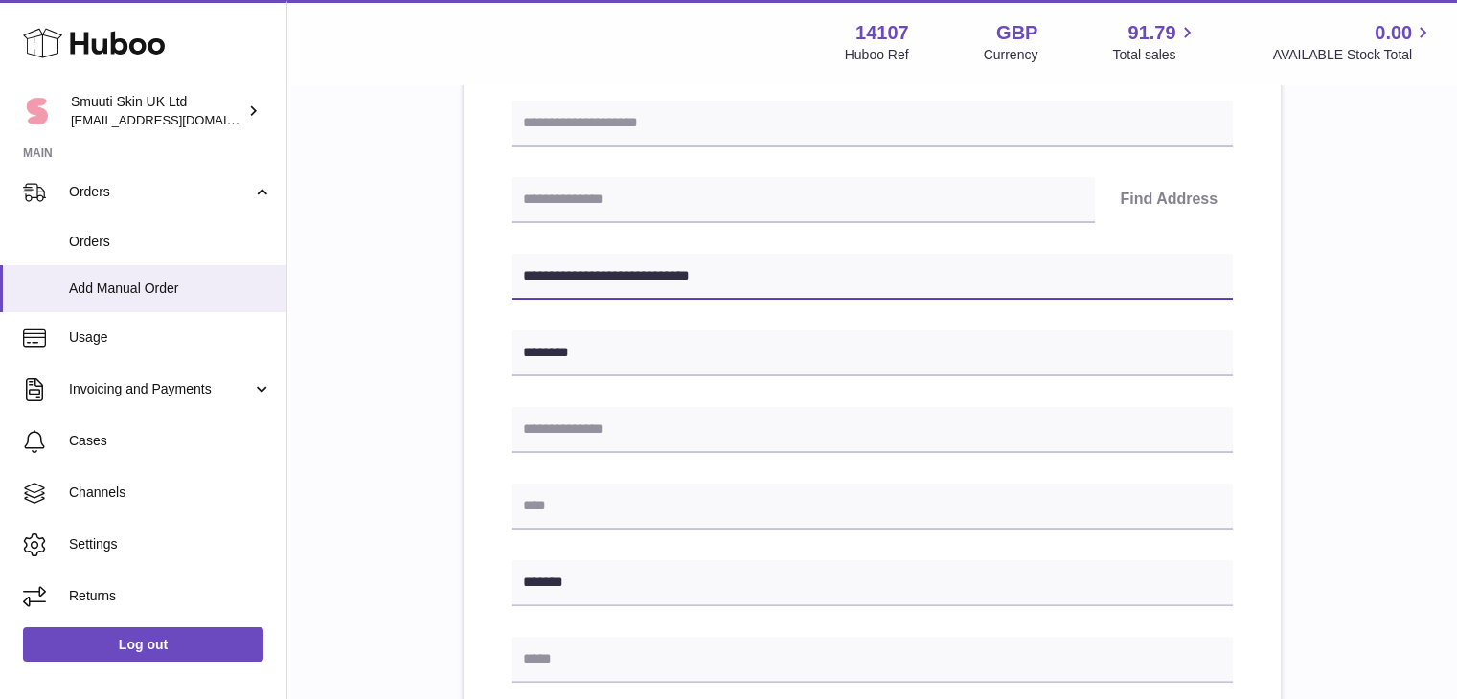
drag, startPoint x: 647, startPoint y: 271, endPoint x: 786, endPoint y: 285, distance: 140.5
click at [786, 285] on input "**********" at bounding box center [872, 277] width 721 height 46
type input "**********"
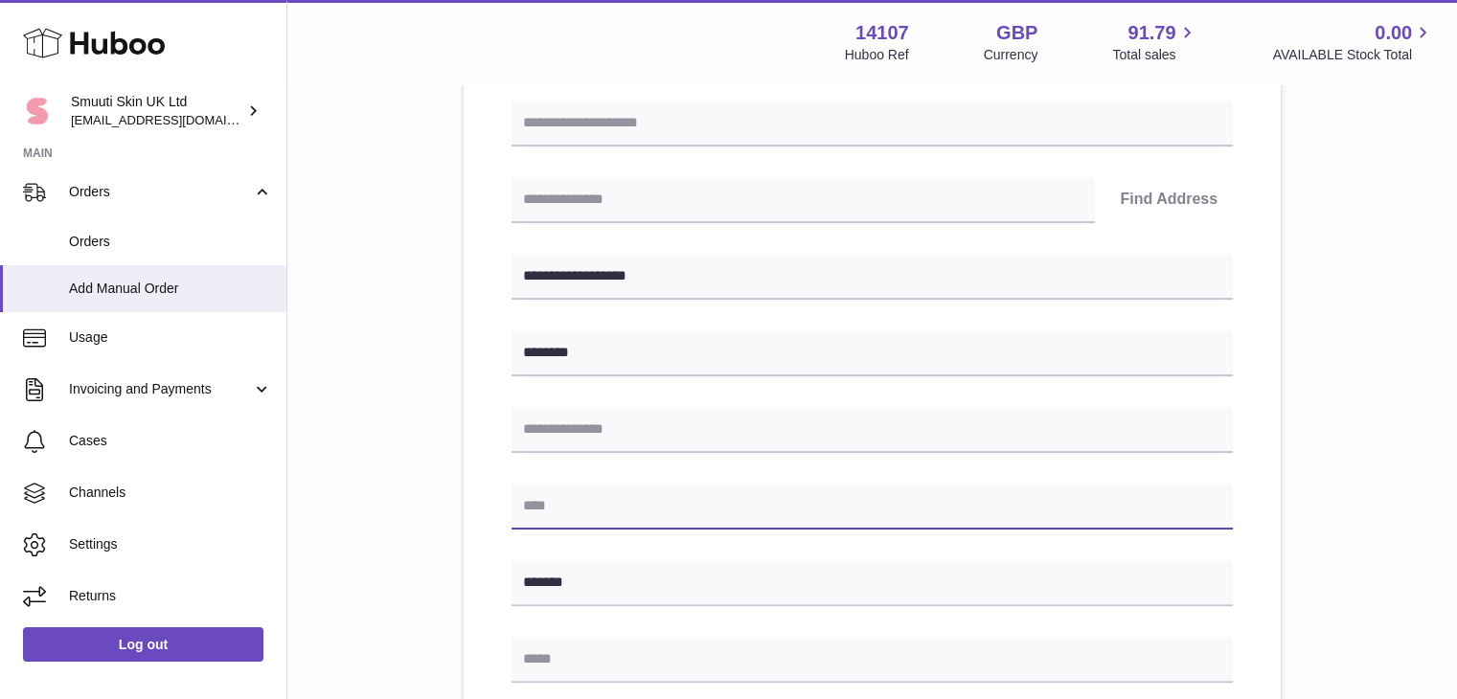
click at [563, 496] on input "text" at bounding box center [872, 507] width 721 height 46
paste input "**********"
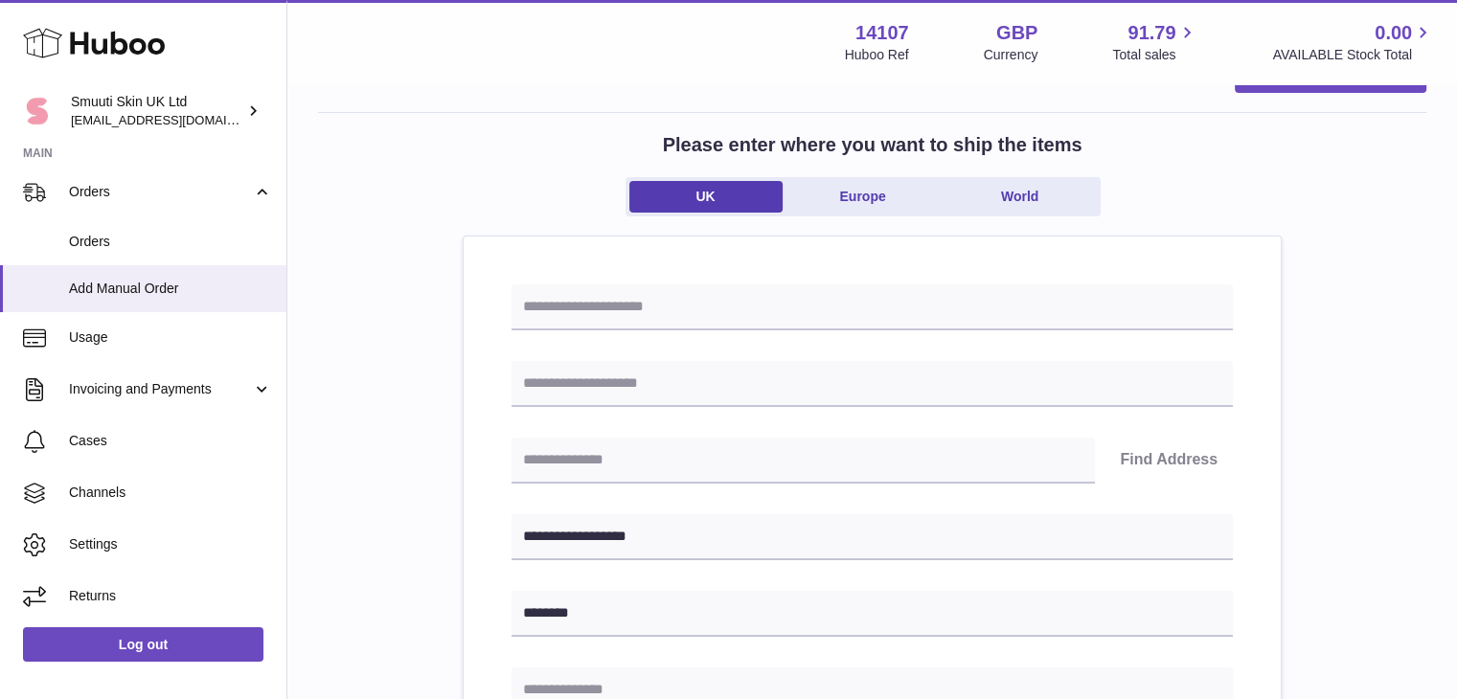
scroll to position [75, 0]
type input "*********"
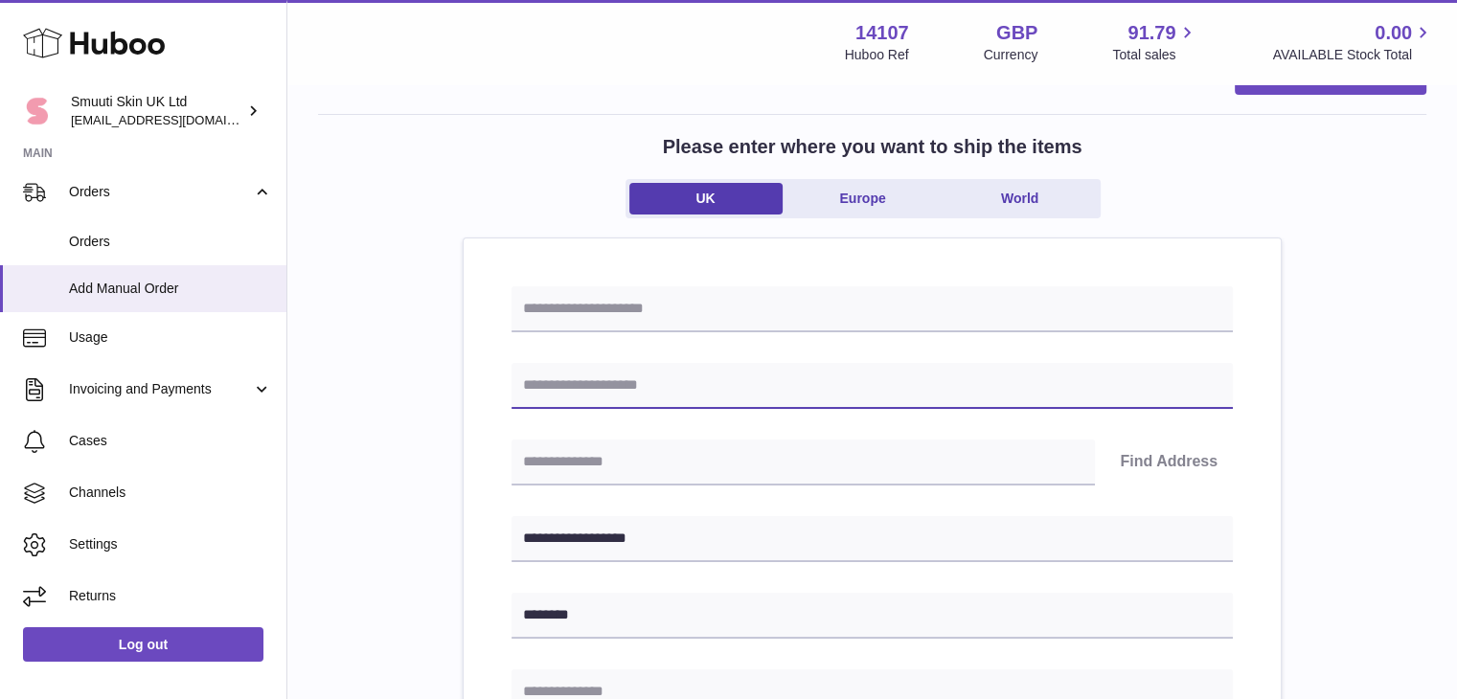
click at [549, 385] on input "text" at bounding box center [872, 386] width 721 height 46
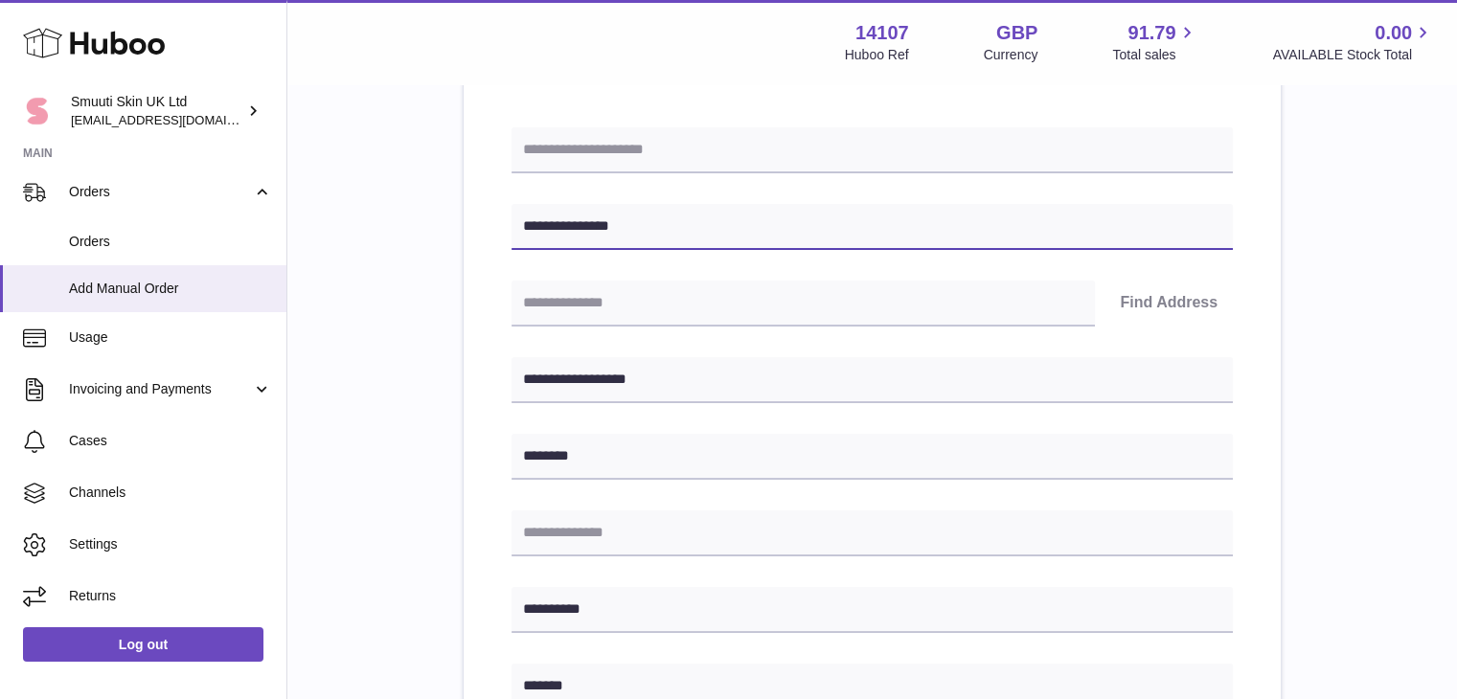
type input "**********"
click at [391, 393] on div "**********" at bounding box center [872, 622] width 1108 height 1334
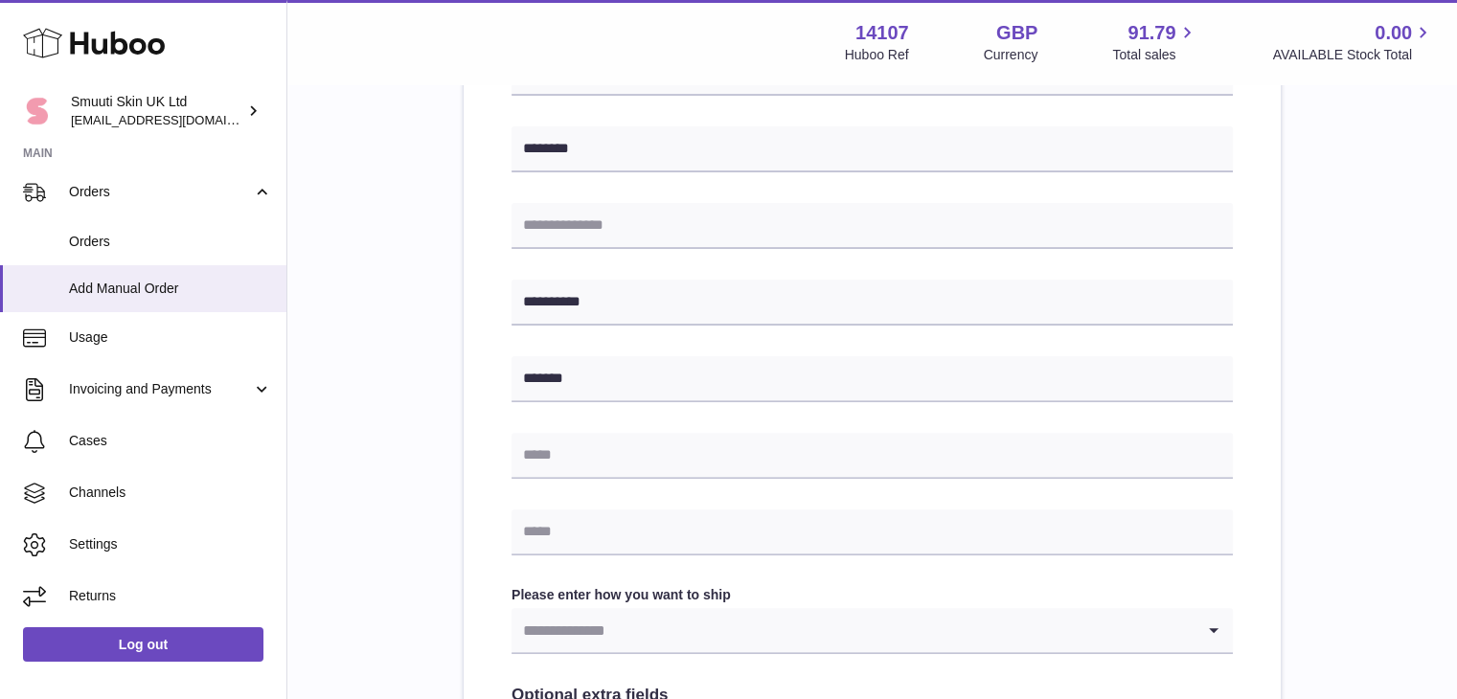
scroll to position [542, 0]
click at [549, 531] on input "text" at bounding box center [872, 532] width 721 height 46
paste input "**********"
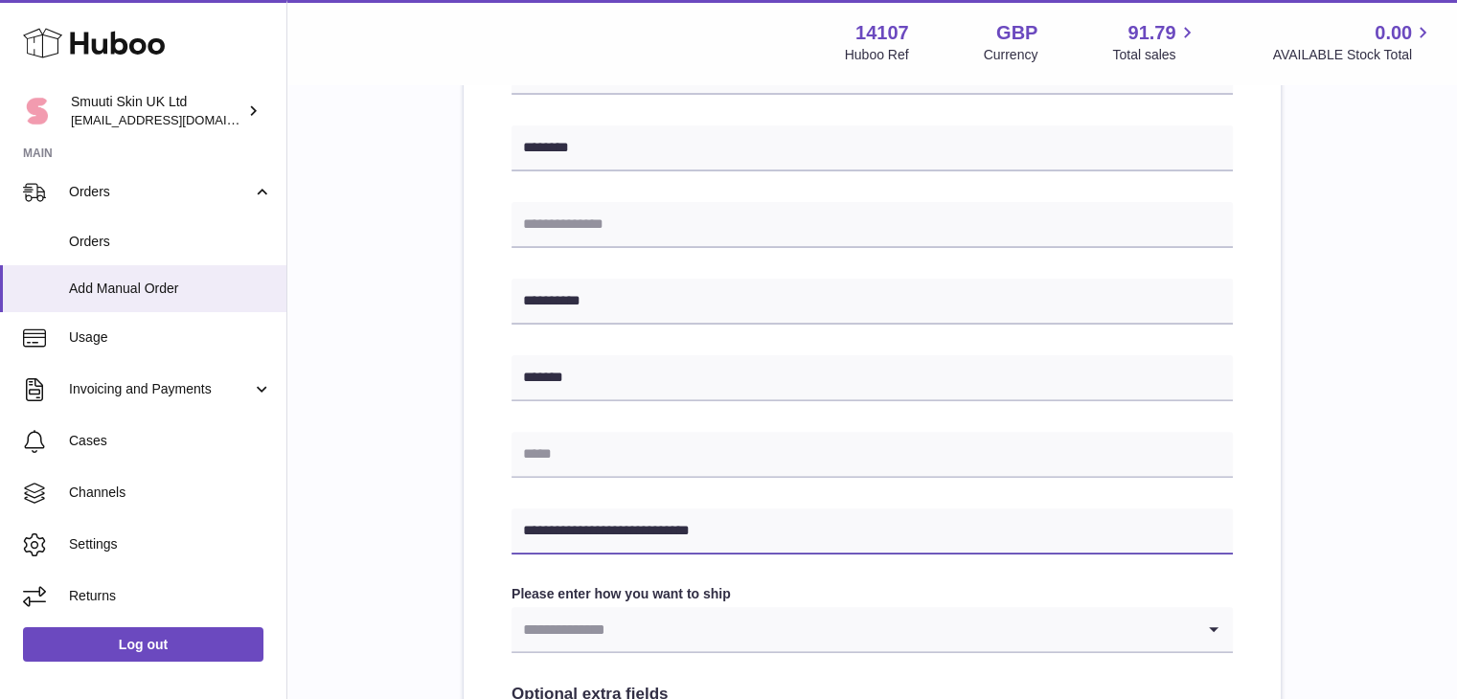
type input "**********"
click at [464, 525] on div "**********" at bounding box center [872, 375] width 817 height 1209
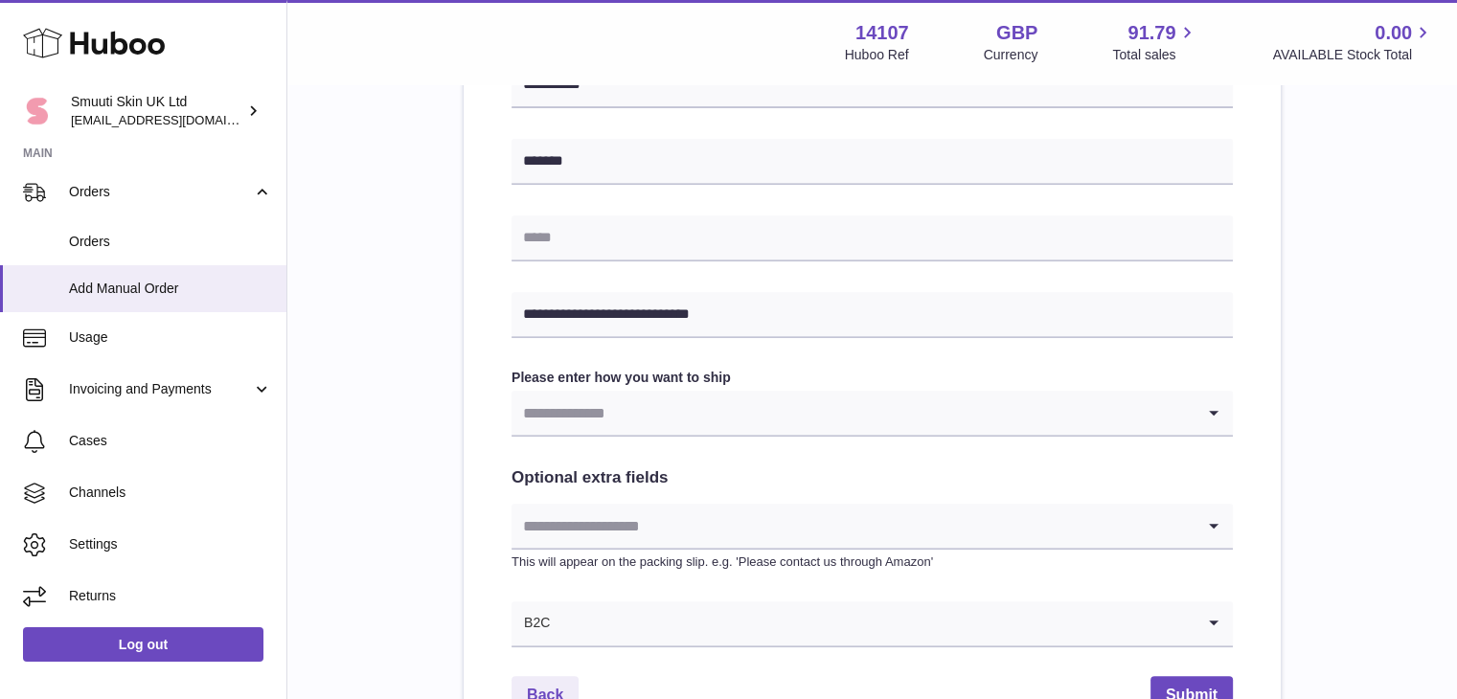
scroll to position [822, 0]
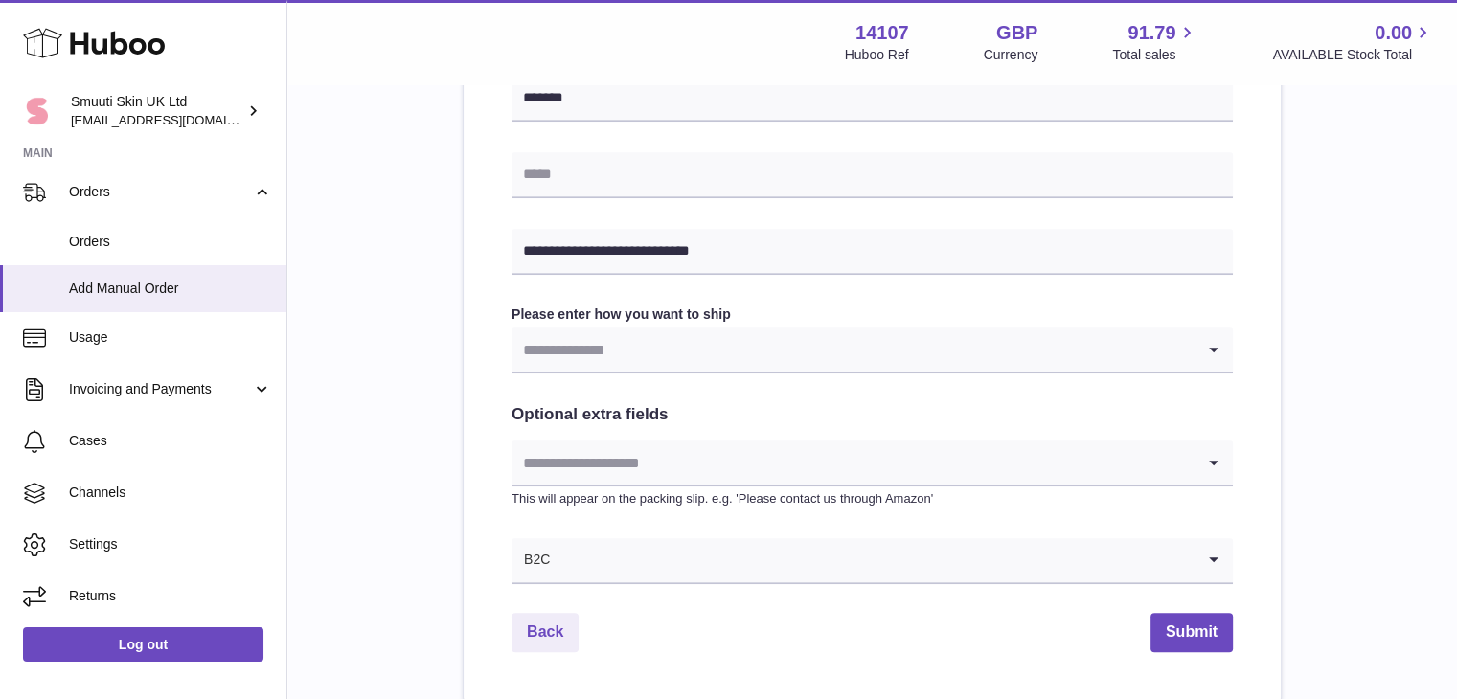
click at [1217, 356] on icon "Search for option" at bounding box center [1214, 350] width 38 height 44
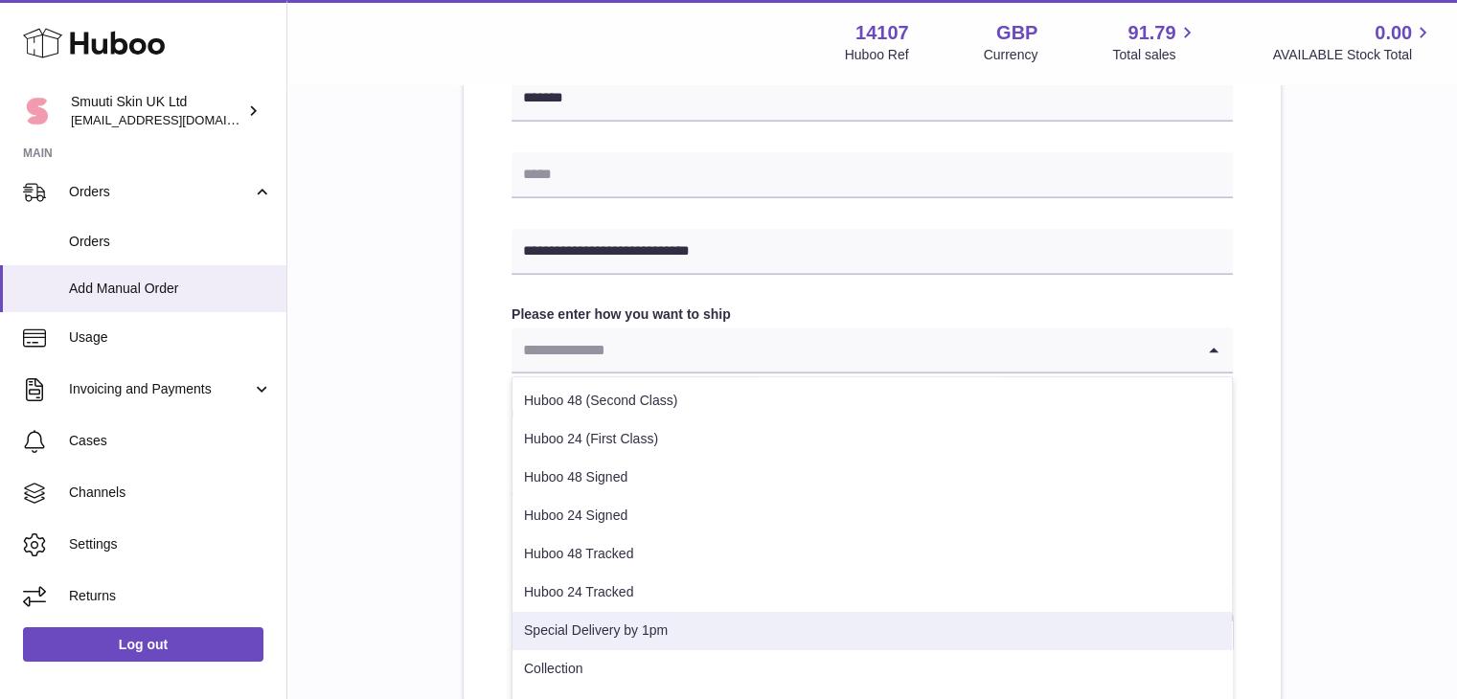
click at [583, 625] on li "Special Delivery by 1pm" at bounding box center [871, 631] width 719 height 38
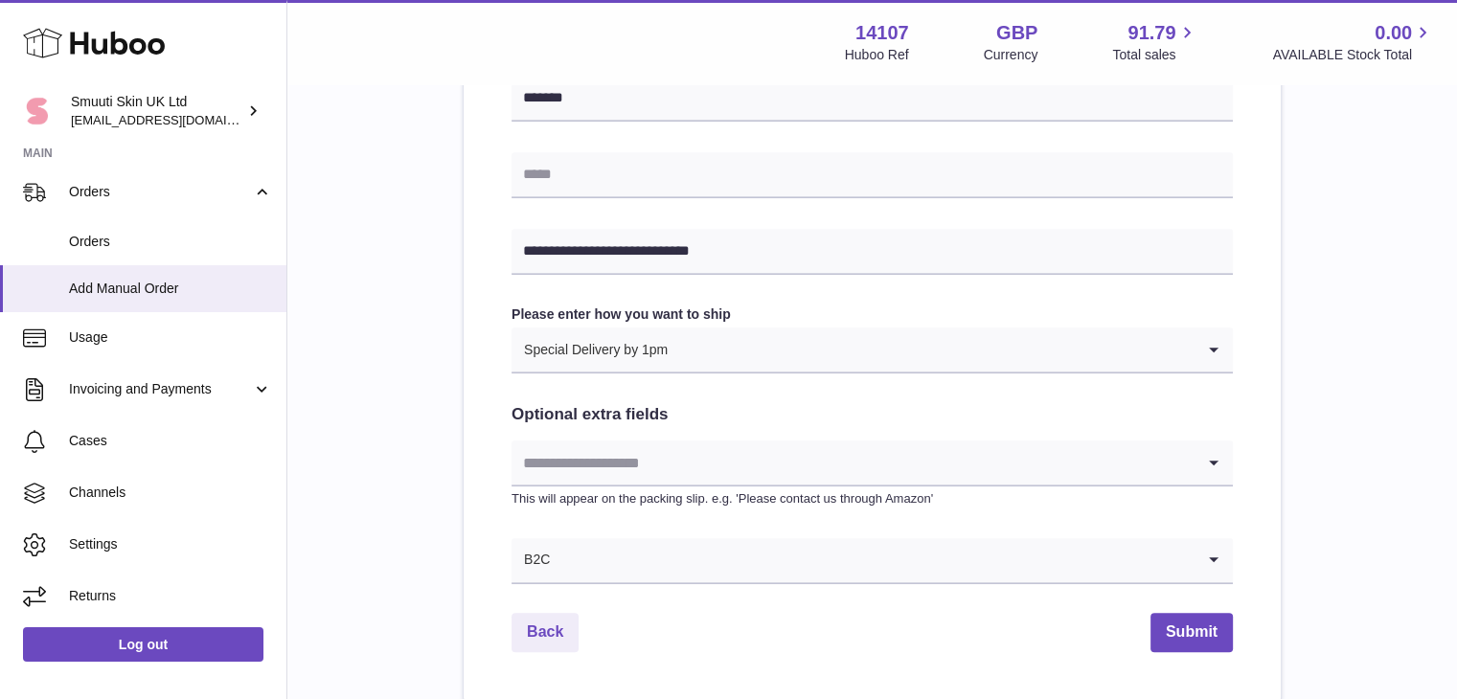
click at [376, 591] on div "**********" at bounding box center [872, 34] width 1108 height 1334
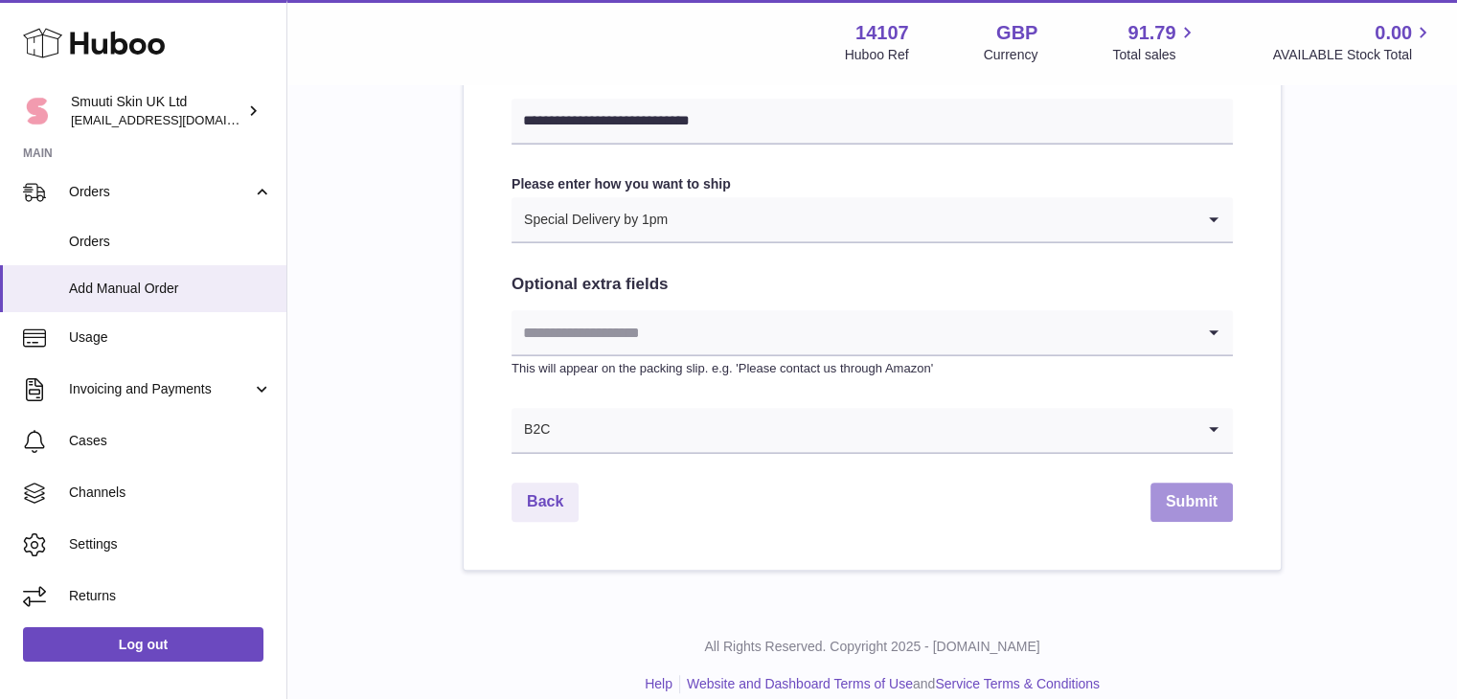
click at [1205, 501] on button "Submit" at bounding box center [1191, 502] width 82 height 39
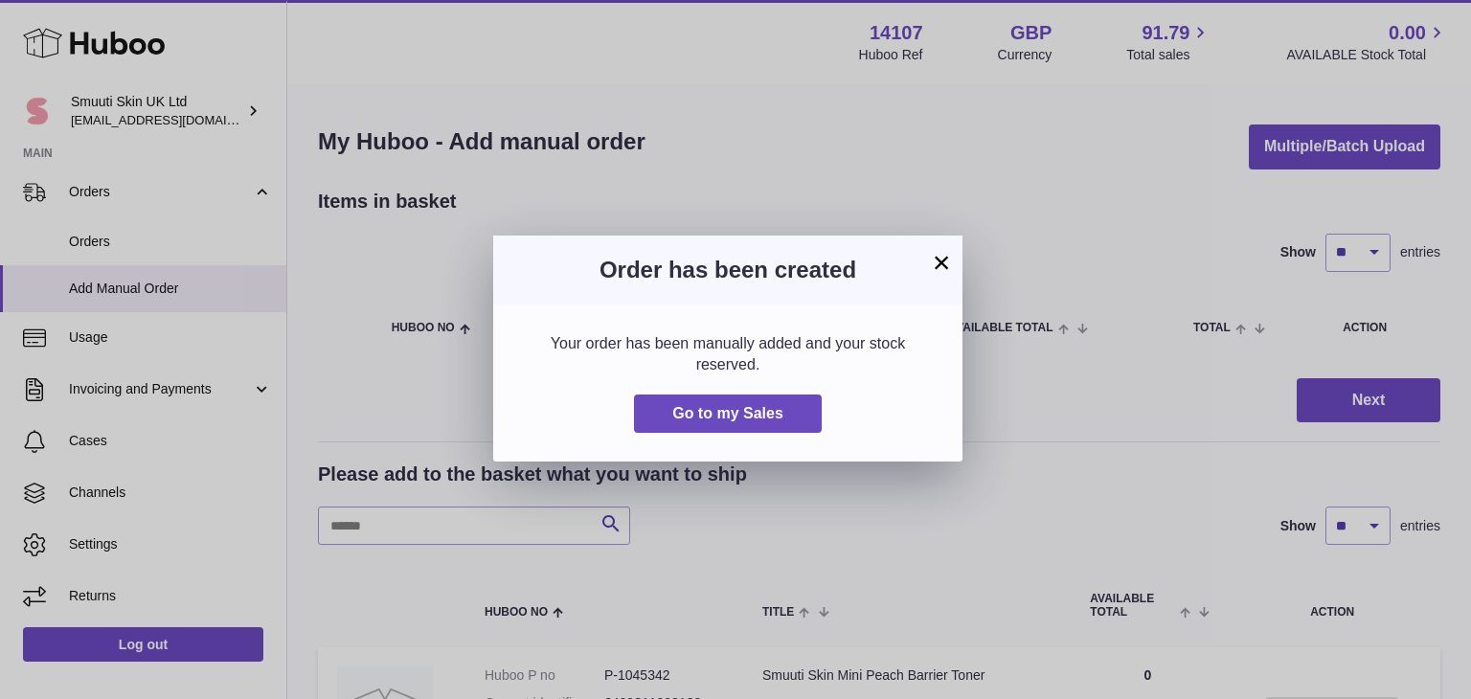
click at [937, 270] on button "×" at bounding box center [941, 262] width 23 height 23
